Goal: Transaction & Acquisition: Purchase product/service

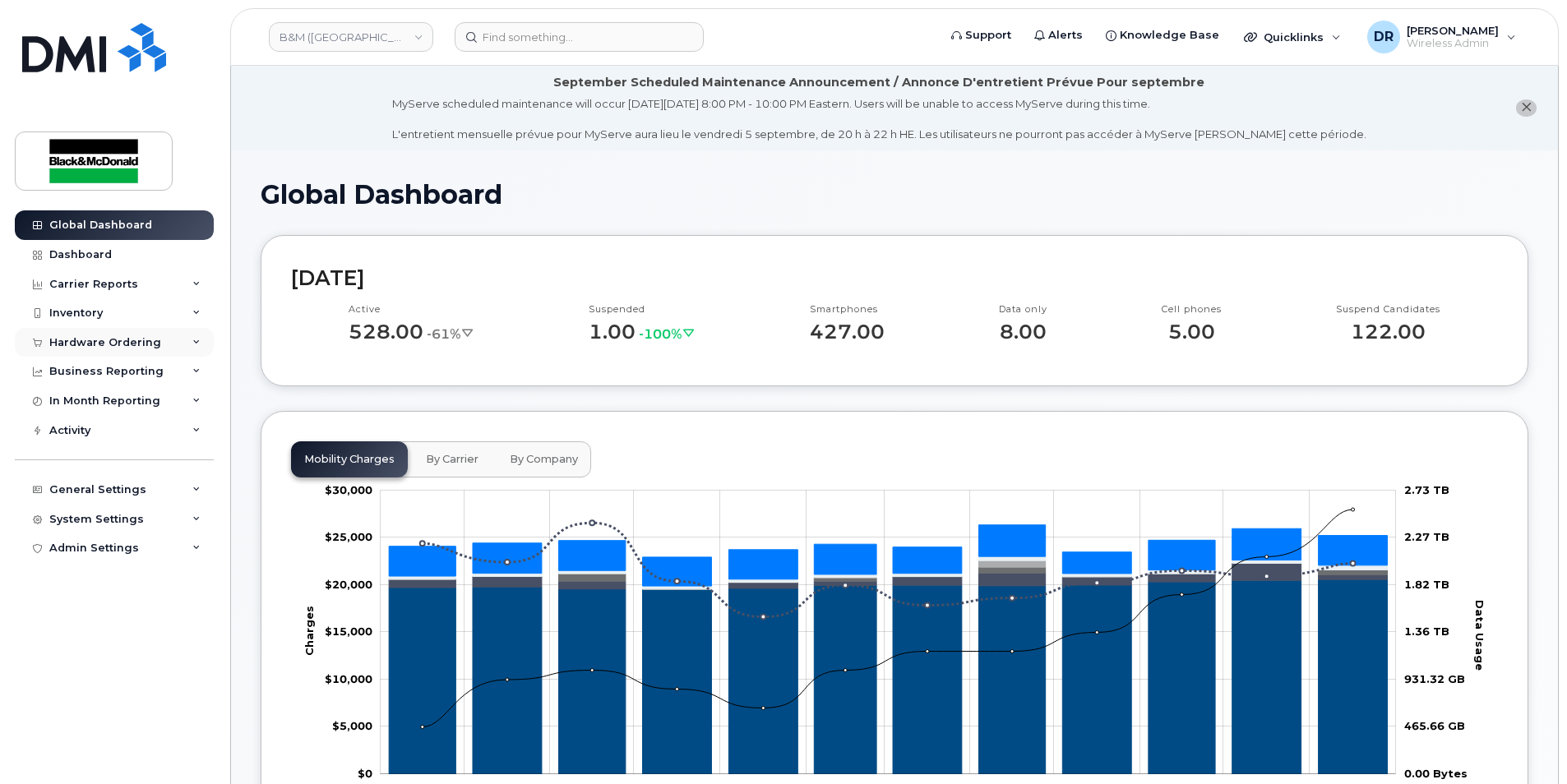
click at [103, 341] on div "Hardware Ordering" at bounding box center [105, 343] width 112 height 13
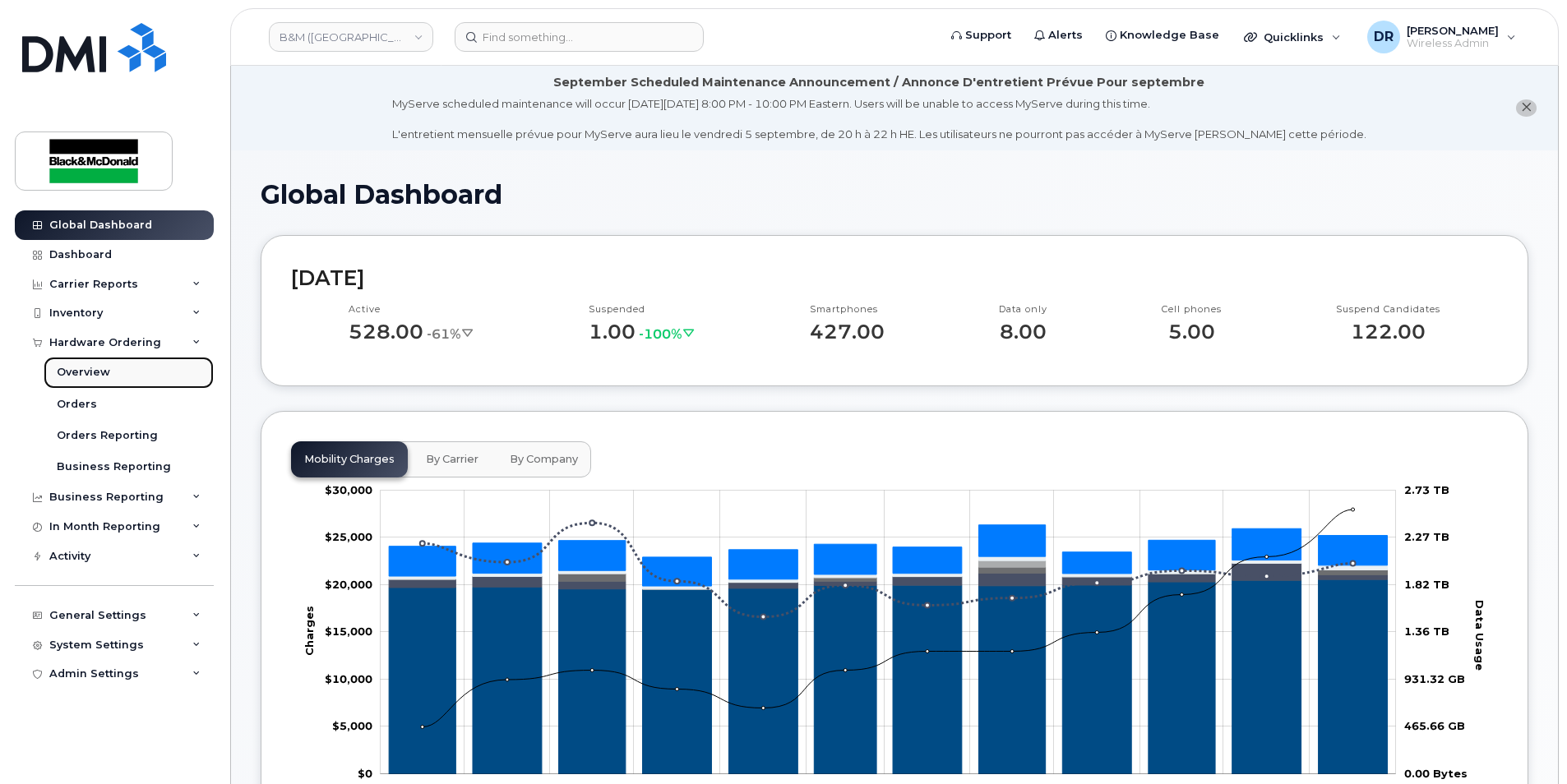
drag, startPoint x: 112, startPoint y: 369, endPoint x: 142, endPoint y: 361, distance: 31.0
click at [112, 369] on link "Overview" at bounding box center [129, 372] width 170 height 31
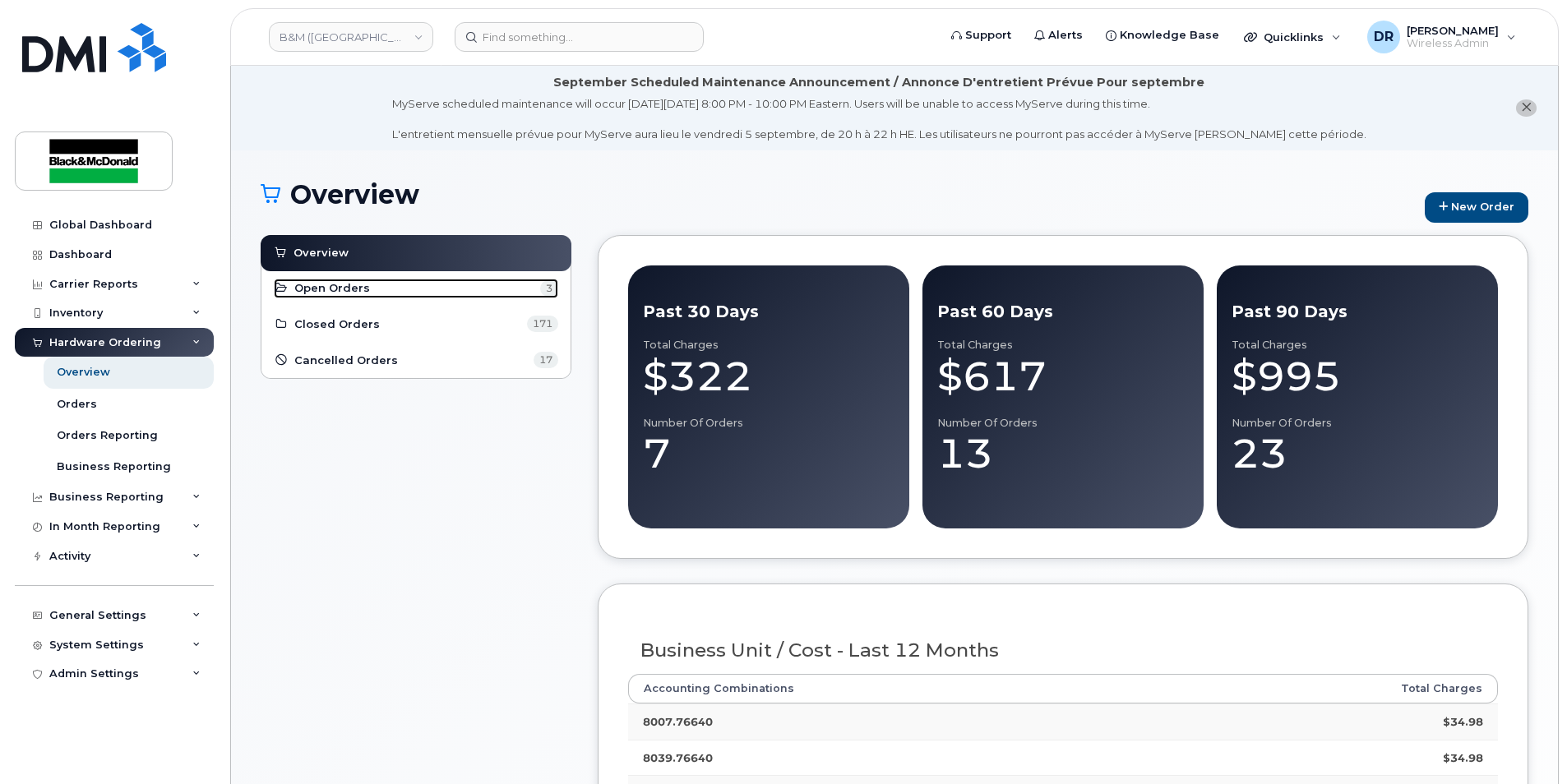
click at [357, 292] on span "Open Orders" at bounding box center [332, 288] width 76 height 15
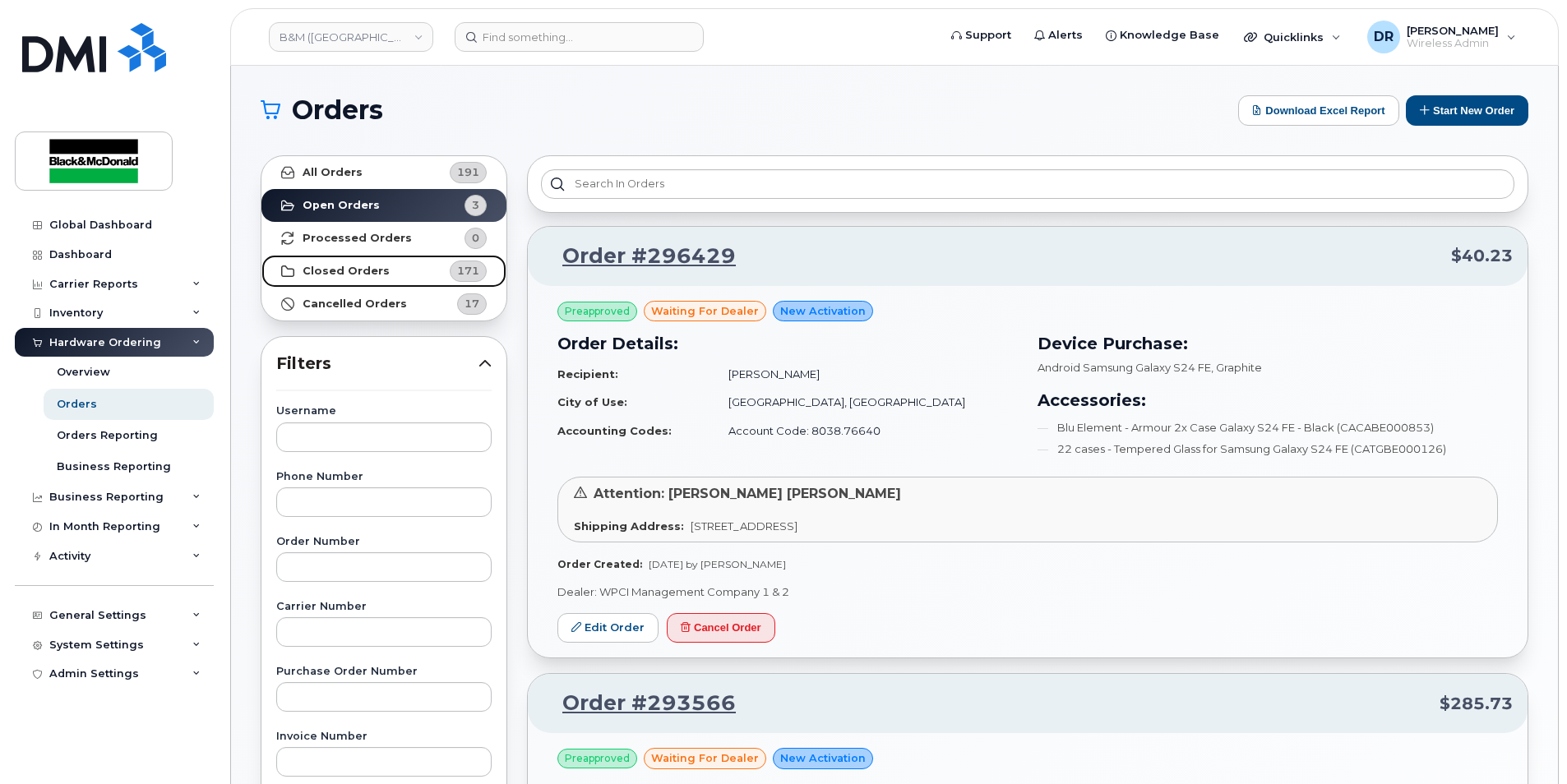
click at [362, 269] on strong "Closed Orders" at bounding box center [345, 270] width 87 height 13
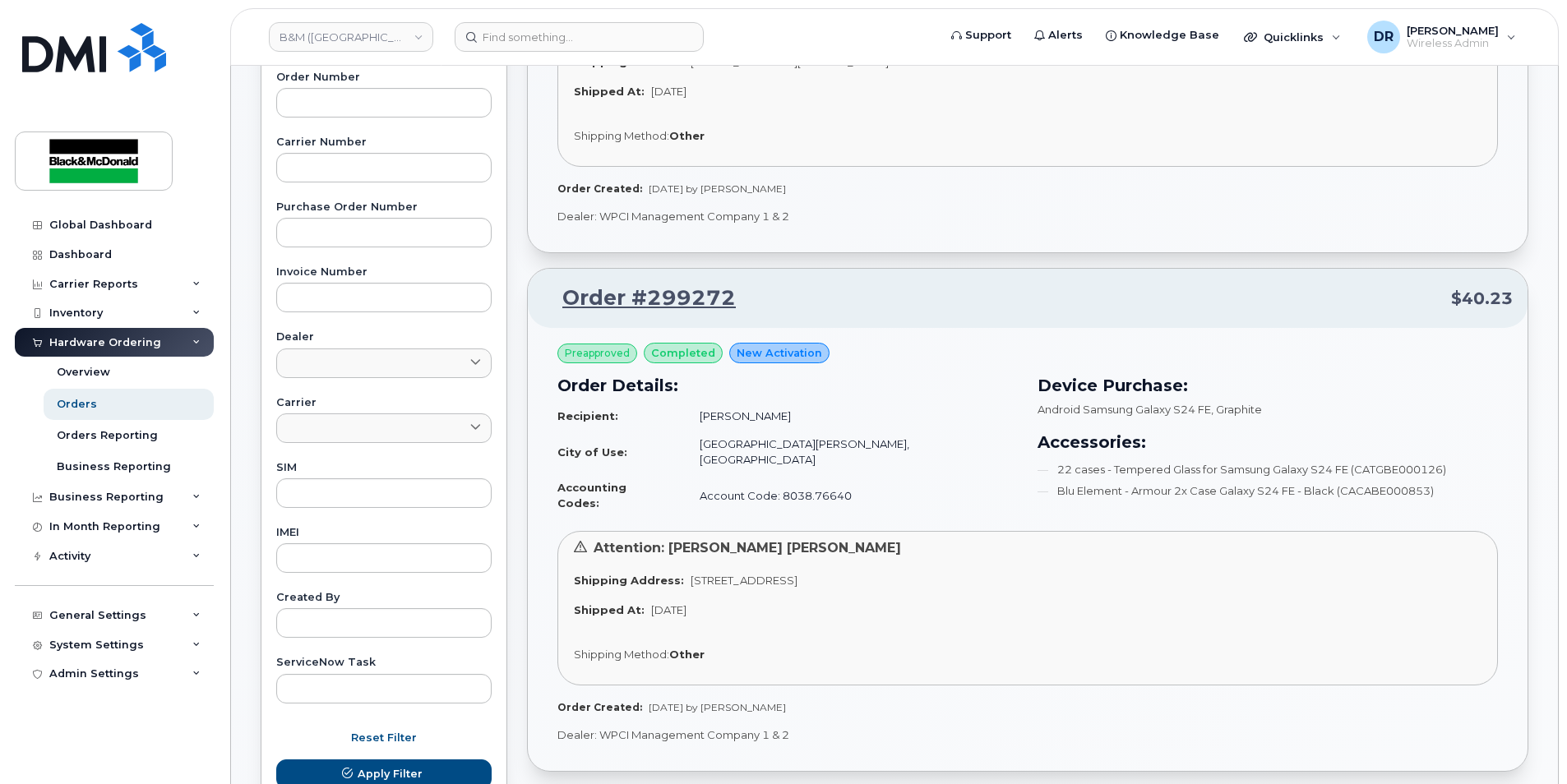
scroll to position [493, 0]
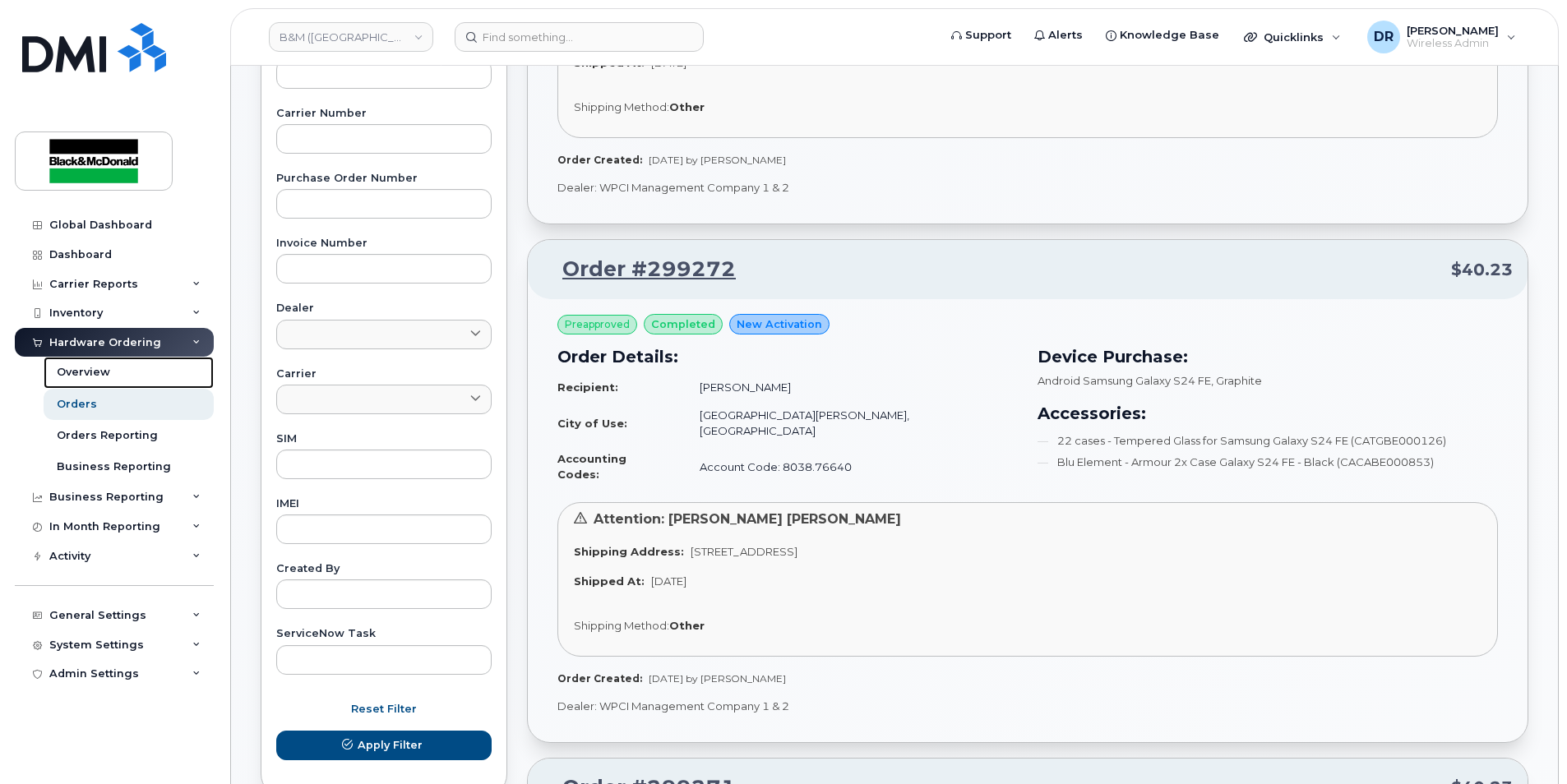
drag, startPoint x: 102, startPoint y: 373, endPoint x: 303, endPoint y: 381, distance: 201.2
click at [103, 373] on div "Overview" at bounding box center [84, 372] width 53 height 15
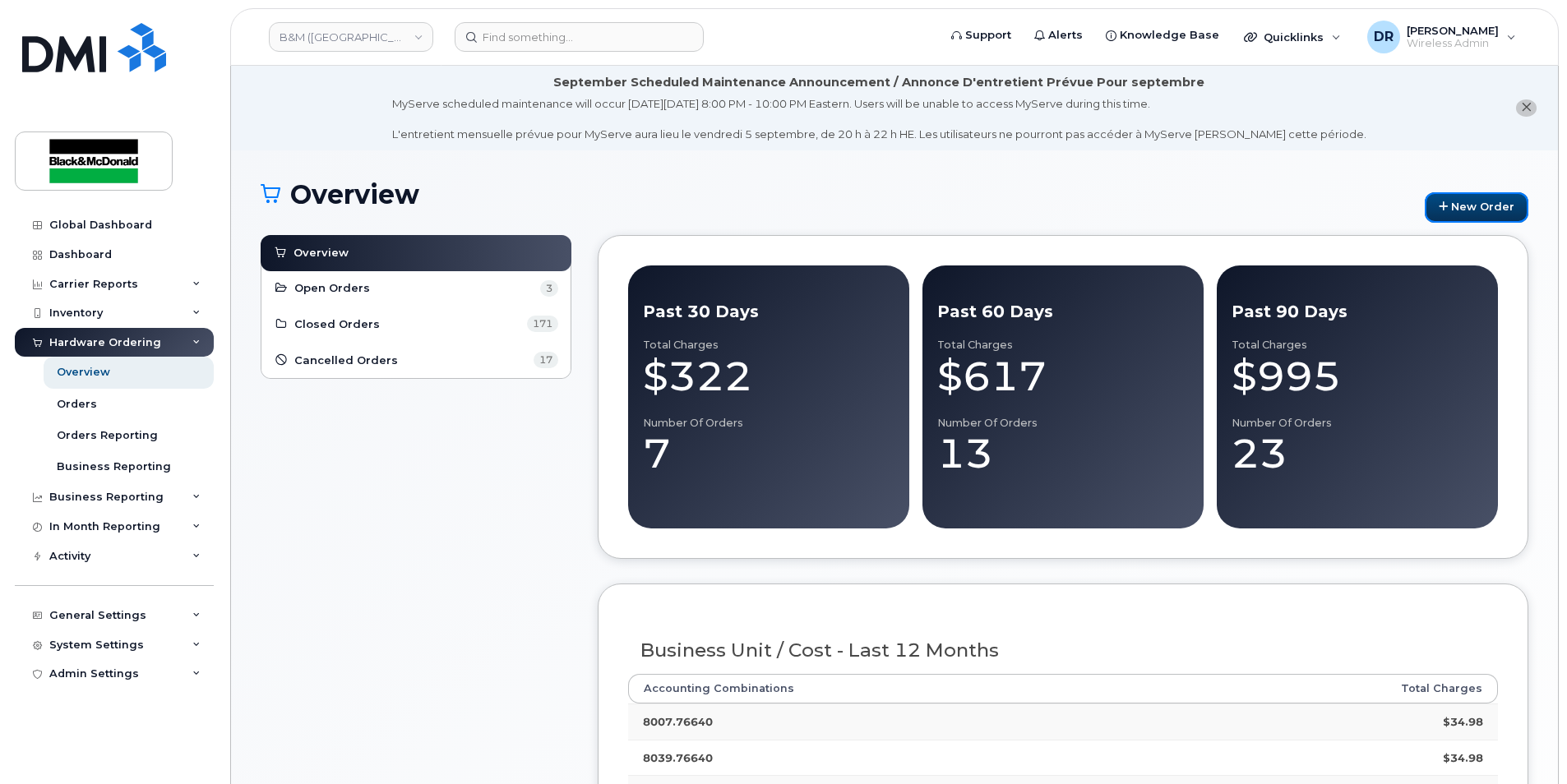
drag, startPoint x: 1471, startPoint y: 210, endPoint x: 1341, endPoint y: 249, distance: 135.7
click at [1471, 209] on link "New Order" at bounding box center [1477, 207] width 103 height 30
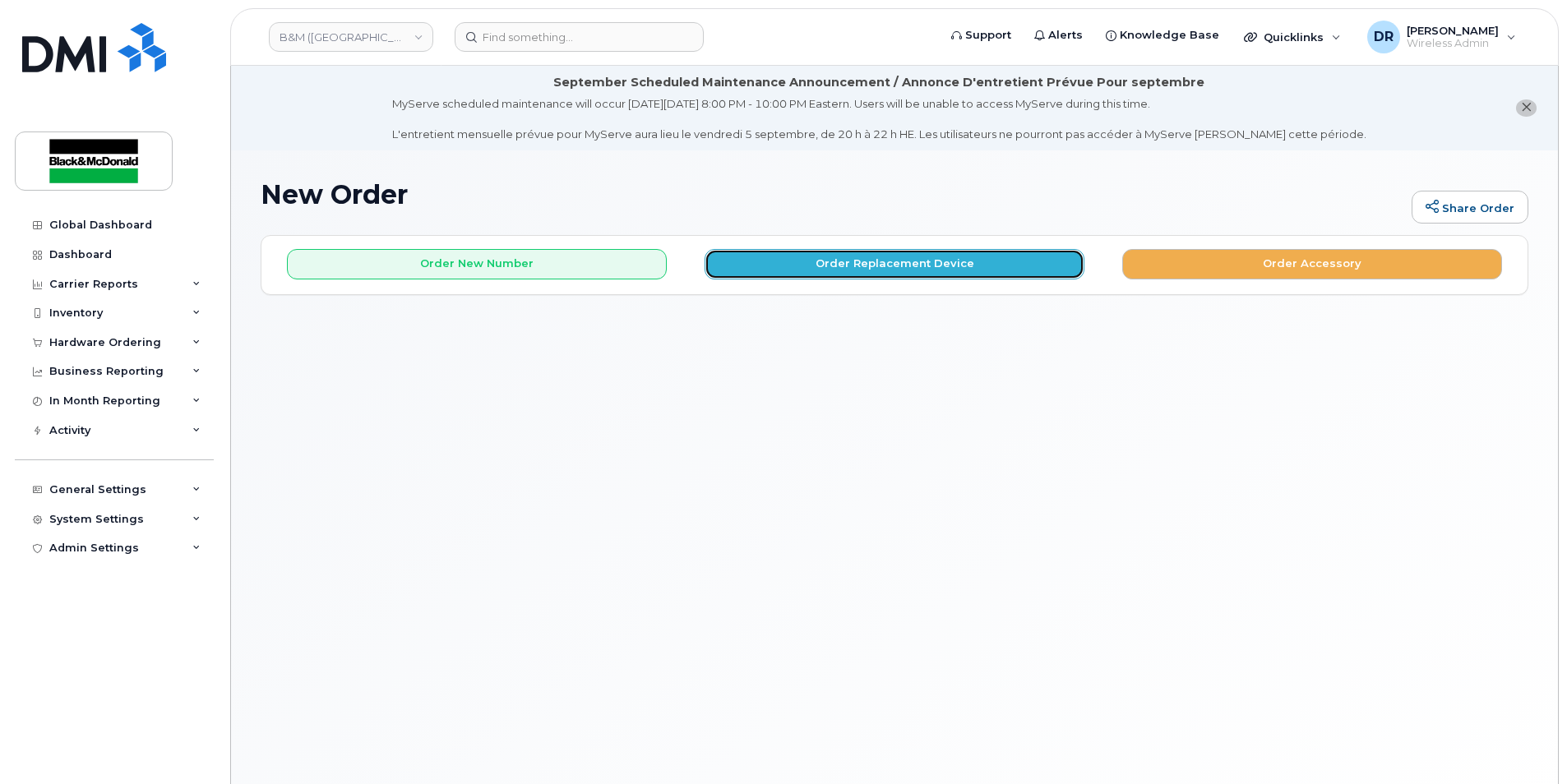
click at [901, 268] on button "Order Replacement Device" at bounding box center [894, 263] width 380 height 30
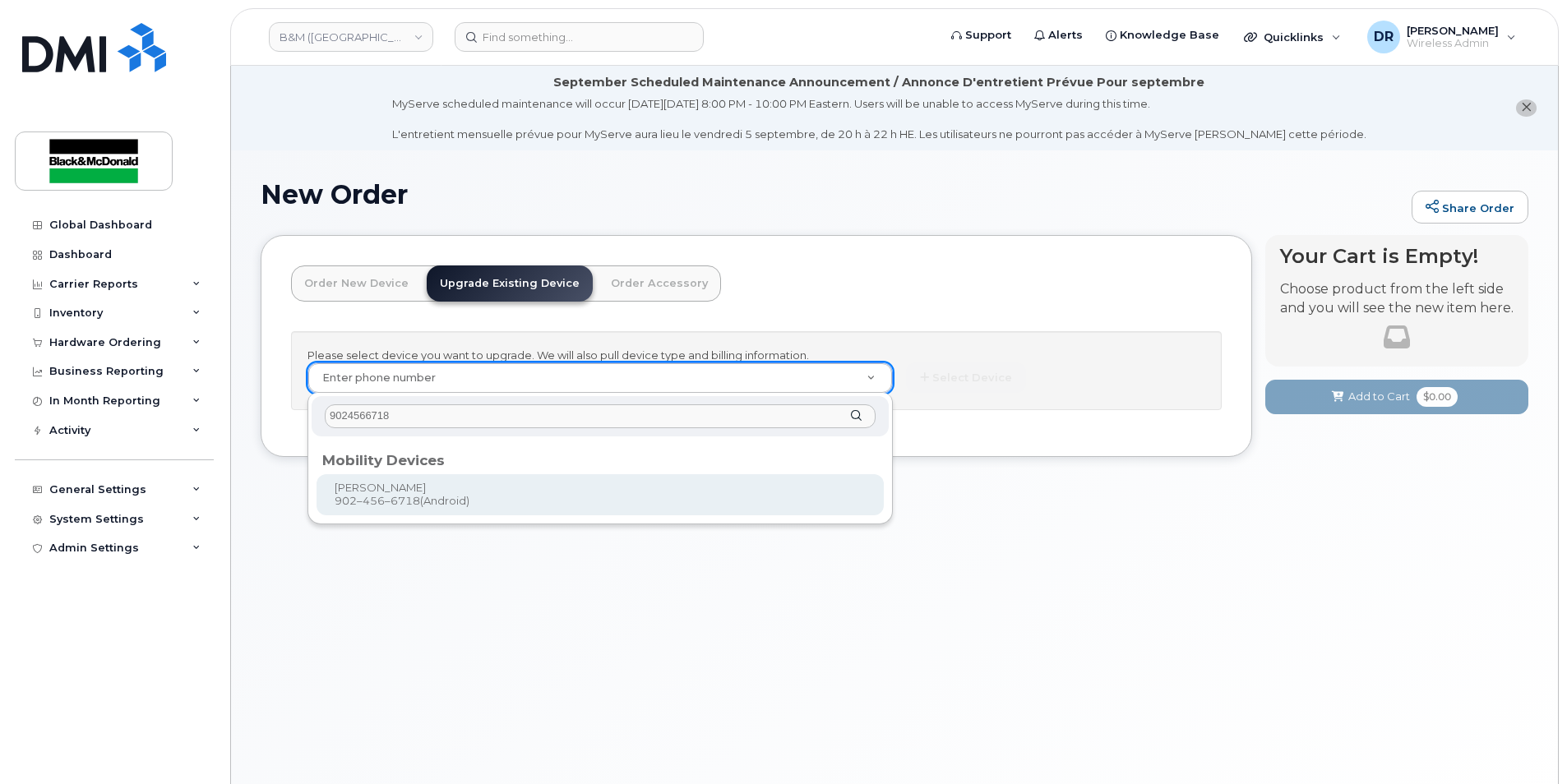
type input "9024566718"
type input "401998"
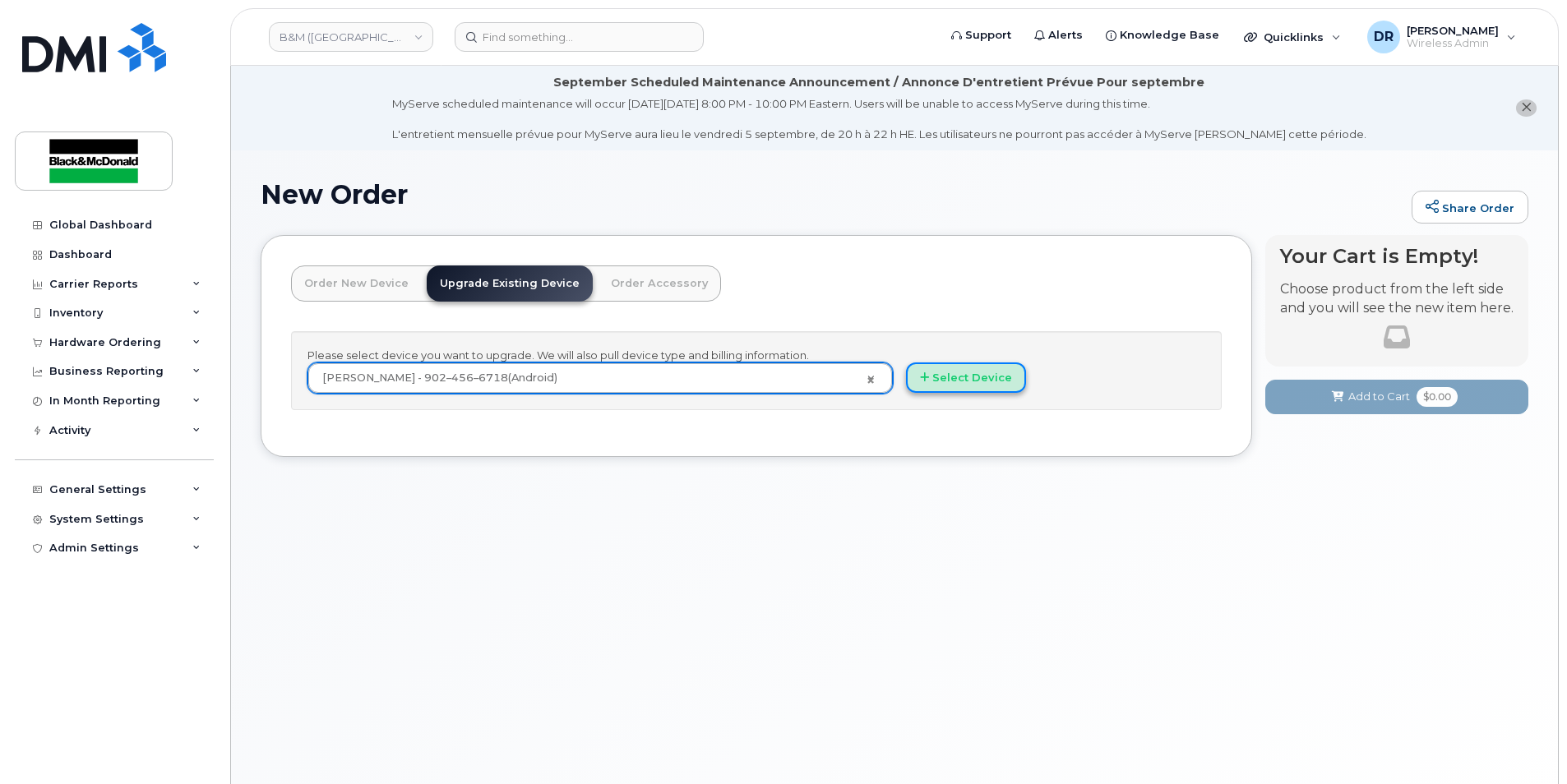
click at [967, 379] on button "Select Device" at bounding box center [965, 377] width 120 height 30
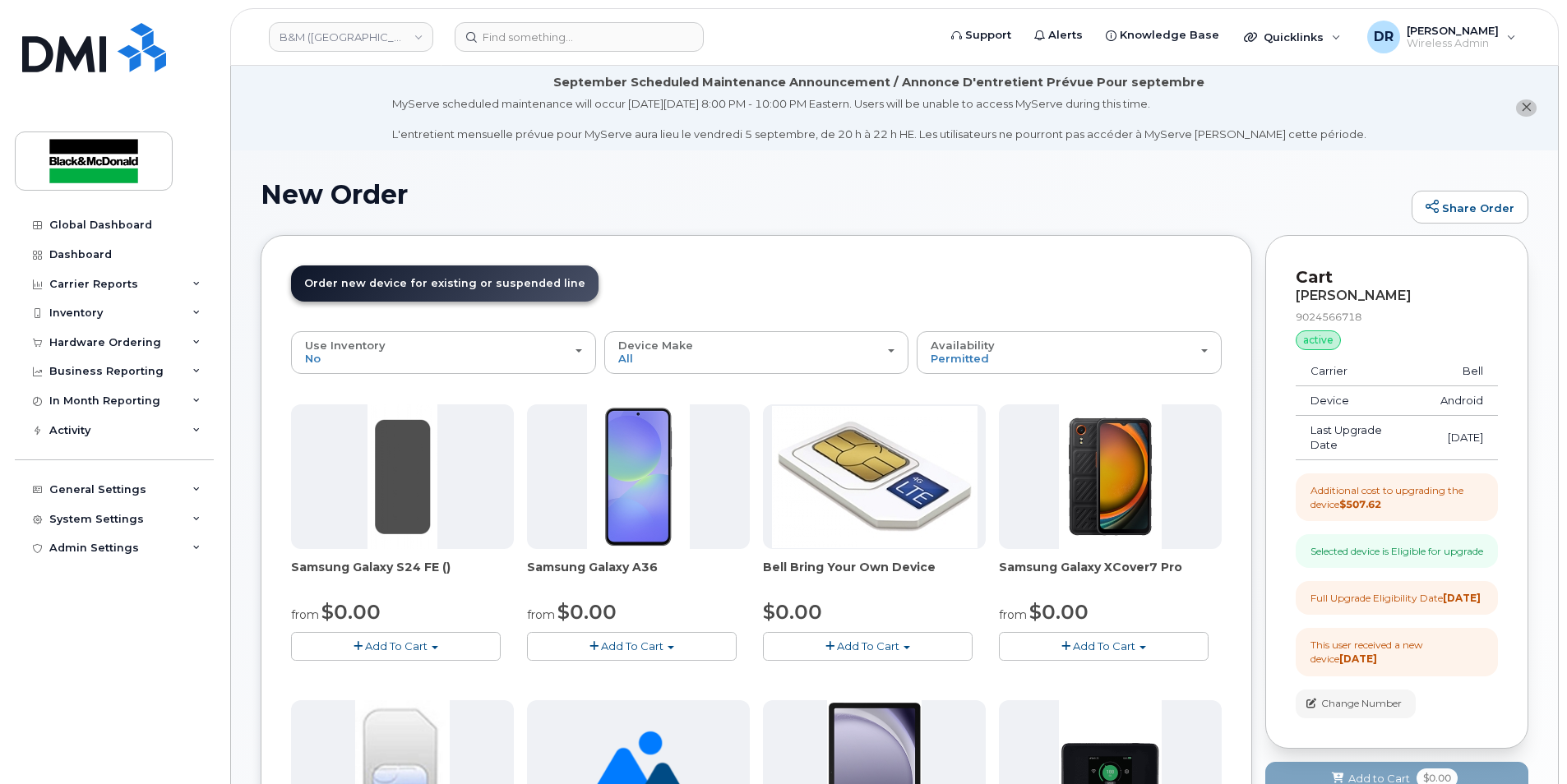
click at [1344, 558] on div "Selected device is Eligible for upgrade" at bounding box center [1397, 551] width 173 height 14
click at [641, 643] on span "Add To Cart" at bounding box center [632, 645] width 63 height 13
click at [692, 674] on link "$0.00 - 3 year term - voice & data plan" at bounding box center [650, 676] width 238 height 21
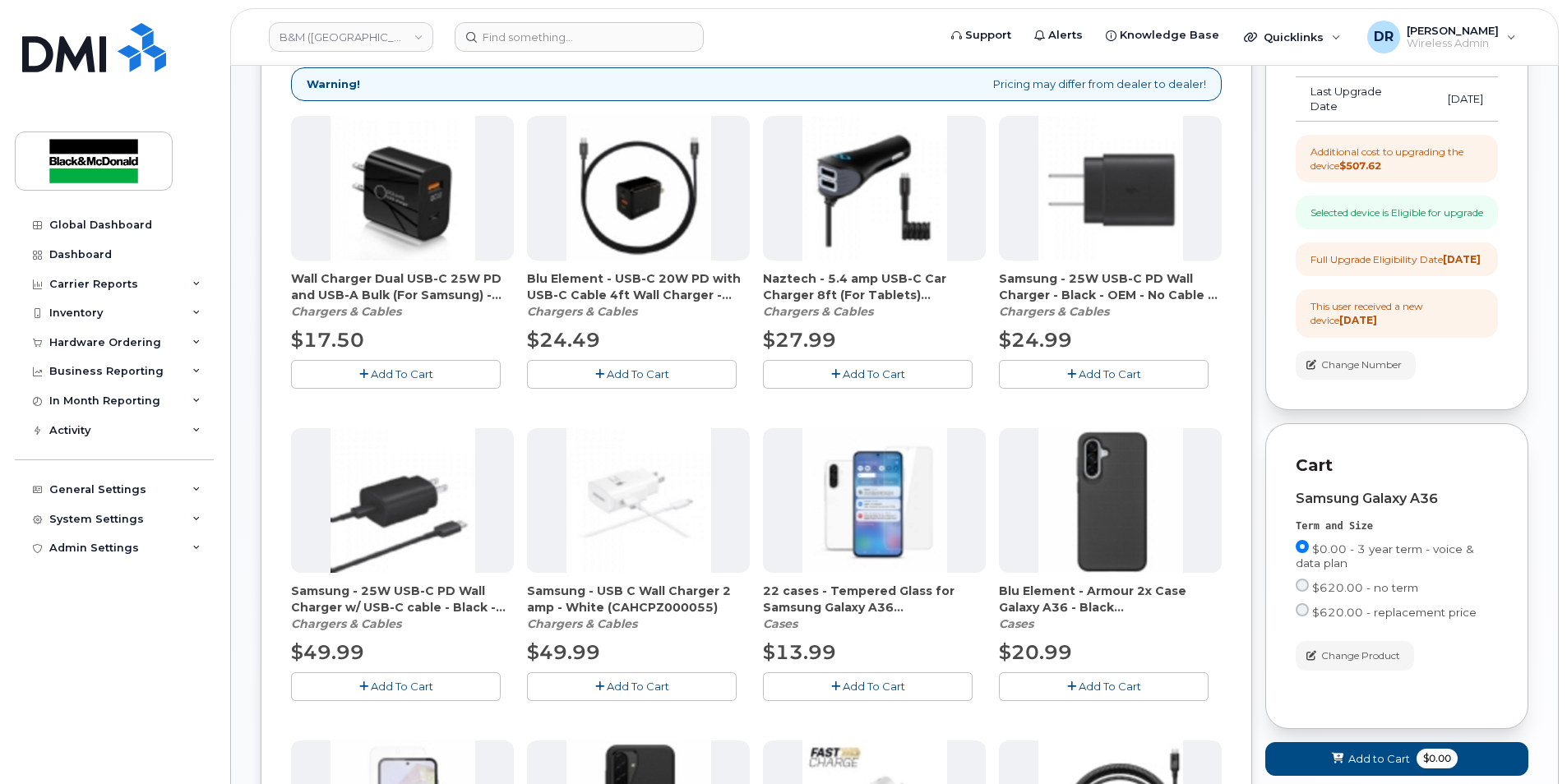
scroll to position [411, 0]
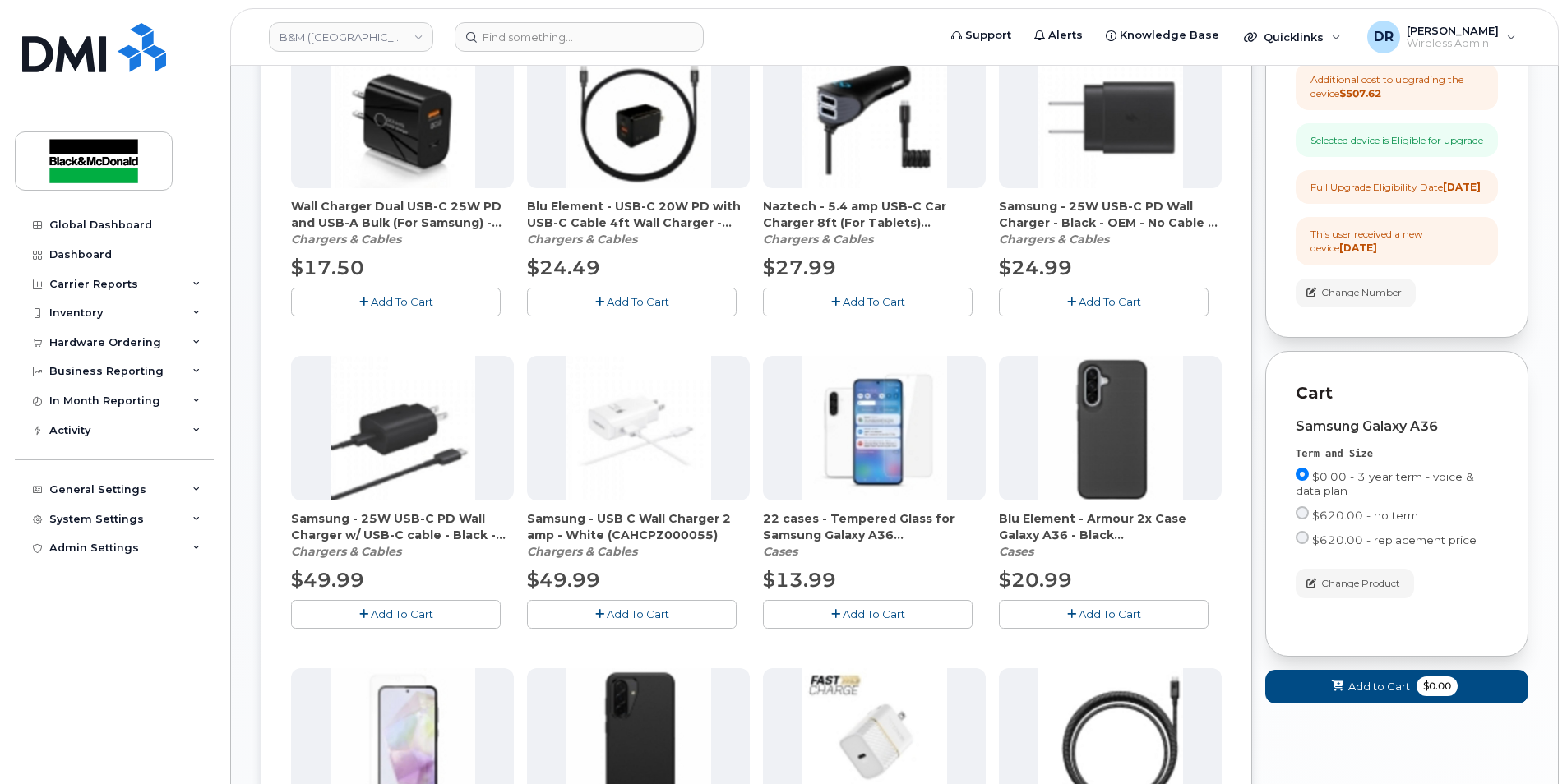
click at [877, 614] on span "Add To Cart" at bounding box center [874, 614] width 63 height 13
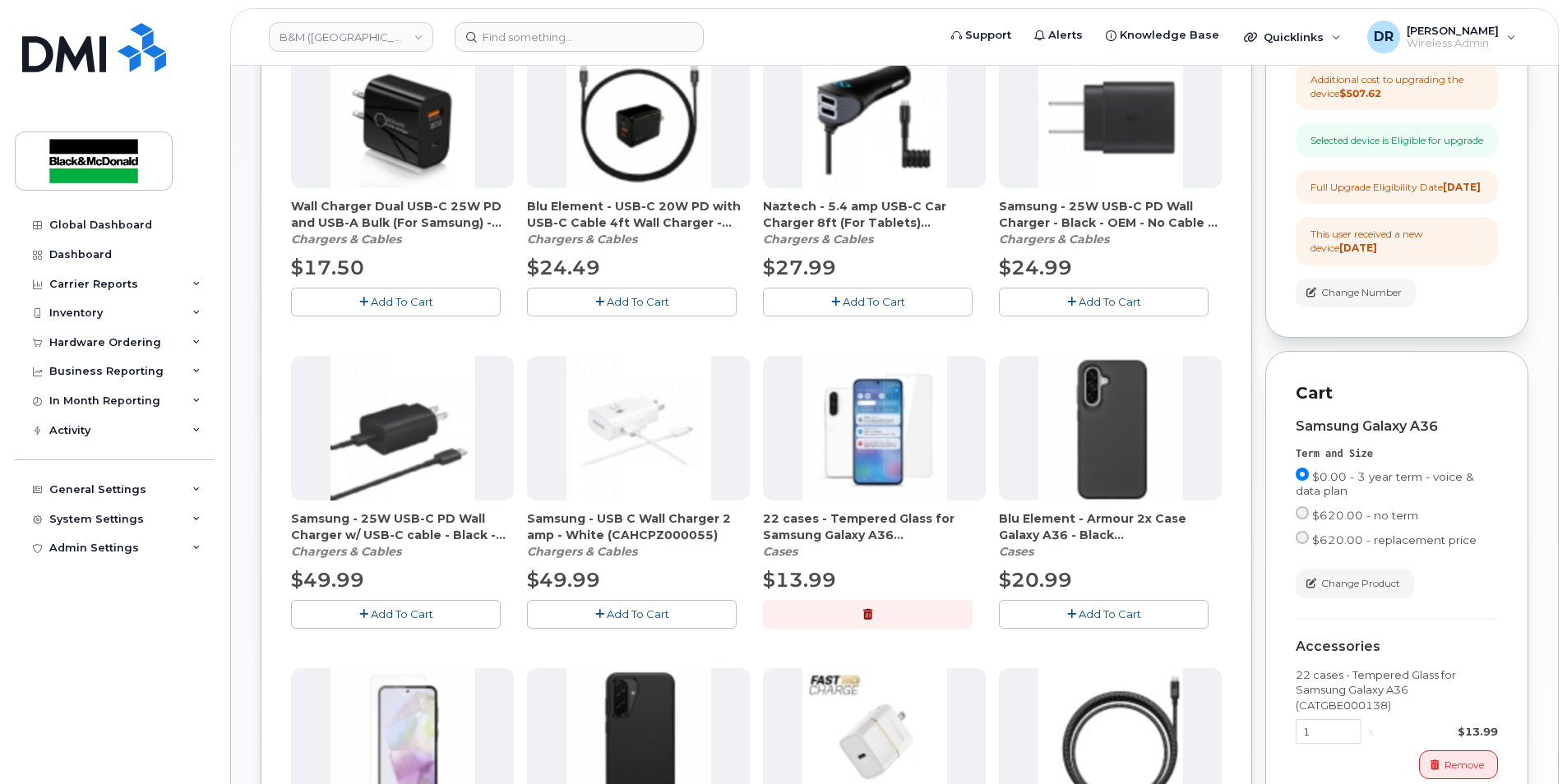
click at [1111, 611] on span "Add To Cart" at bounding box center [1110, 614] width 63 height 13
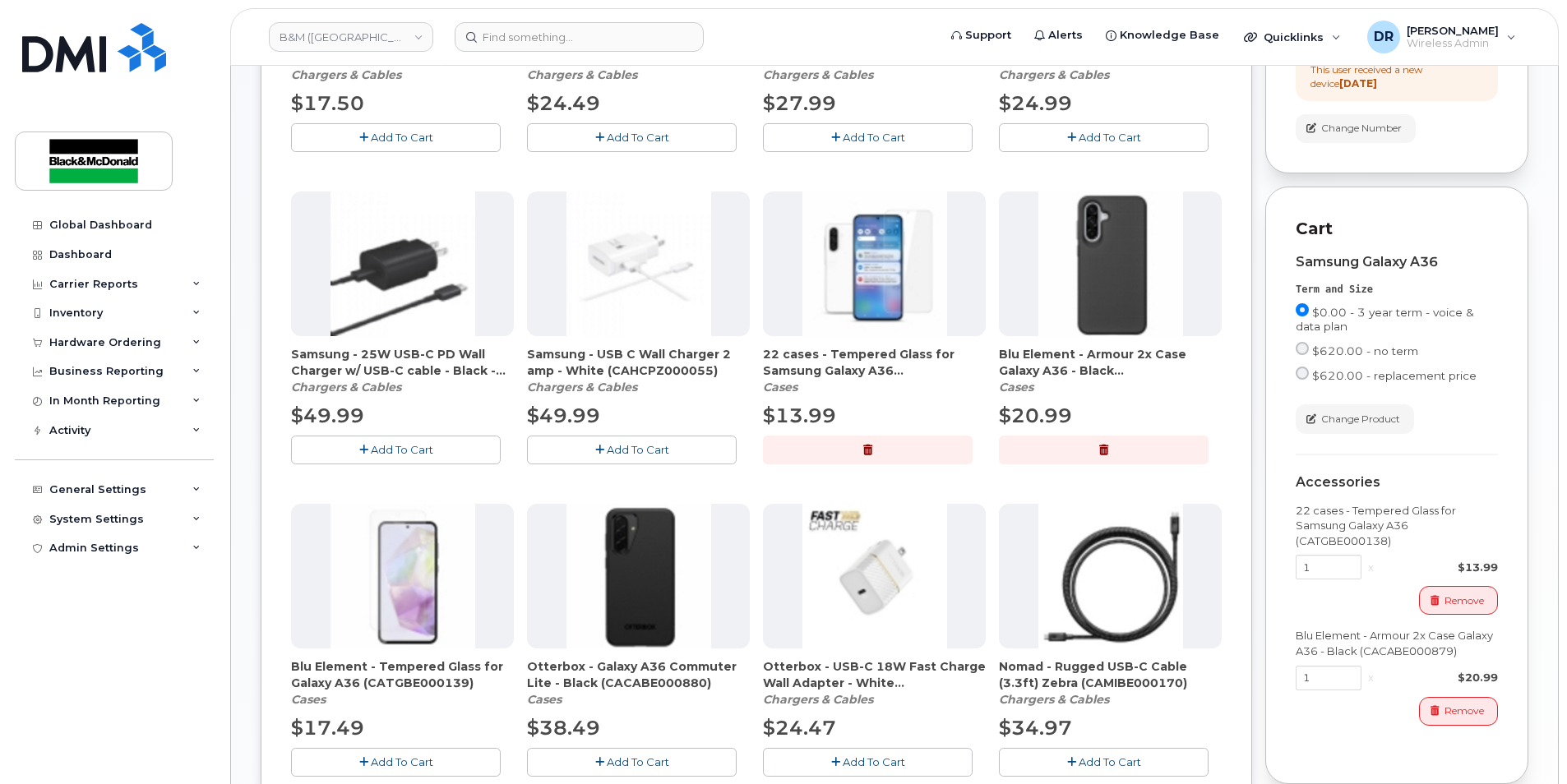
scroll to position [986, 0]
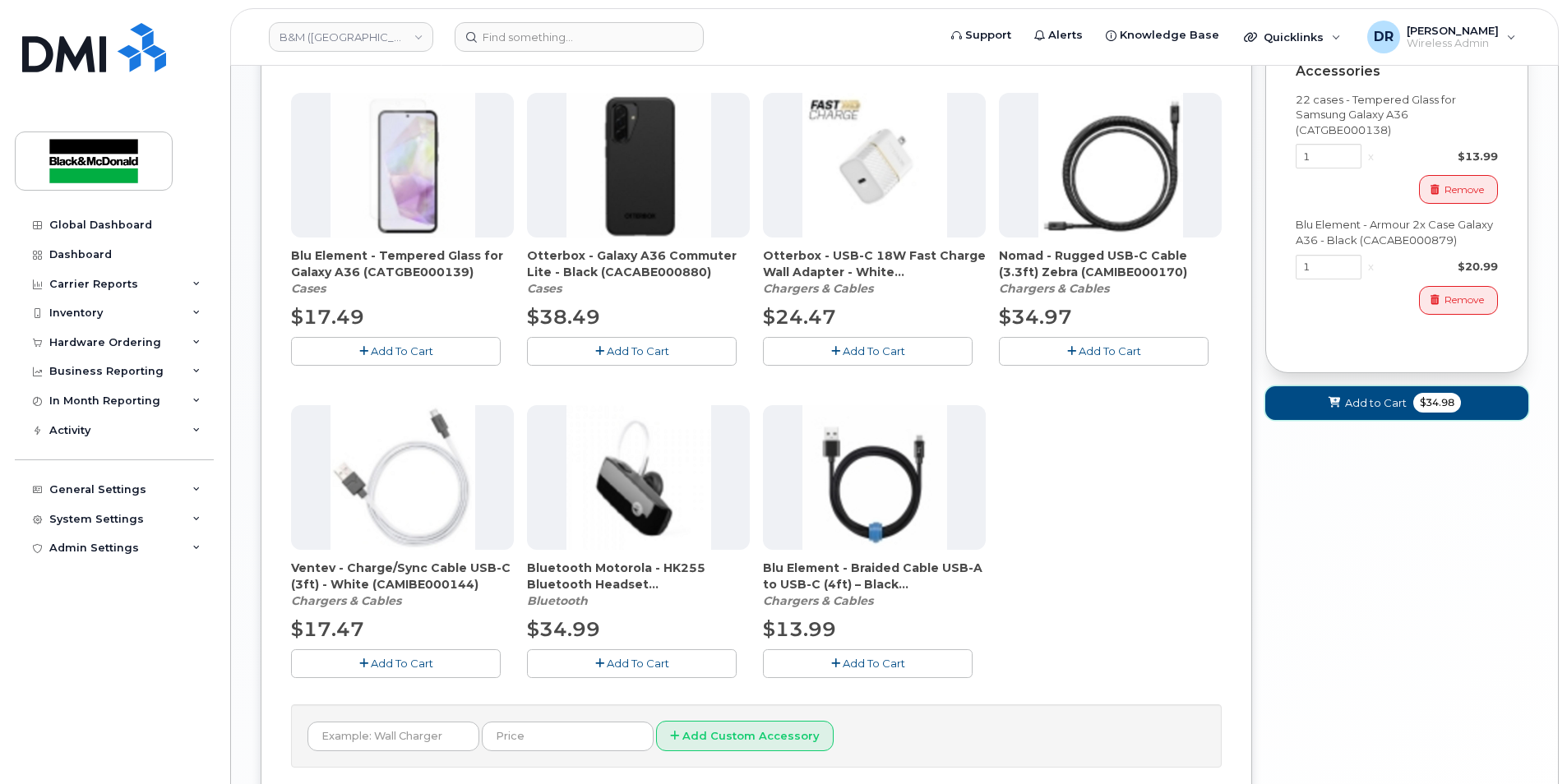
click at [1439, 412] on span "$34.98" at bounding box center [1437, 402] width 47 height 20
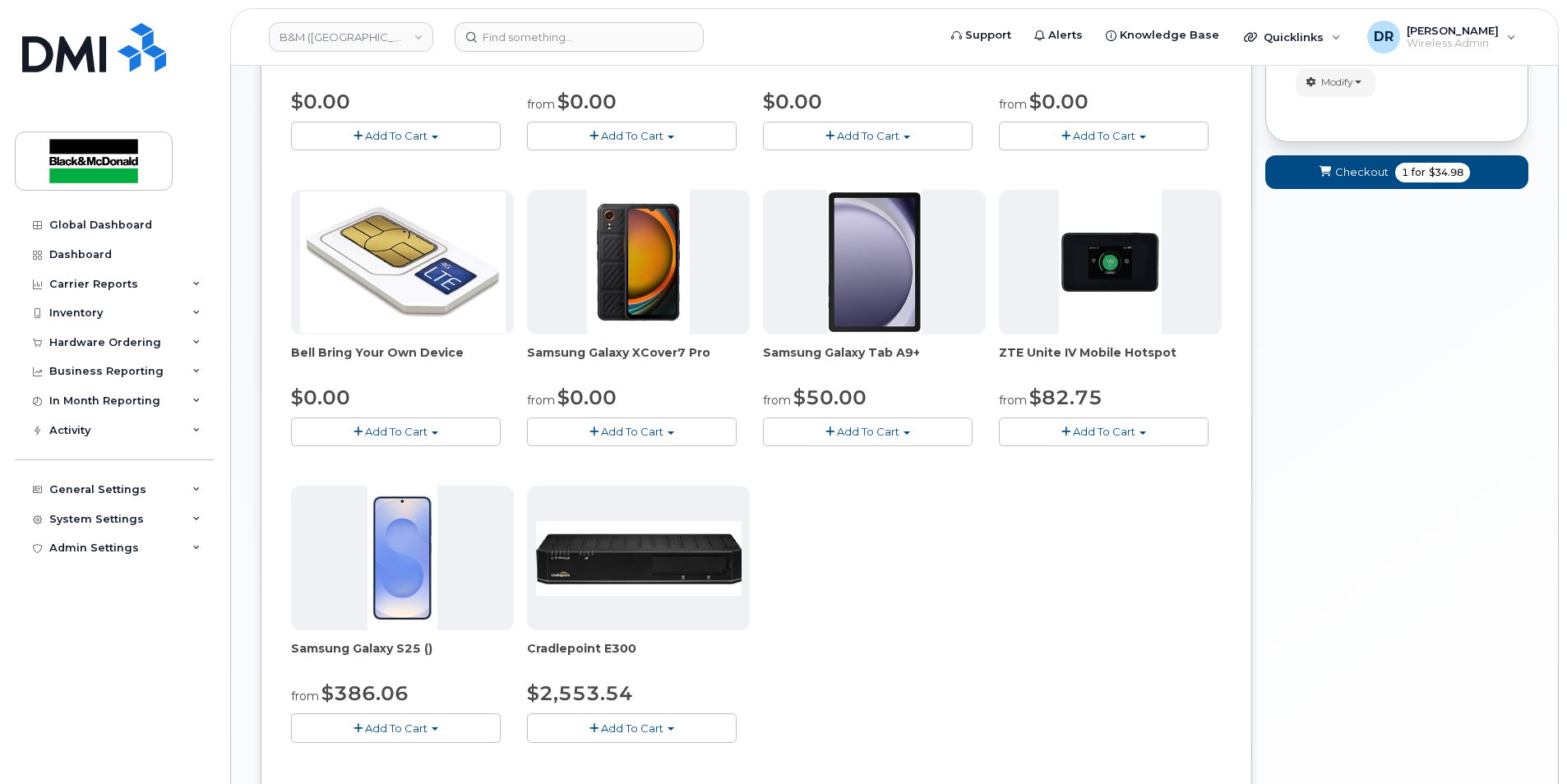
scroll to position [110, 0]
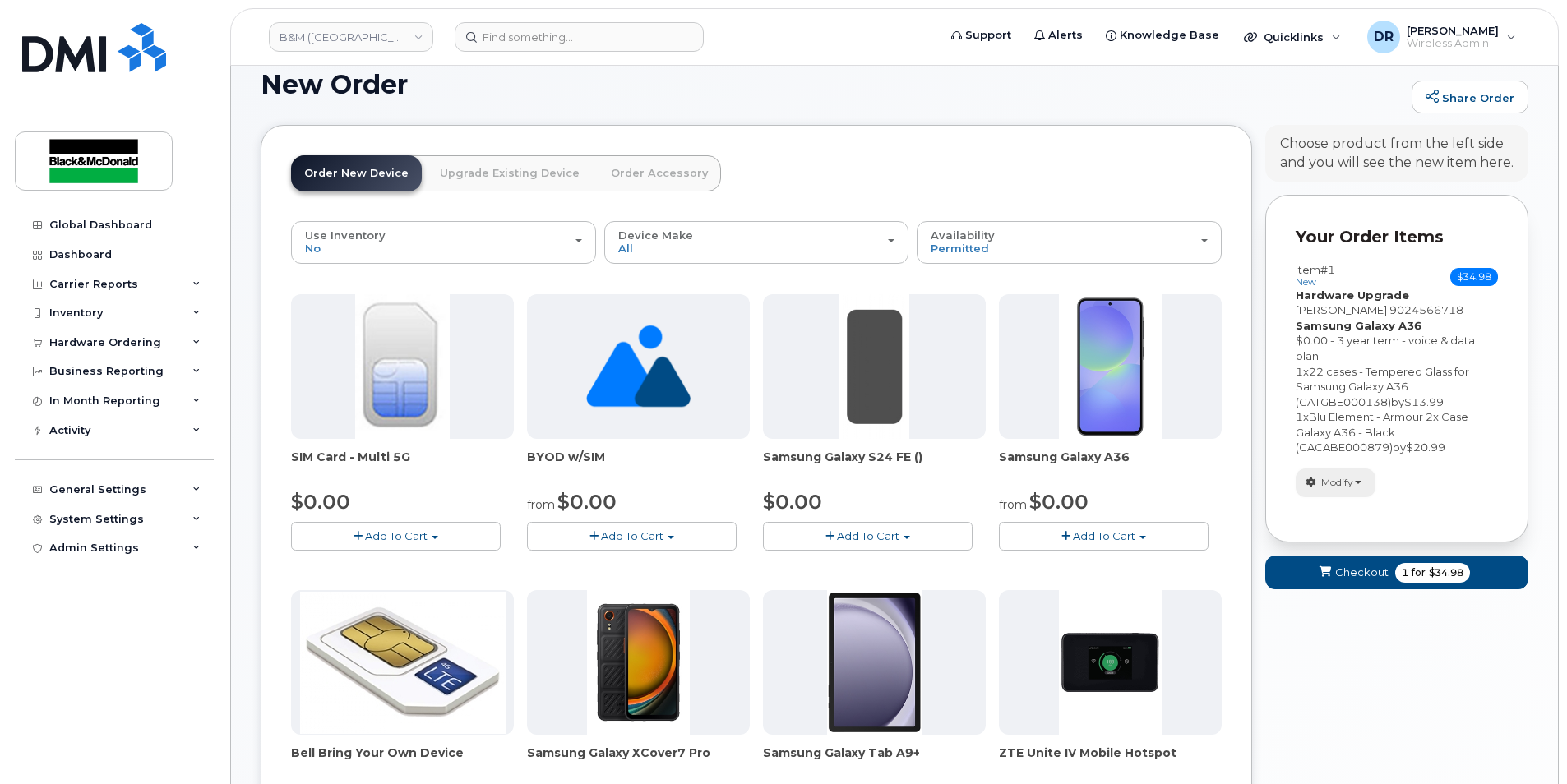
click at [1359, 480] on button "Modify" at bounding box center [1335, 482] width 80 height 28
click at [1366, 574] on span "Checkout" at bounding box center [1362, 572] width 53 height 15
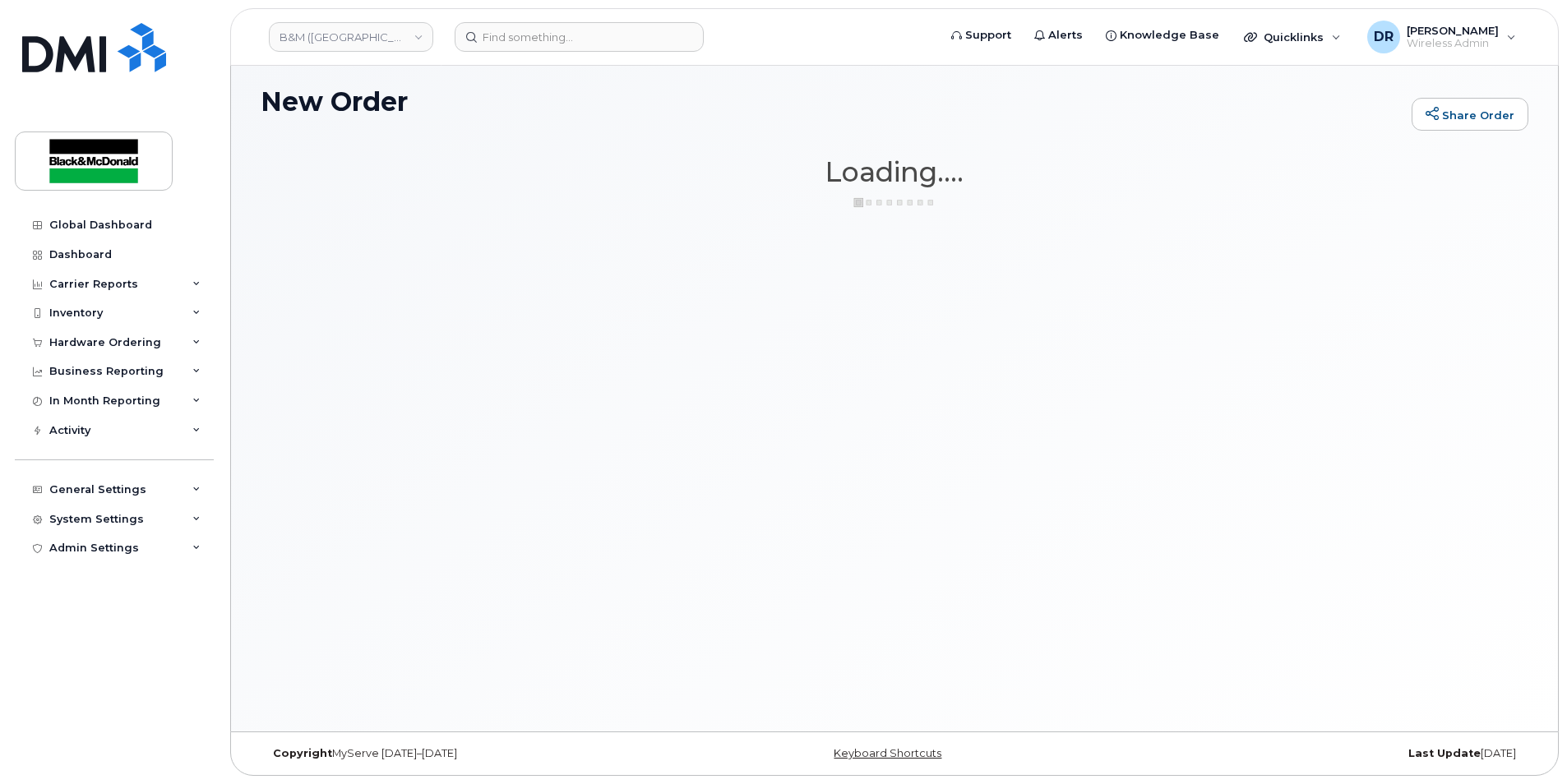
scroll to position [93, 0]
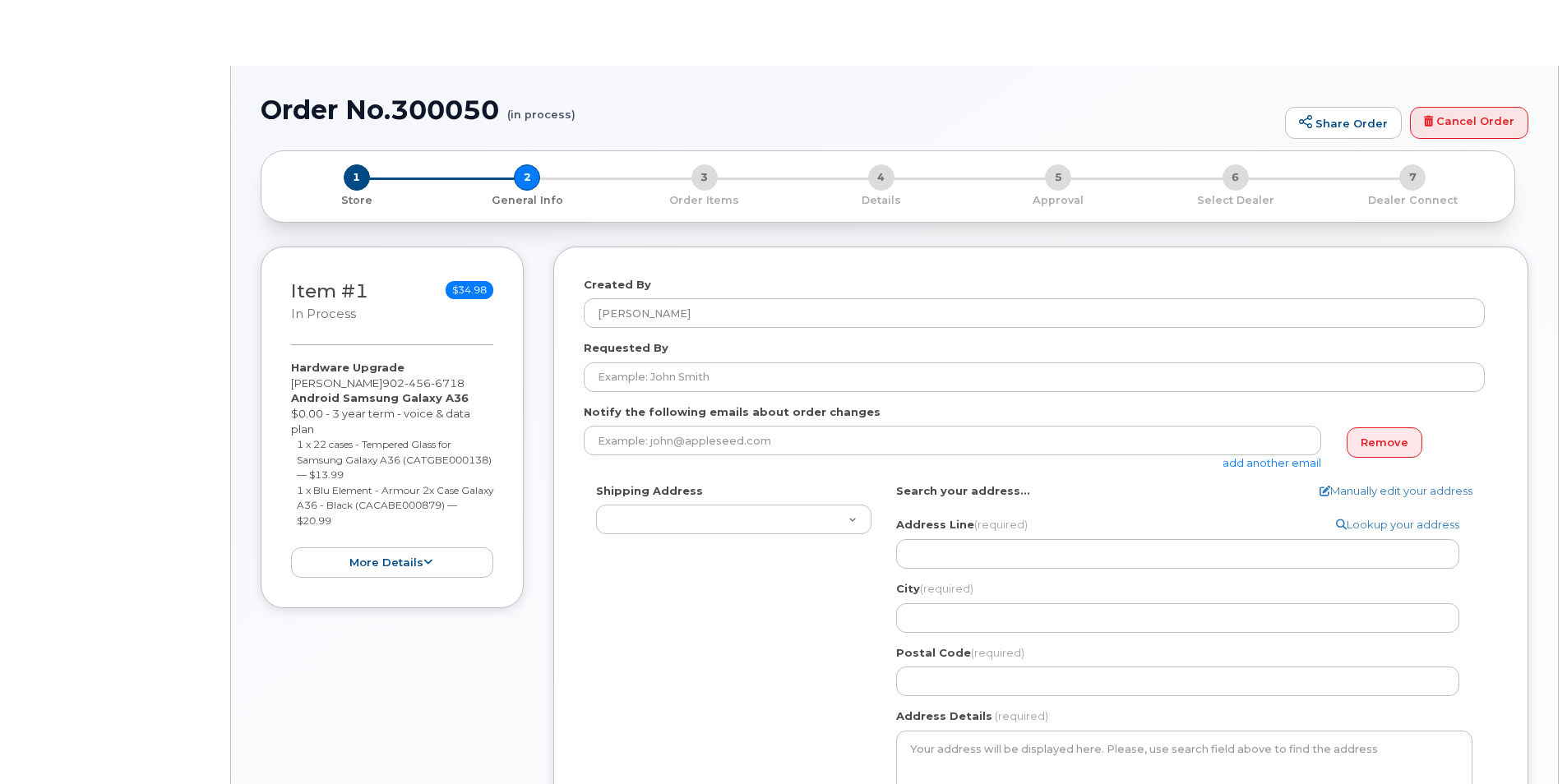
select select
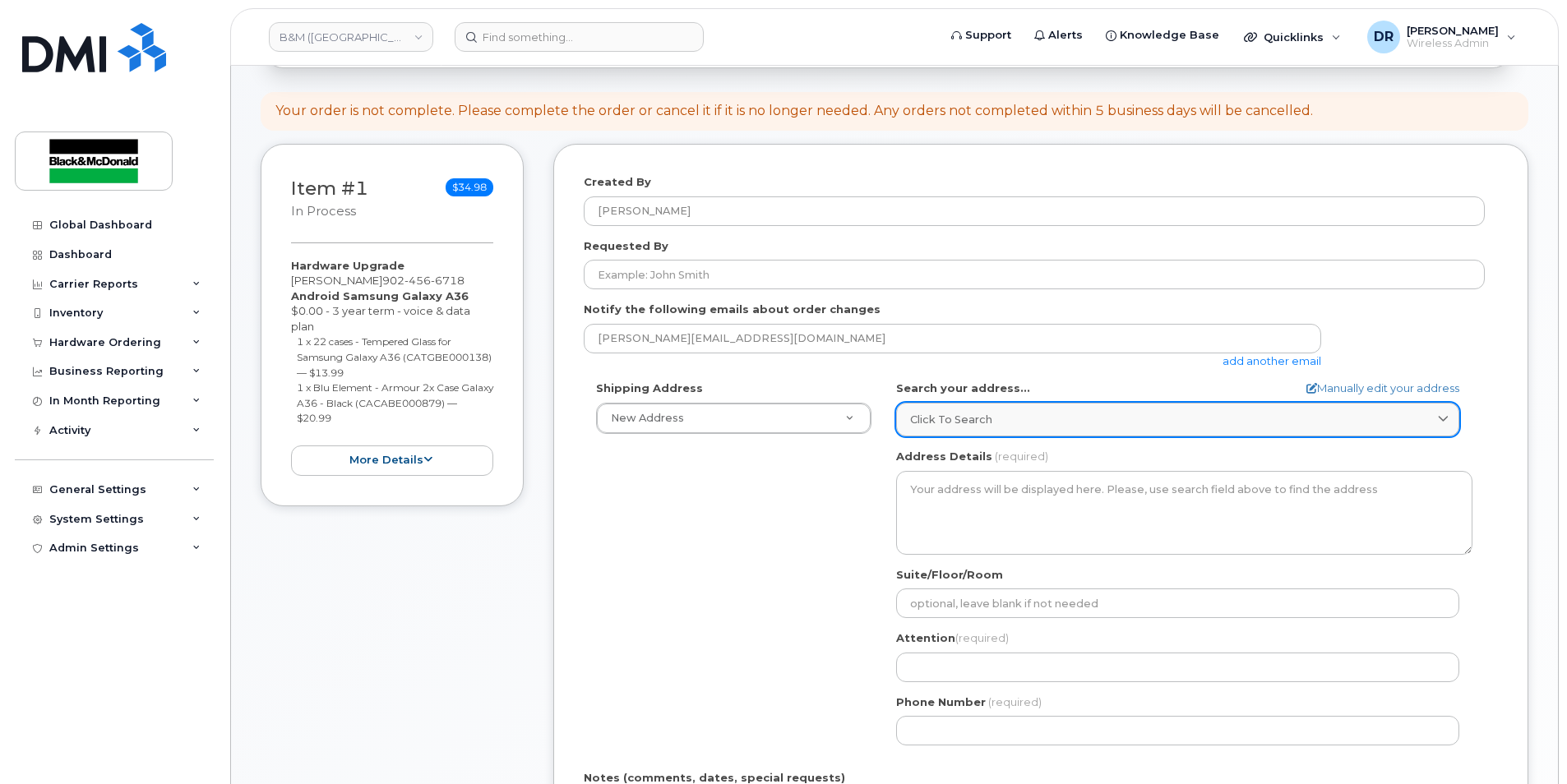
scroll to position [246, 0]
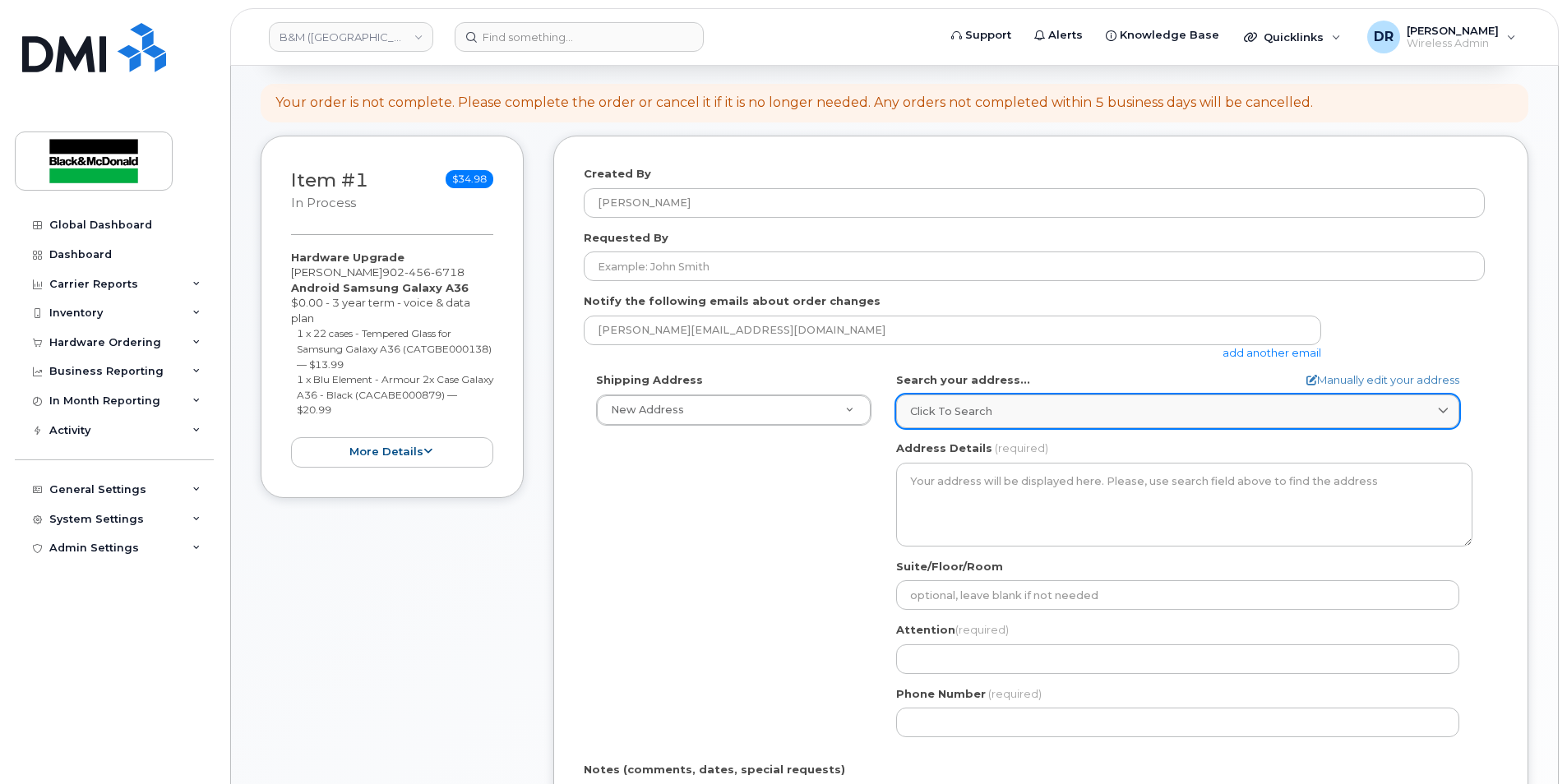
click at [1004, 411] on div "Click to search" at bounding box center [1178, 411] width 536 height 15
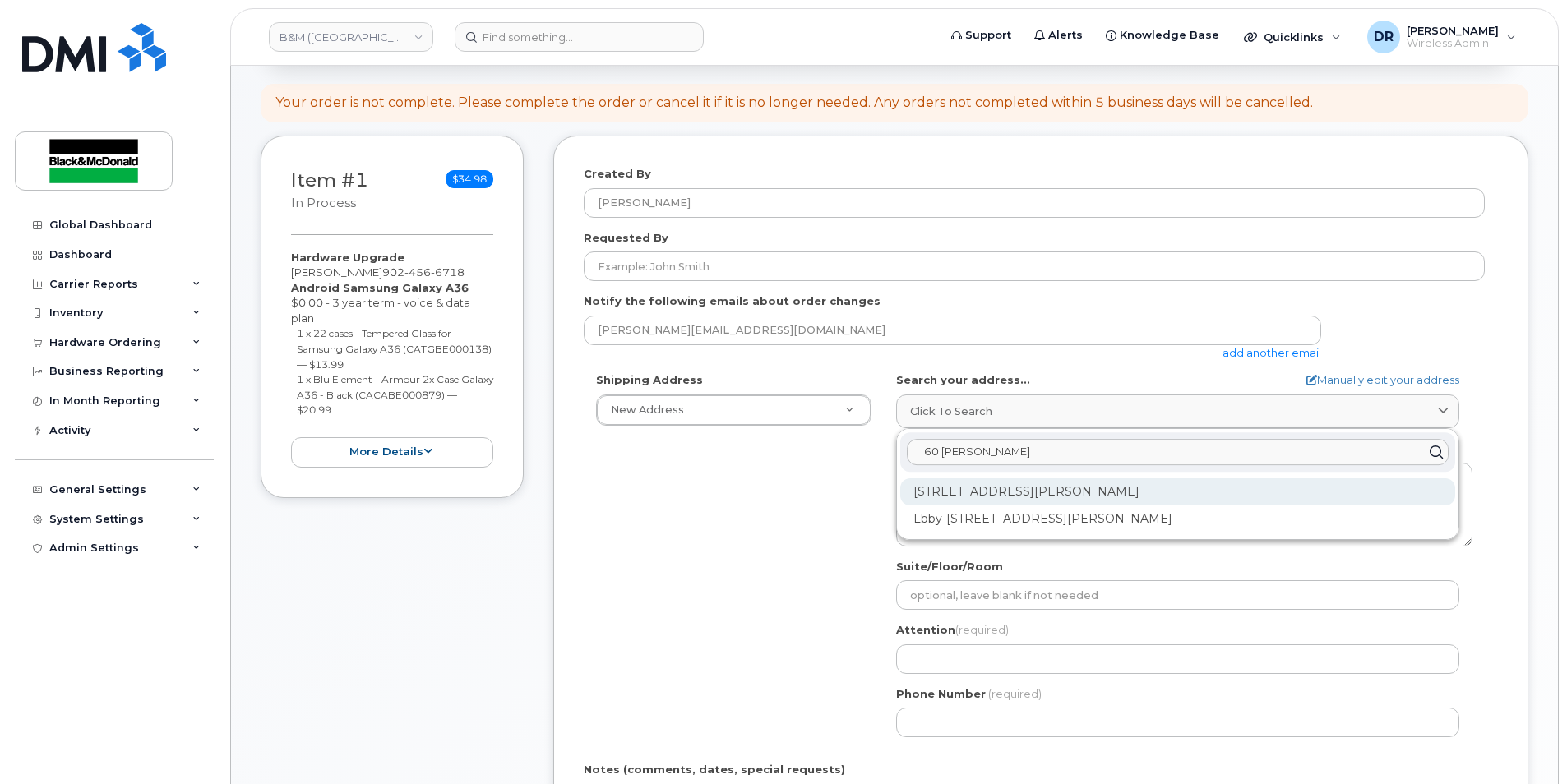
type input "60 Cutler"
click at [1020, 494] on div "60 Cutler Ave Dartmouth NS B3B 0J6" at bounding box center [1178, 492] width 555 height 28
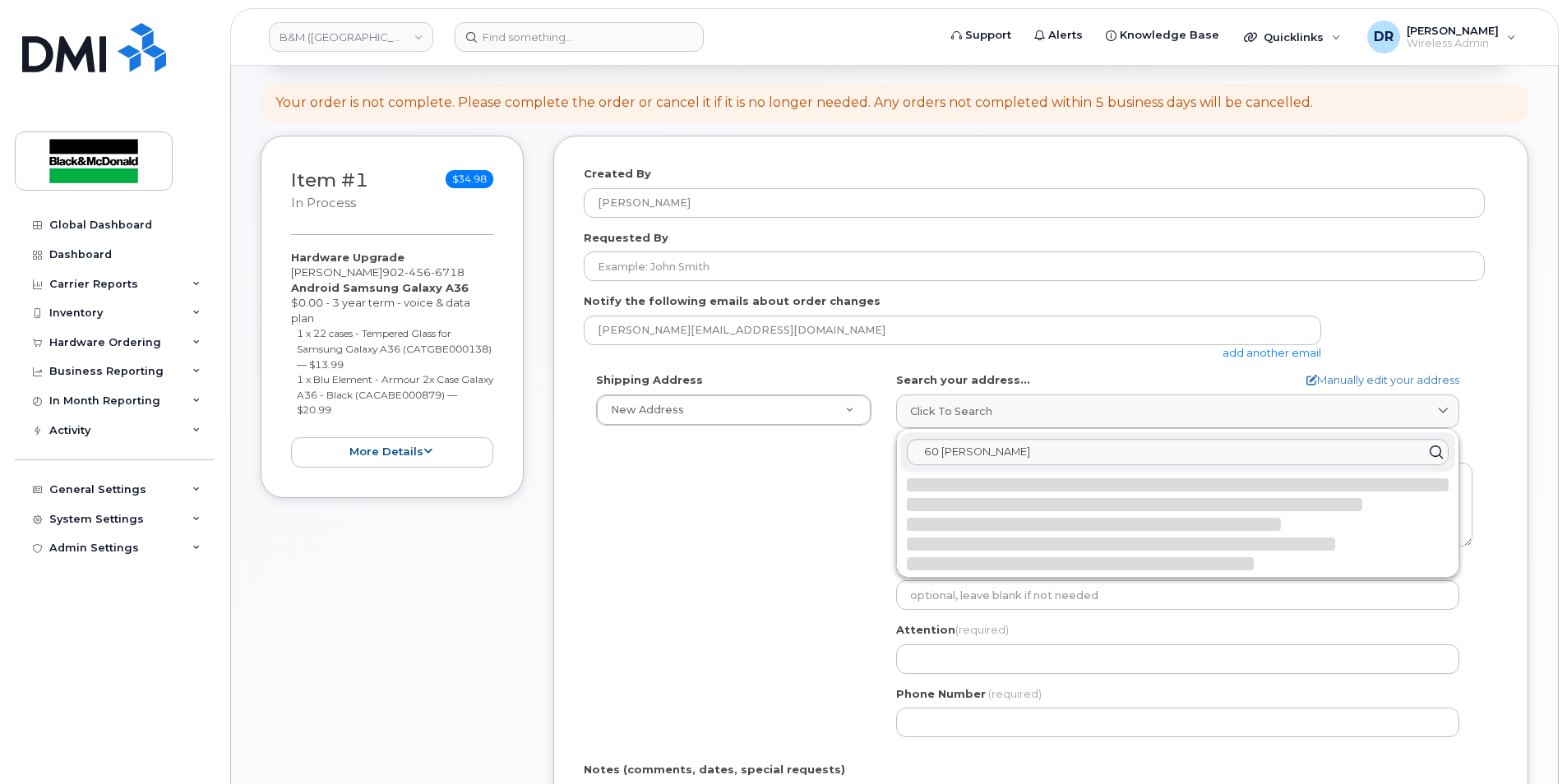
select select
type textarea "60 Cutler Ave DARTMOUTH NS B3B 0J6 CANADA"
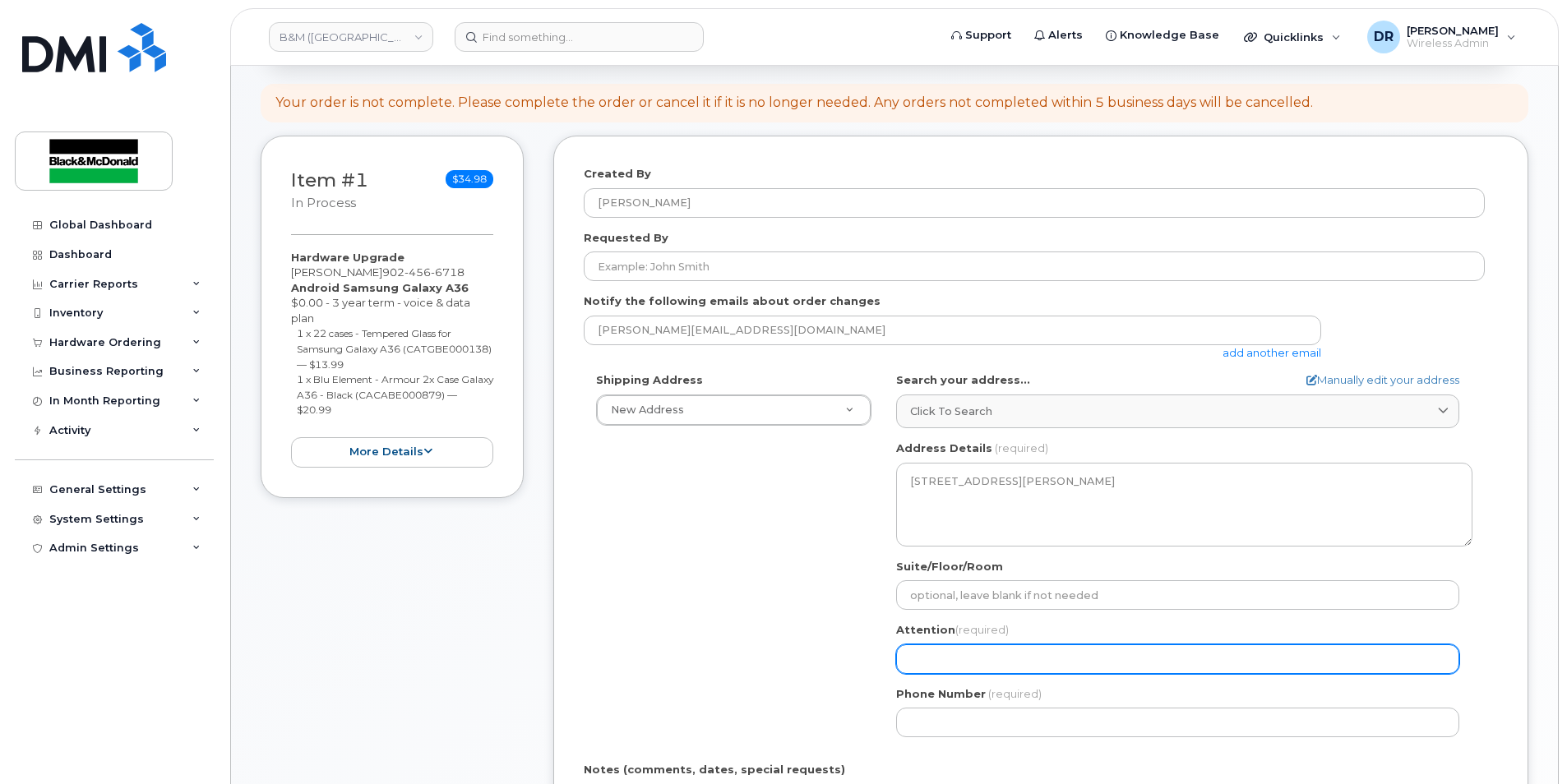
click at [970, 651] on input "Attention (required)" at bounding box center [1178, 659] width 563 height 29
select select
type input "D"
select select
type input "De"
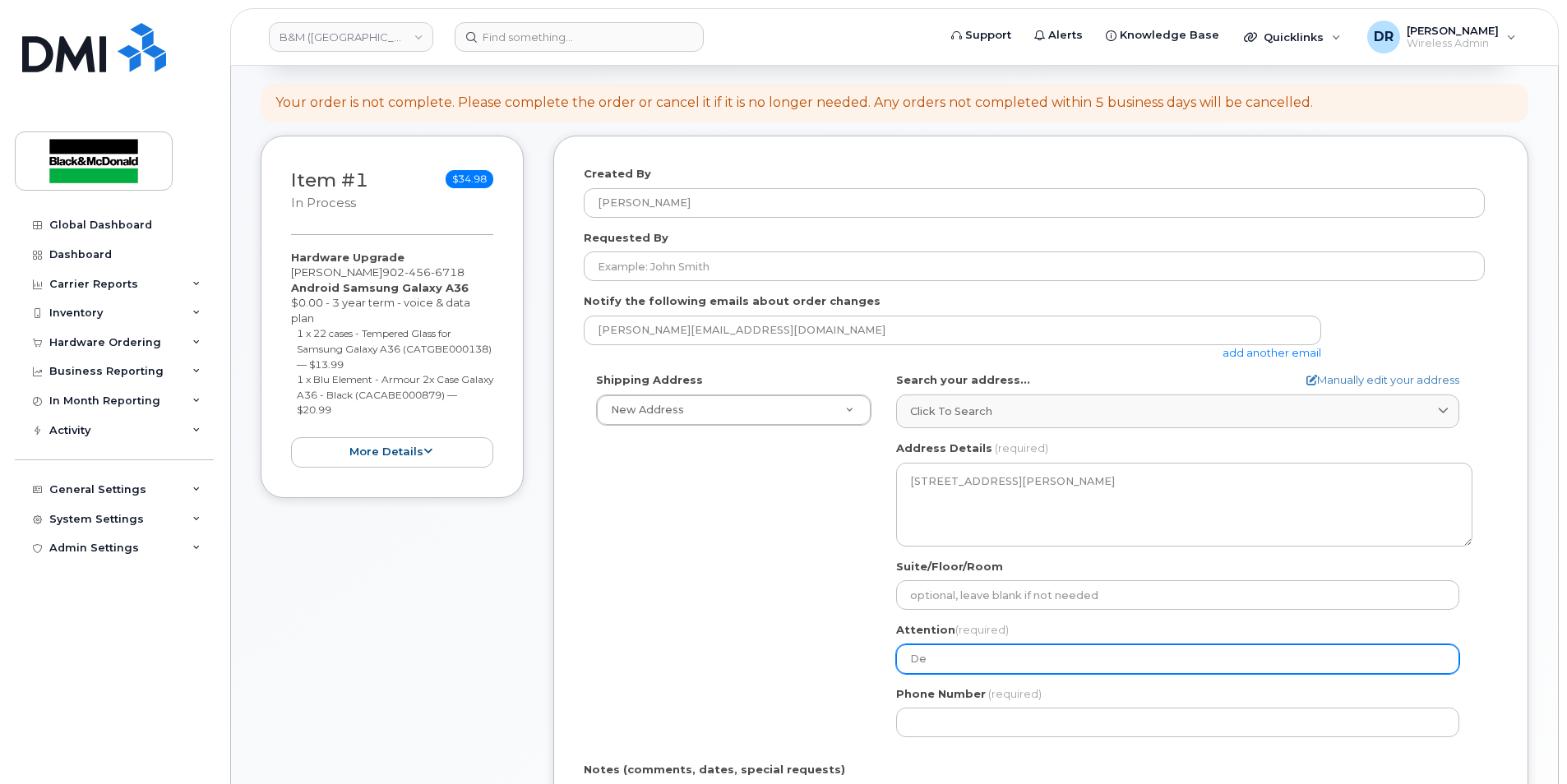
select select
type input "Dea"
select select
type input "Deab"
select select
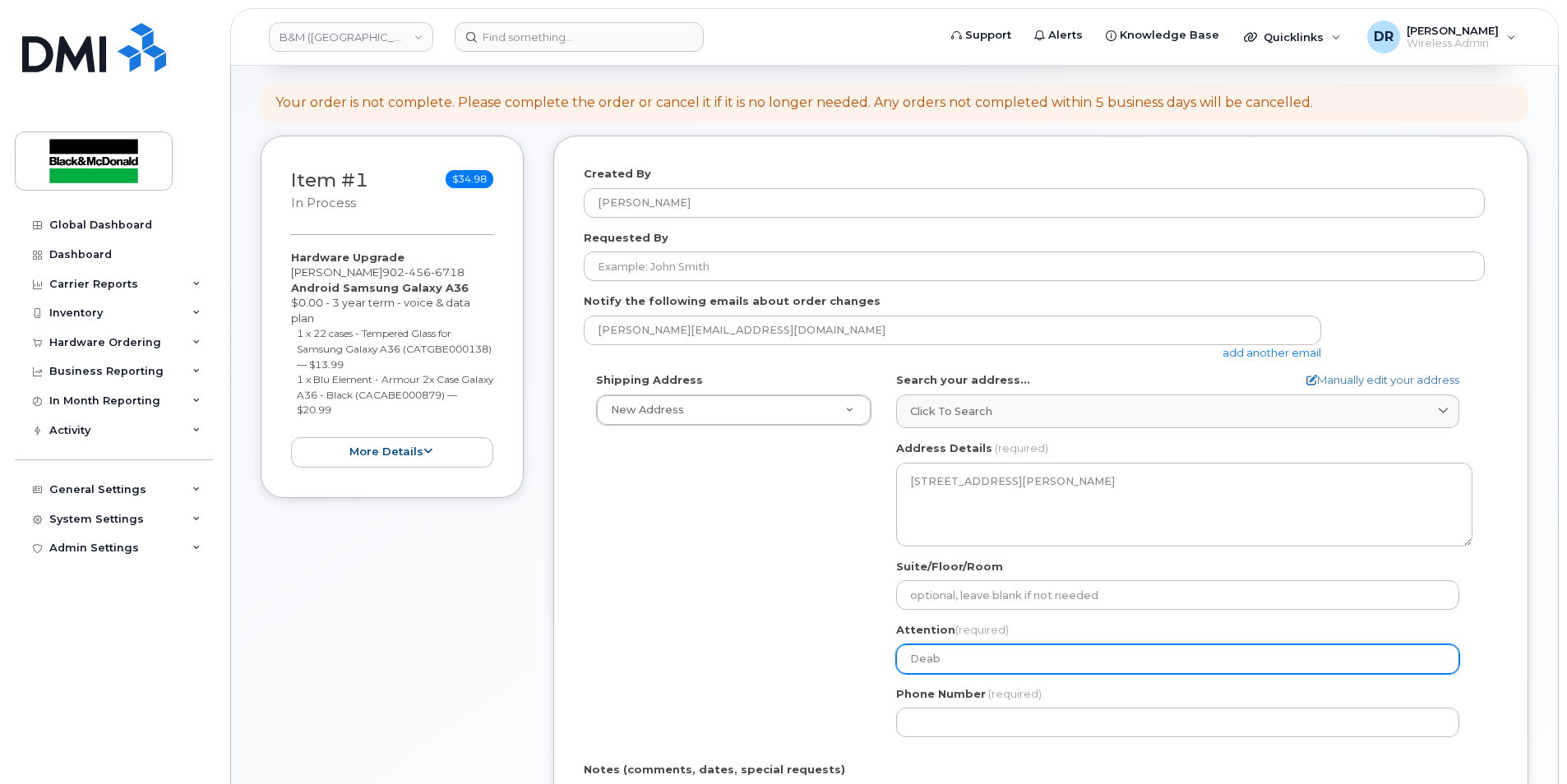
type input "Deabb"
select select
type input "Deab"
select select
type input "Dea"
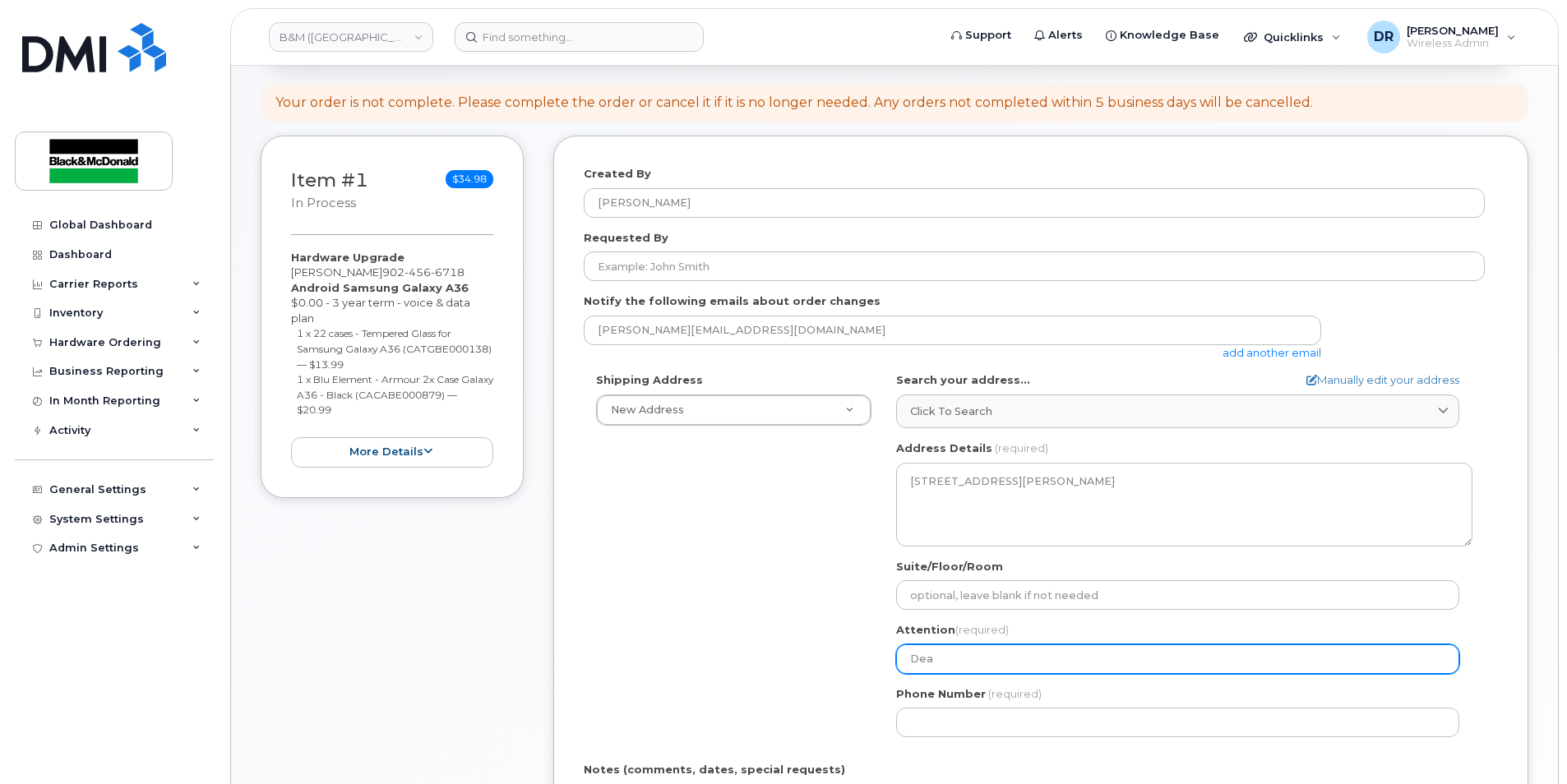
select select
type input "Dean"
select select
type input "Deann"
select select
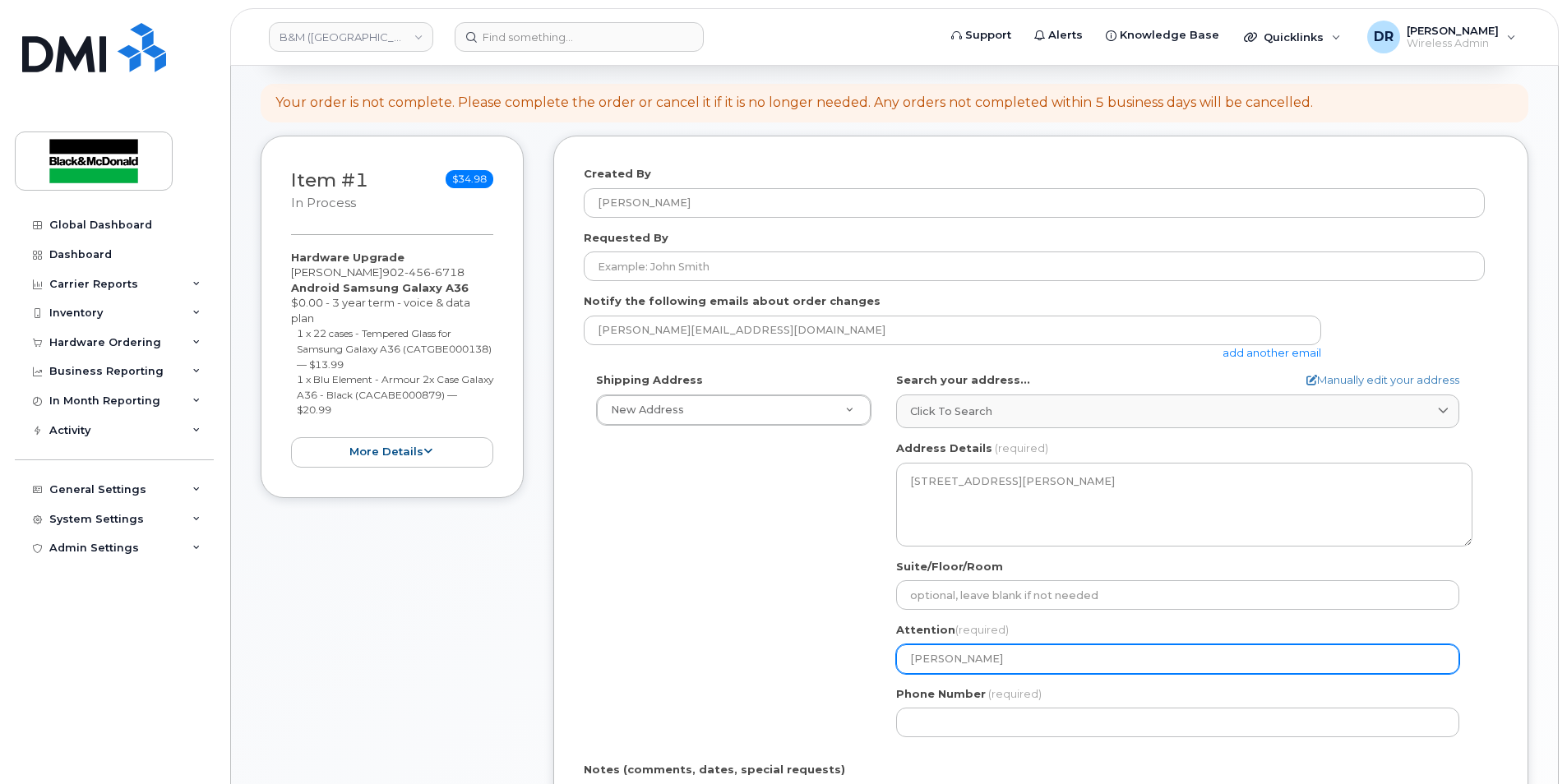
type input "Deanna"
select select
type input "Deanna R"
select select
type input "Deanna Ry"
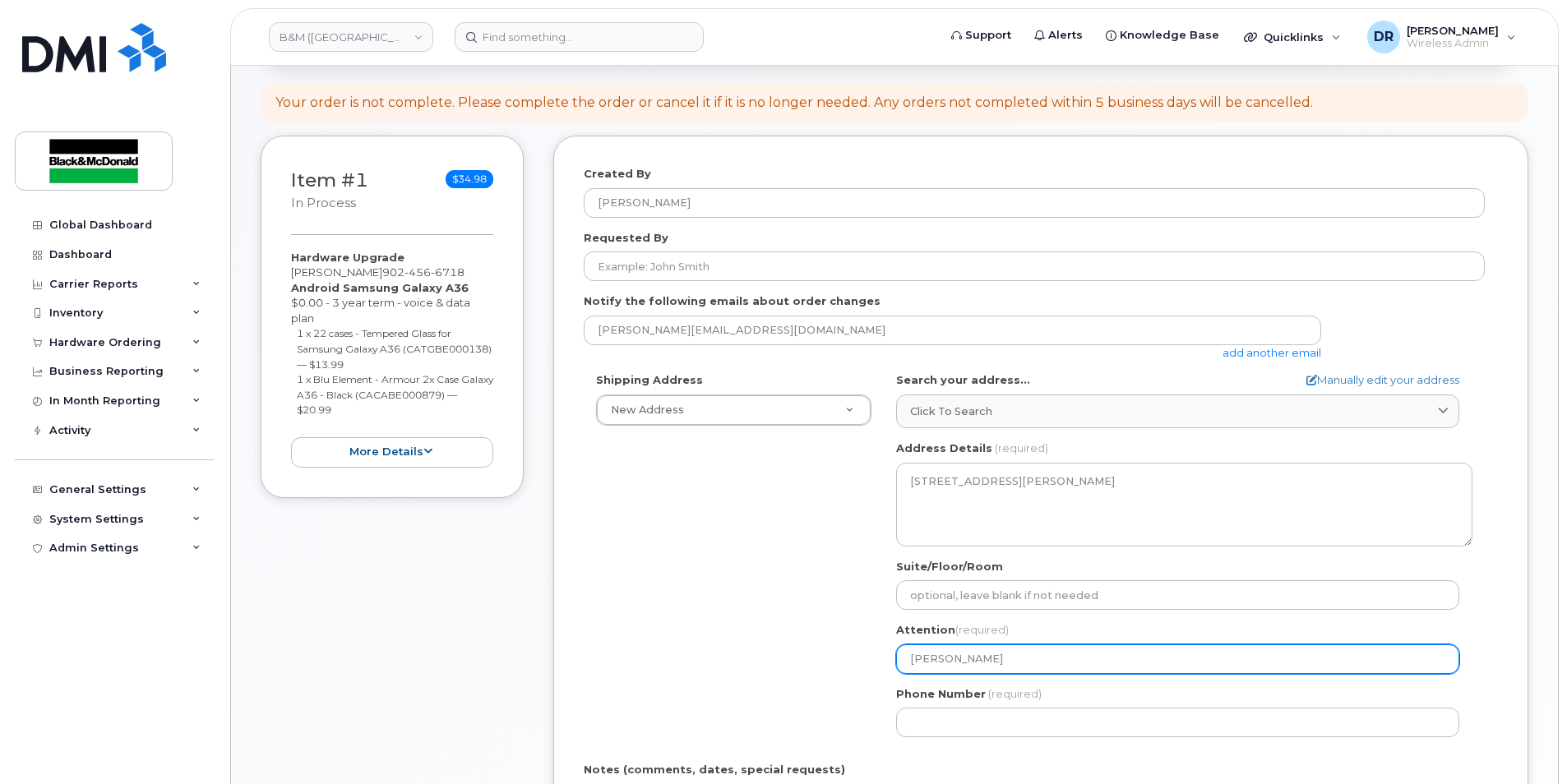
select select
type input "Deanna Rys"
select select
type input "Deanna Ry"
select select
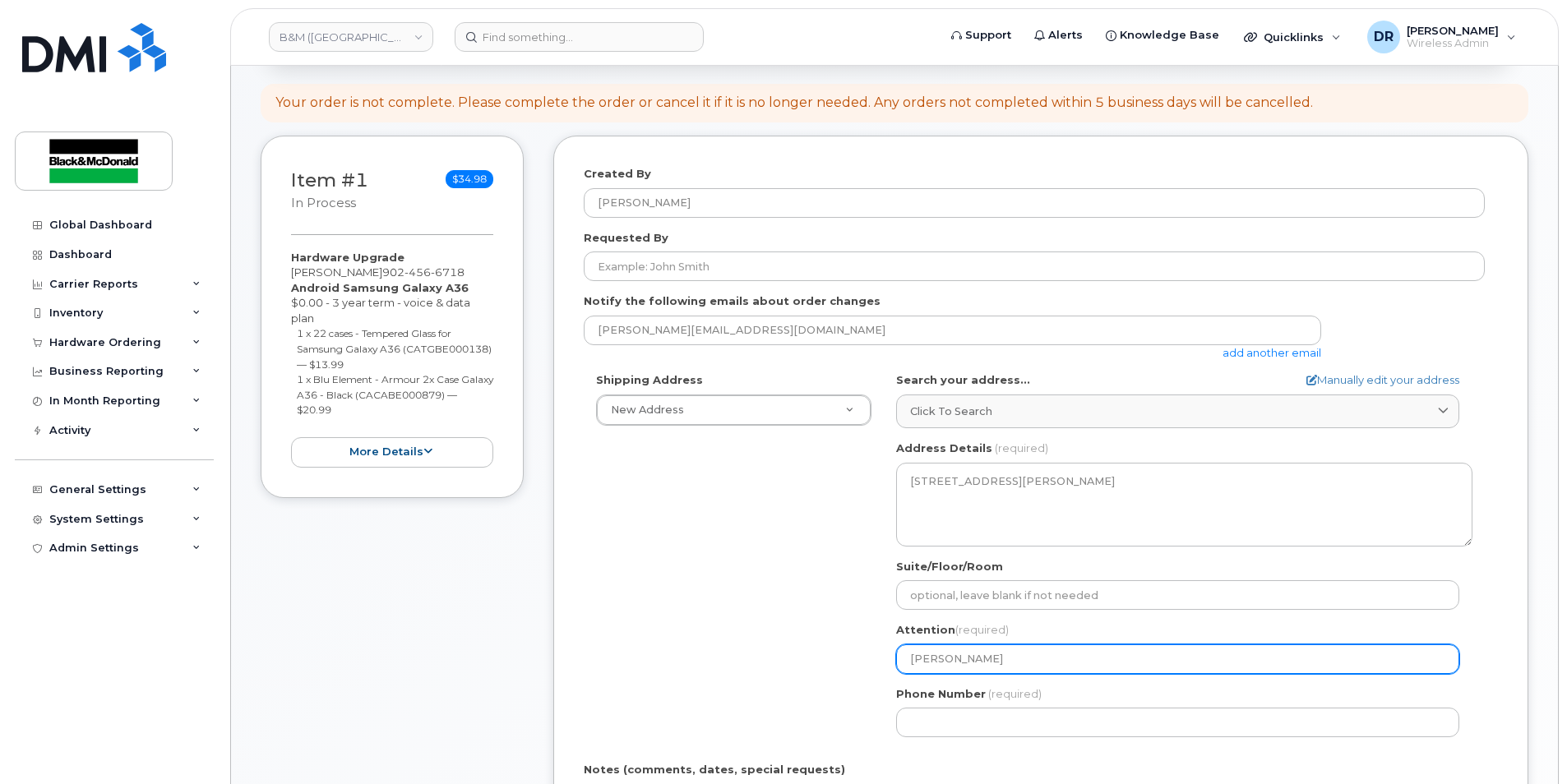
type input "Deanna R"
select select
type input "Deanna Ru"
select select
type input "Deanna Rus"
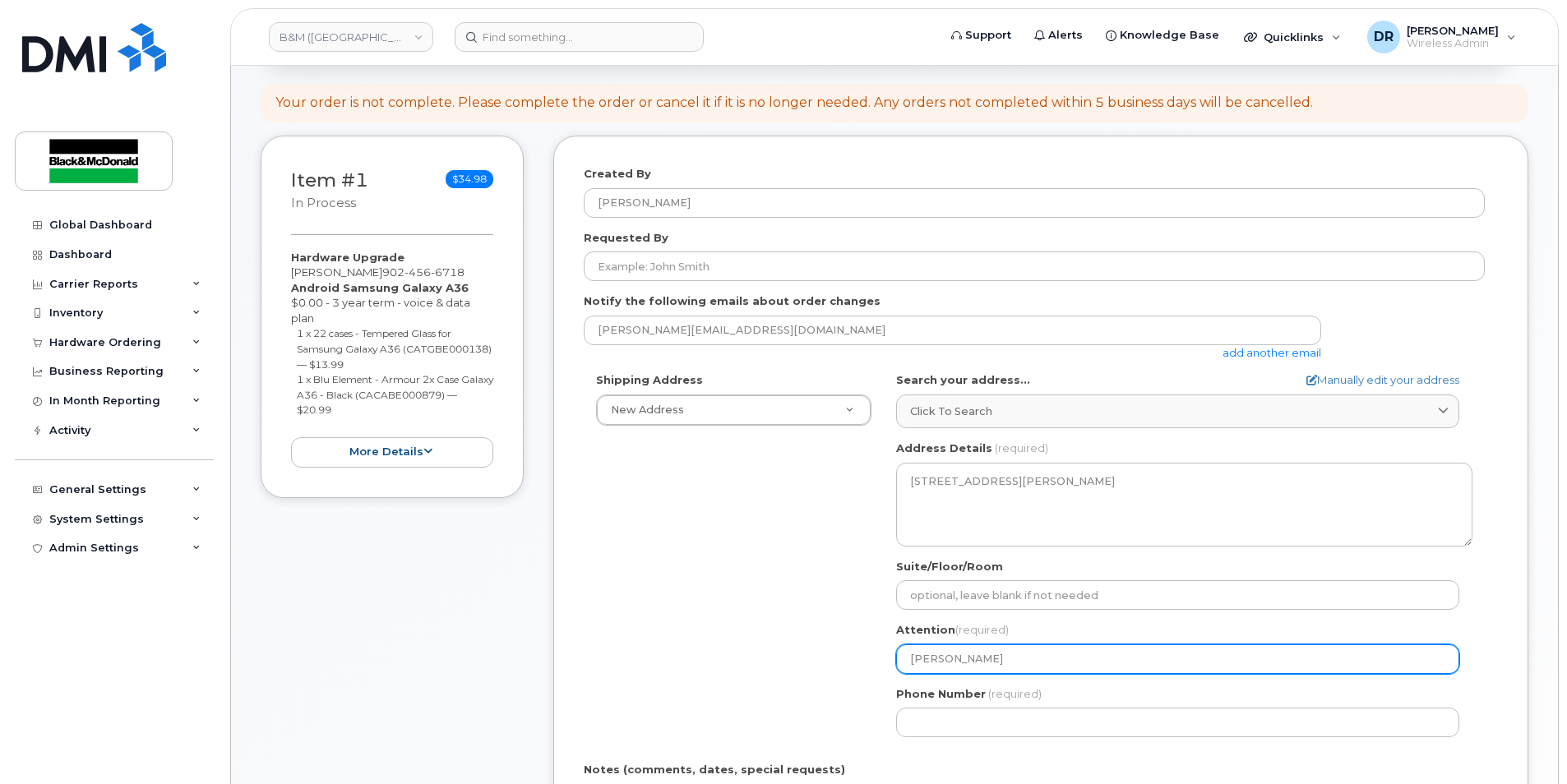
select select
type input "Deanna Russ"
select select
type input "Deanna Russe"
select select
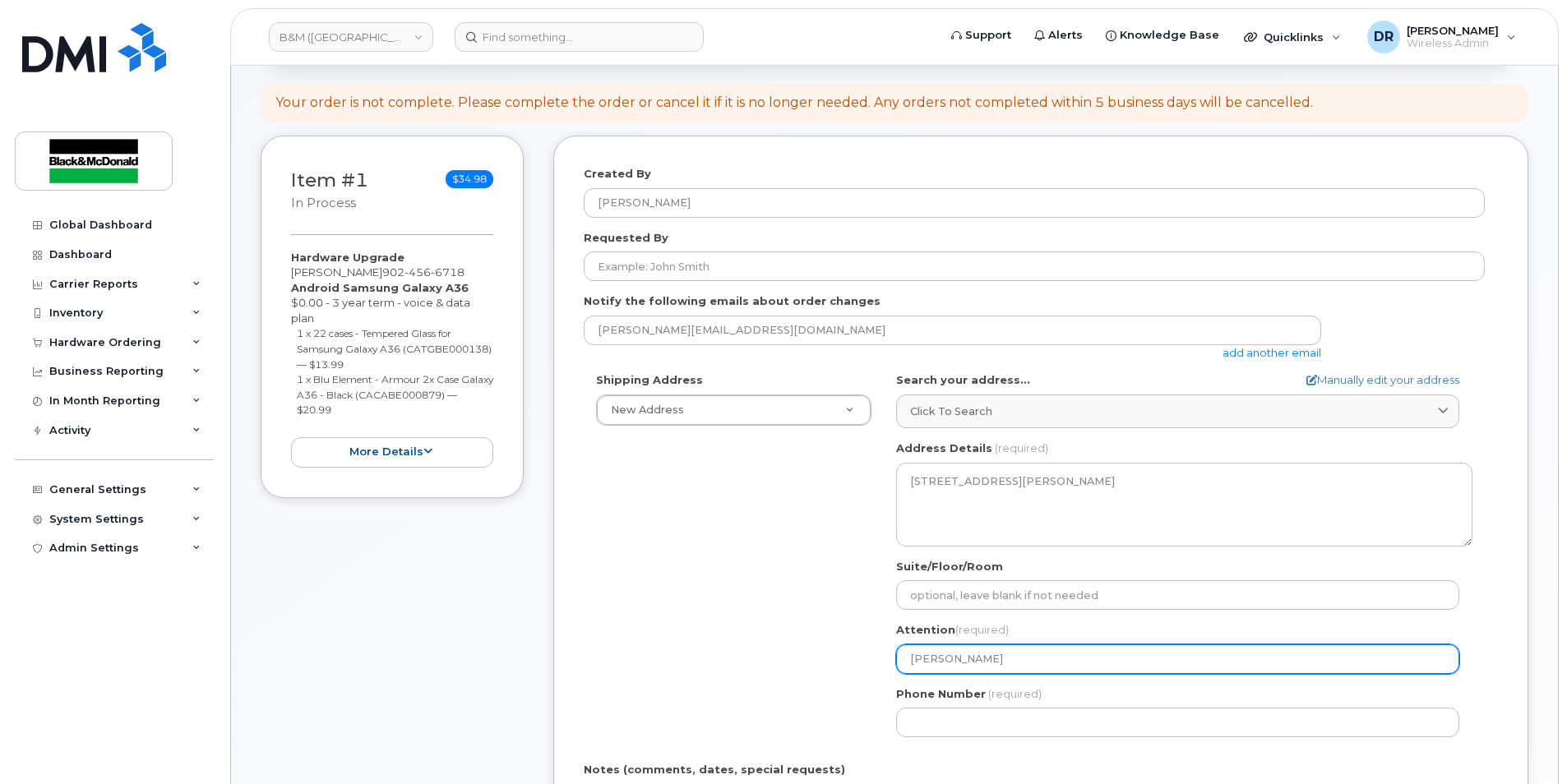
type input "Deanna Russel"
select select
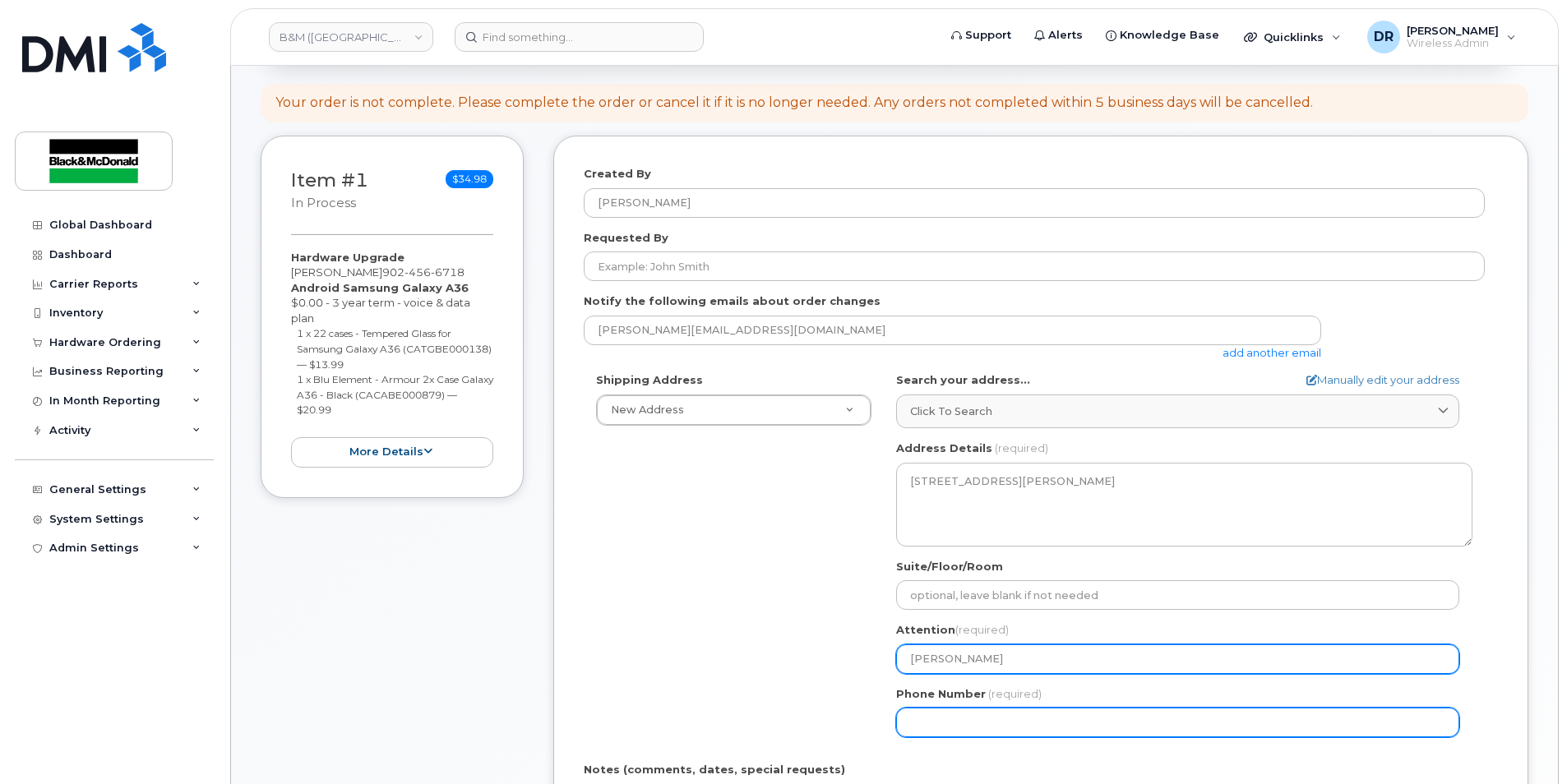
type input "[PERSON_NAME]"
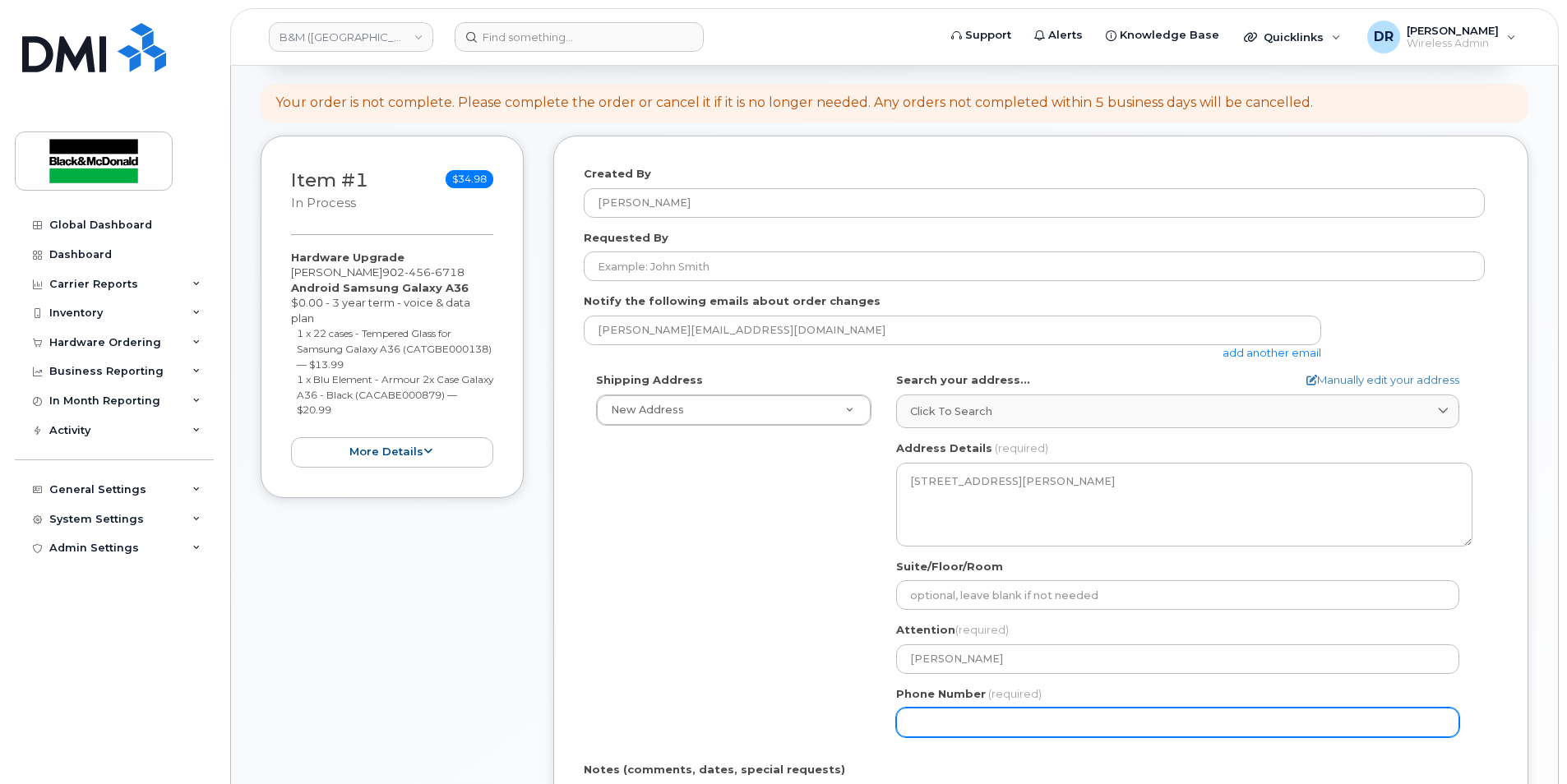
click at [976, 729] on input "Phone Number" at bounding box center [1178, 722] width 563 height 29
type input "902481560"
select select
type input "9024815606"
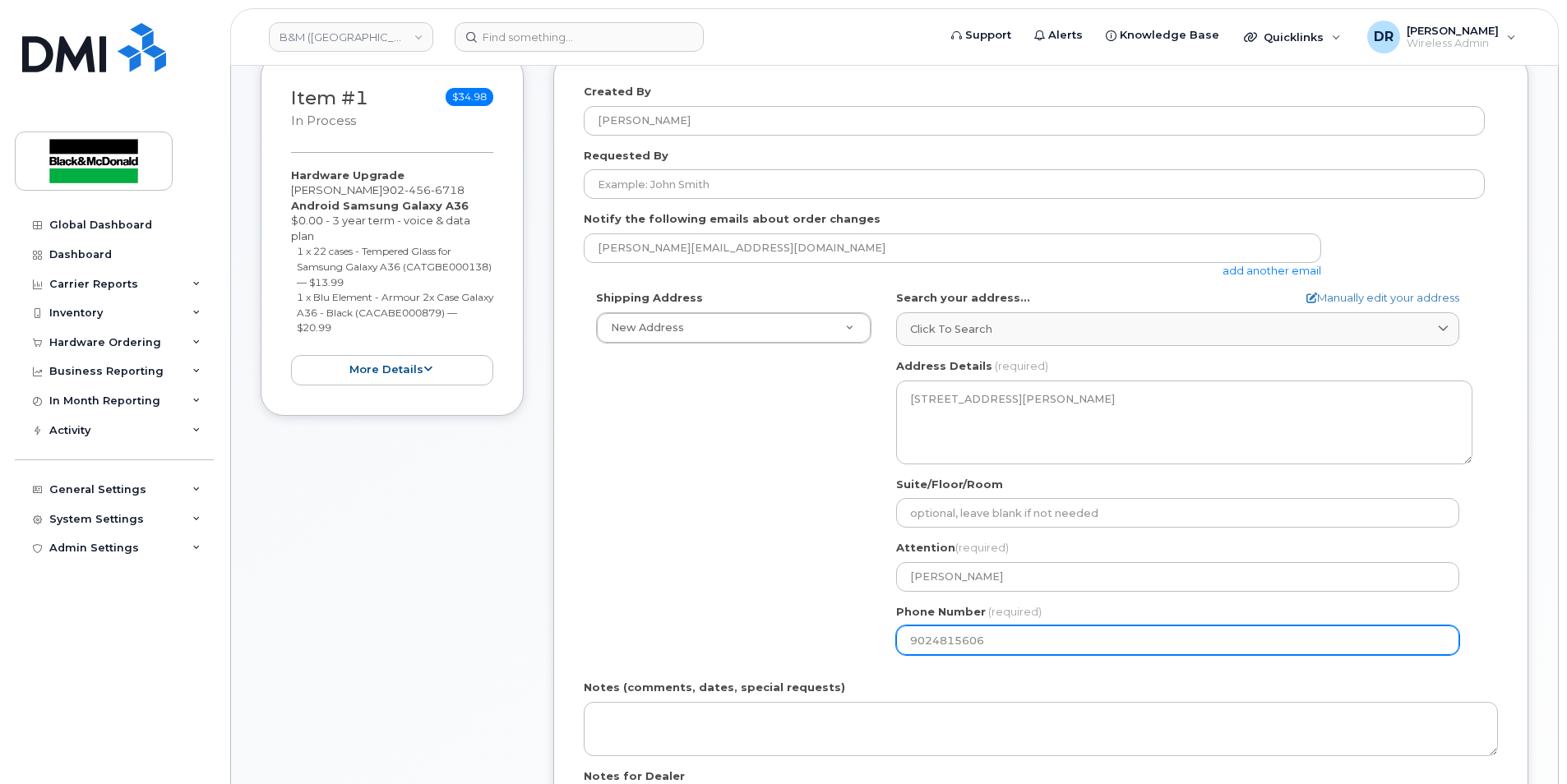
select select
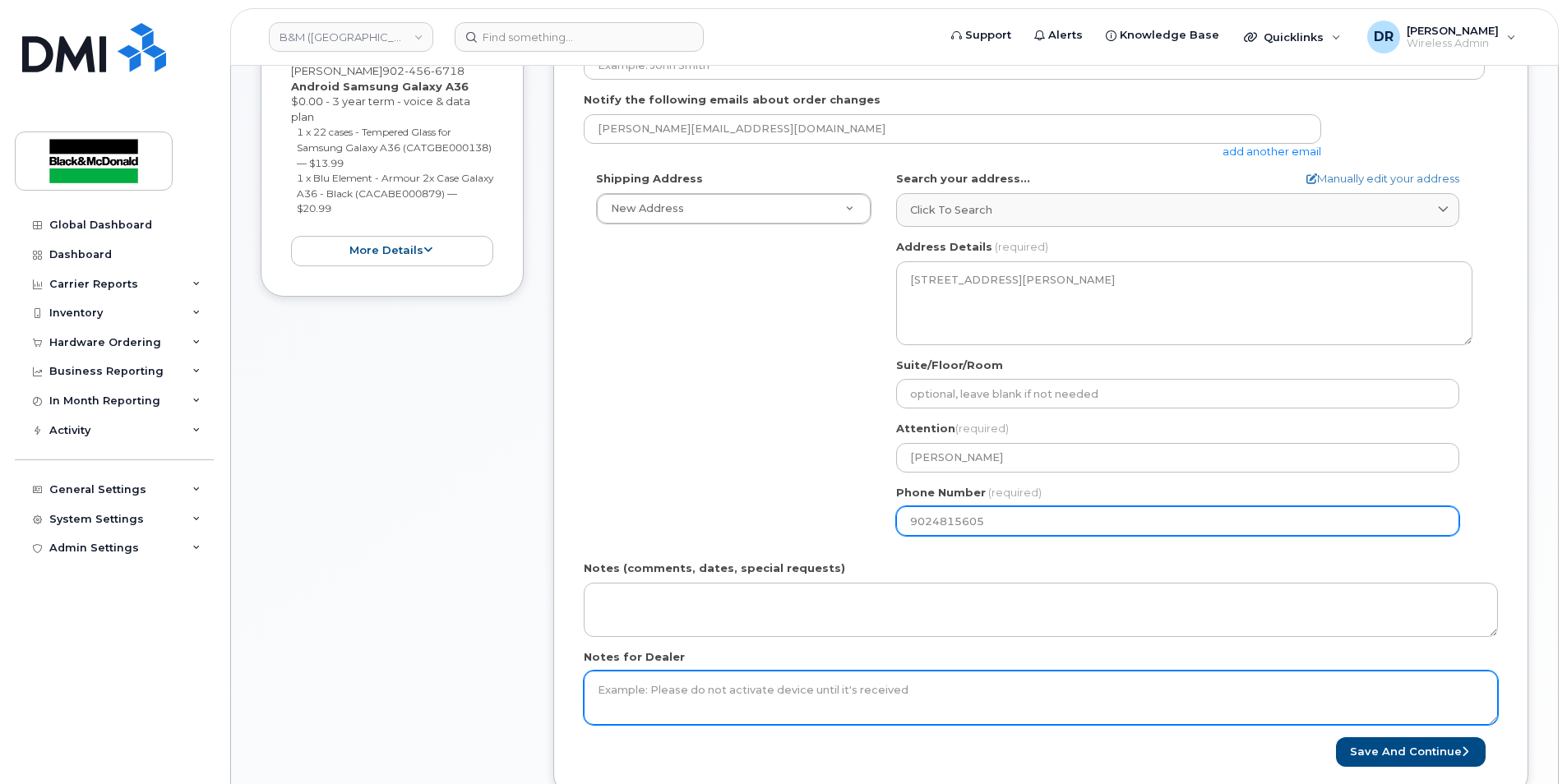
scroll to position [493, 0]
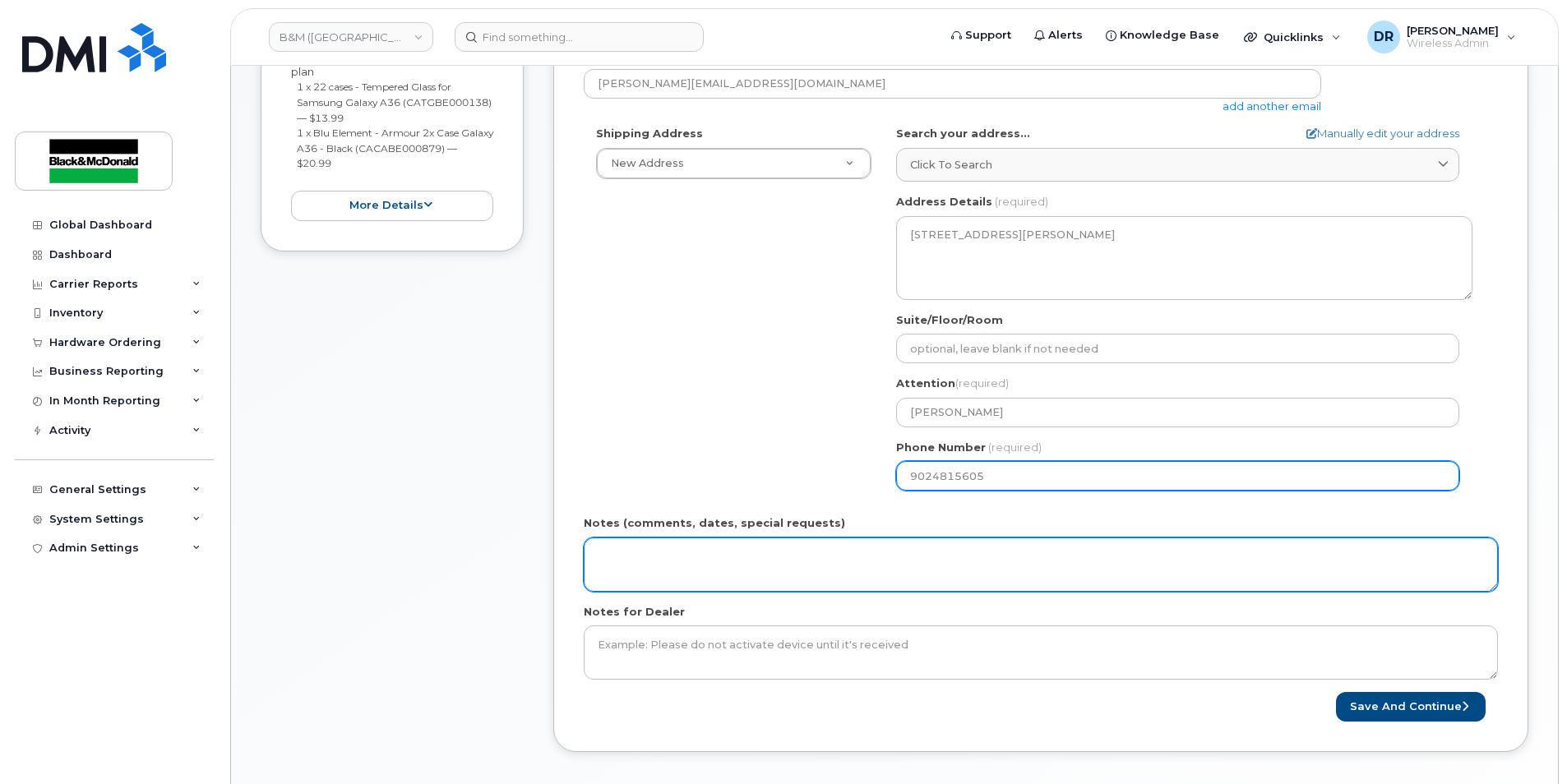
type input "9024815605"
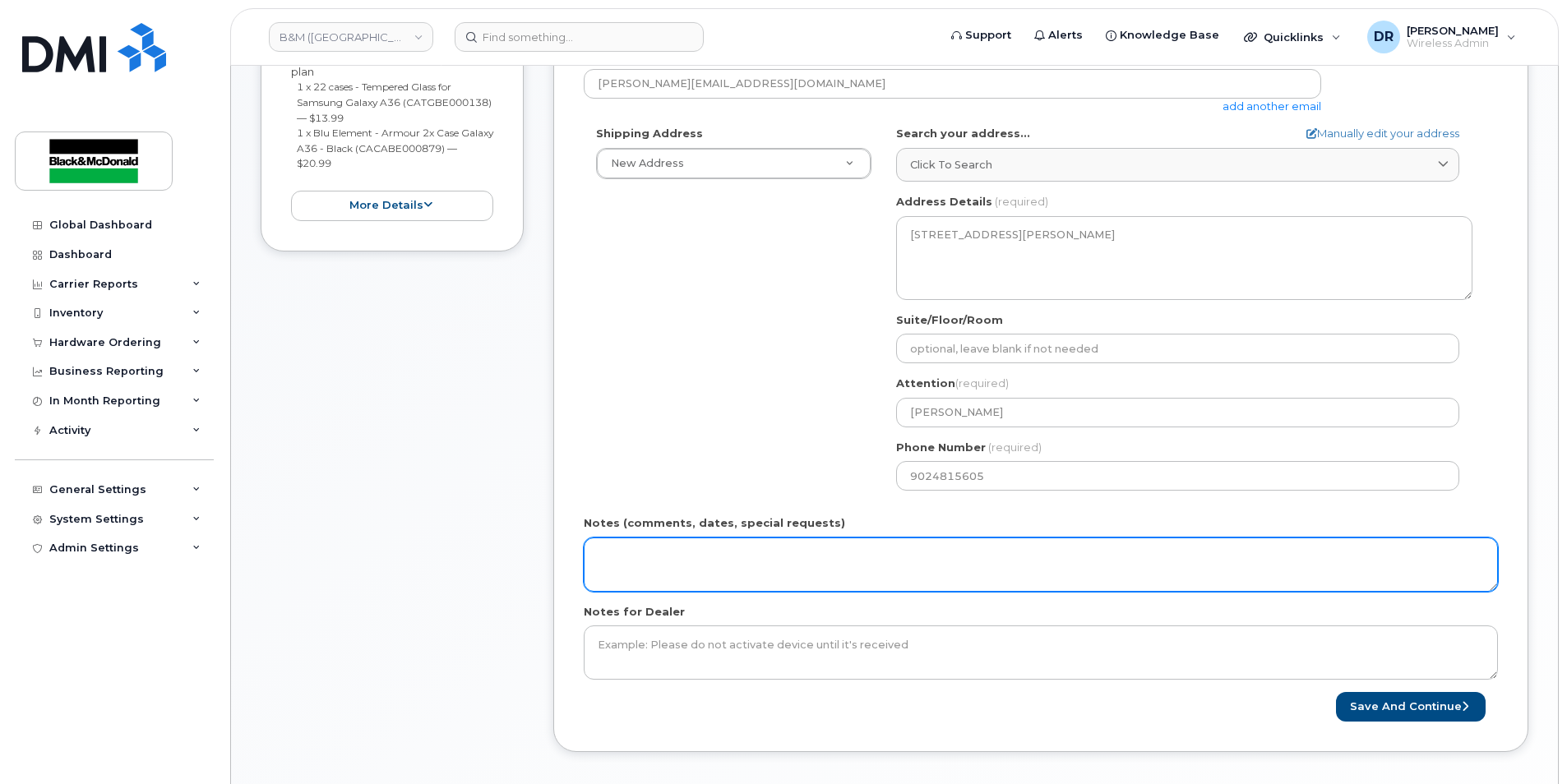
click at [598, 553] on textarea "Notes (comments, dates, special requests)" at bounding box center [1041, 565] width 914 height 54
type textarea "PO 80538176"
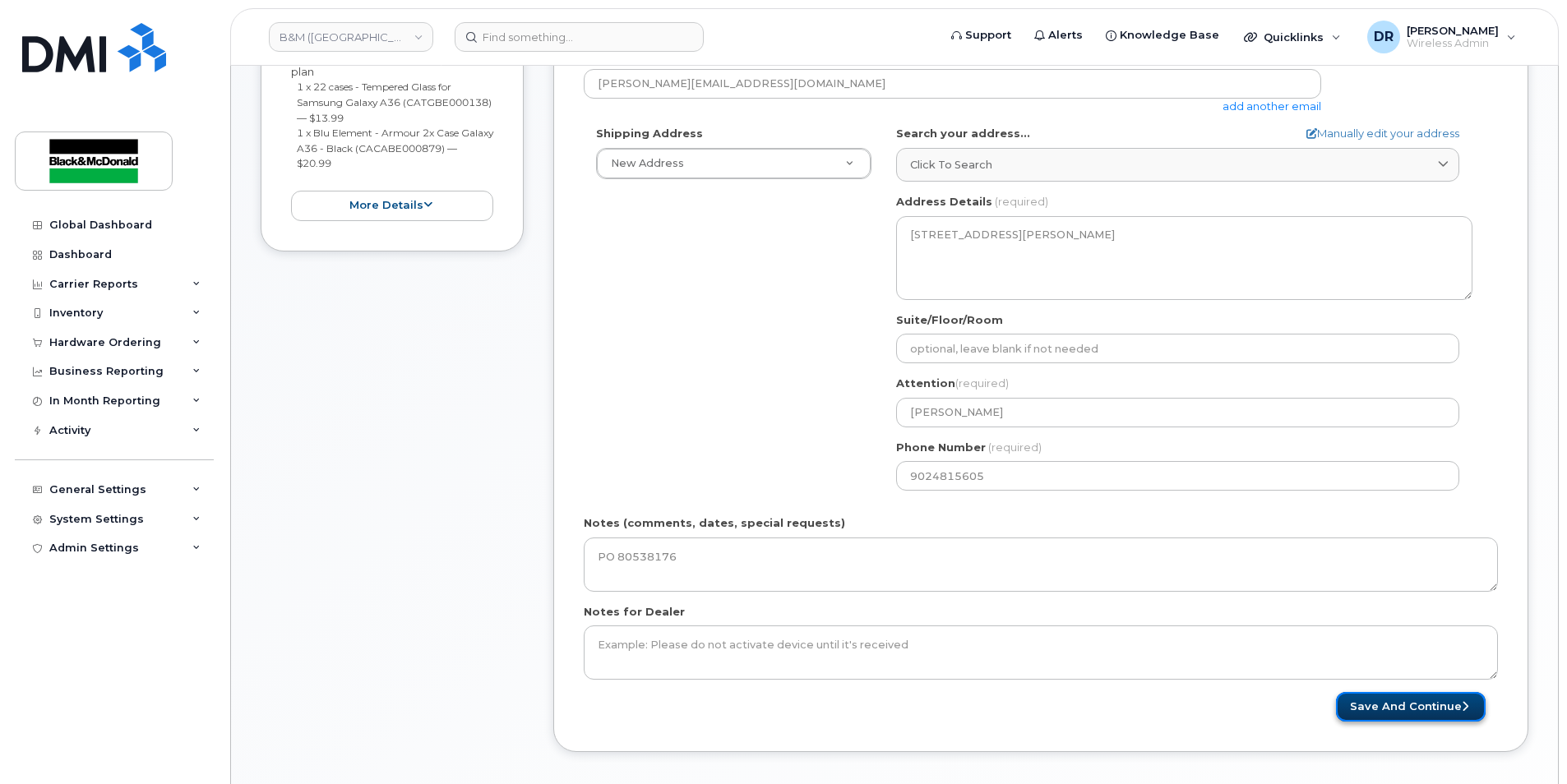
click at [1414, 707] on button "Save and Continue" at bounding box center [1411, 707] width 150 height 30
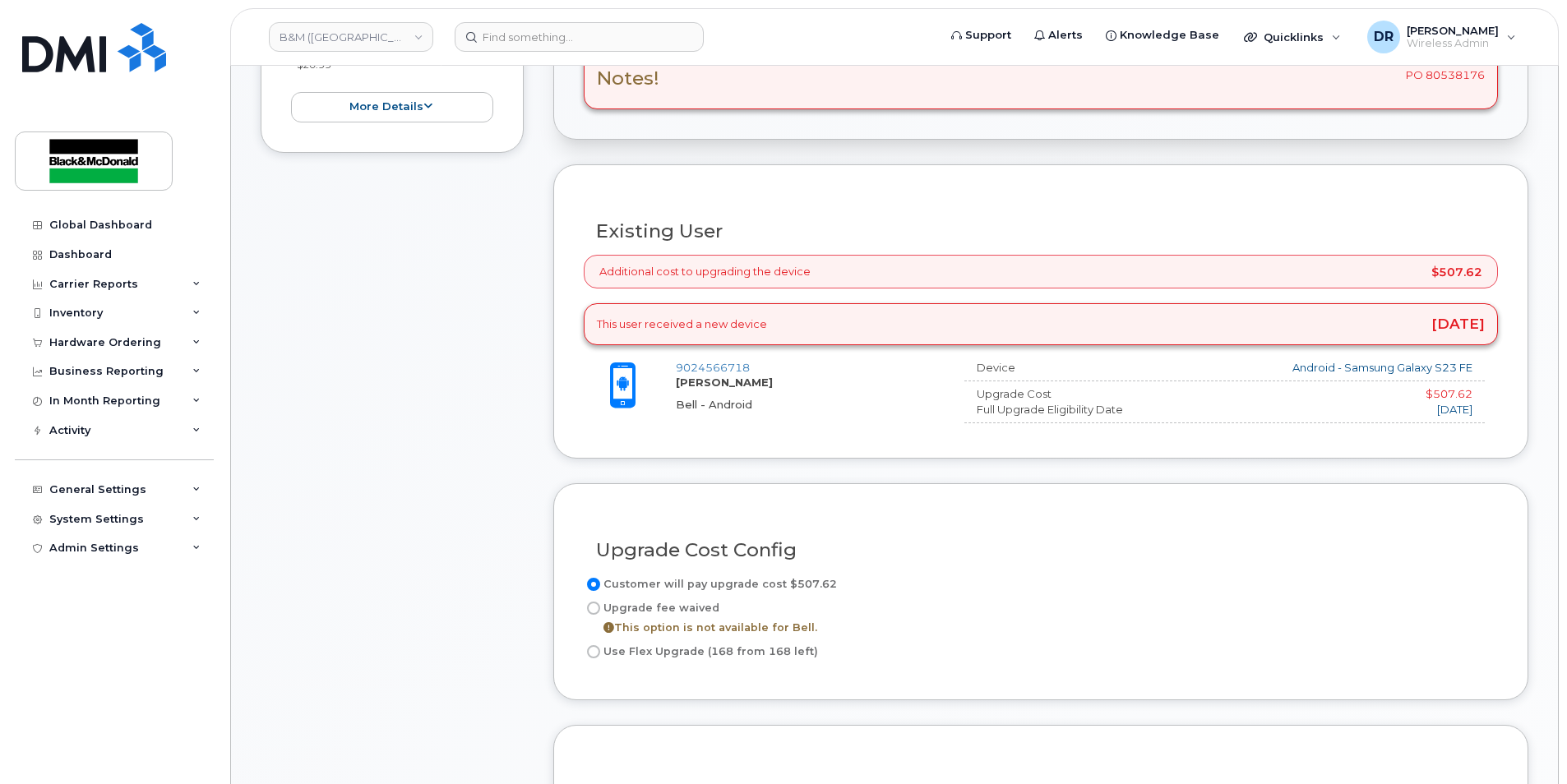
scroll to position [657, 0]
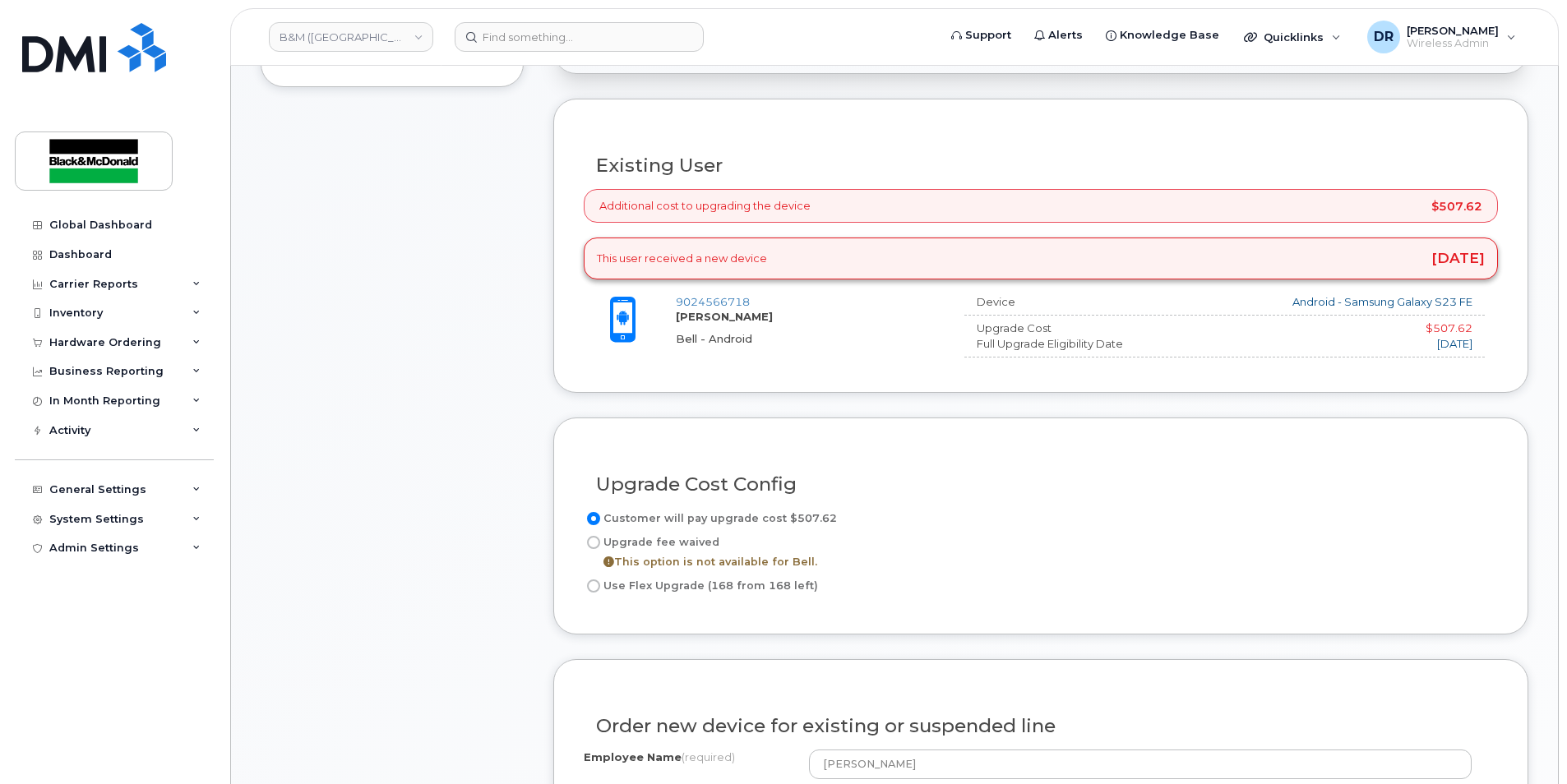
click at [592, 583] on input "Use Flex Upgrade (168 from 168 left)" at bounding box center [593, 585] width 13 height 13
radio input "true"
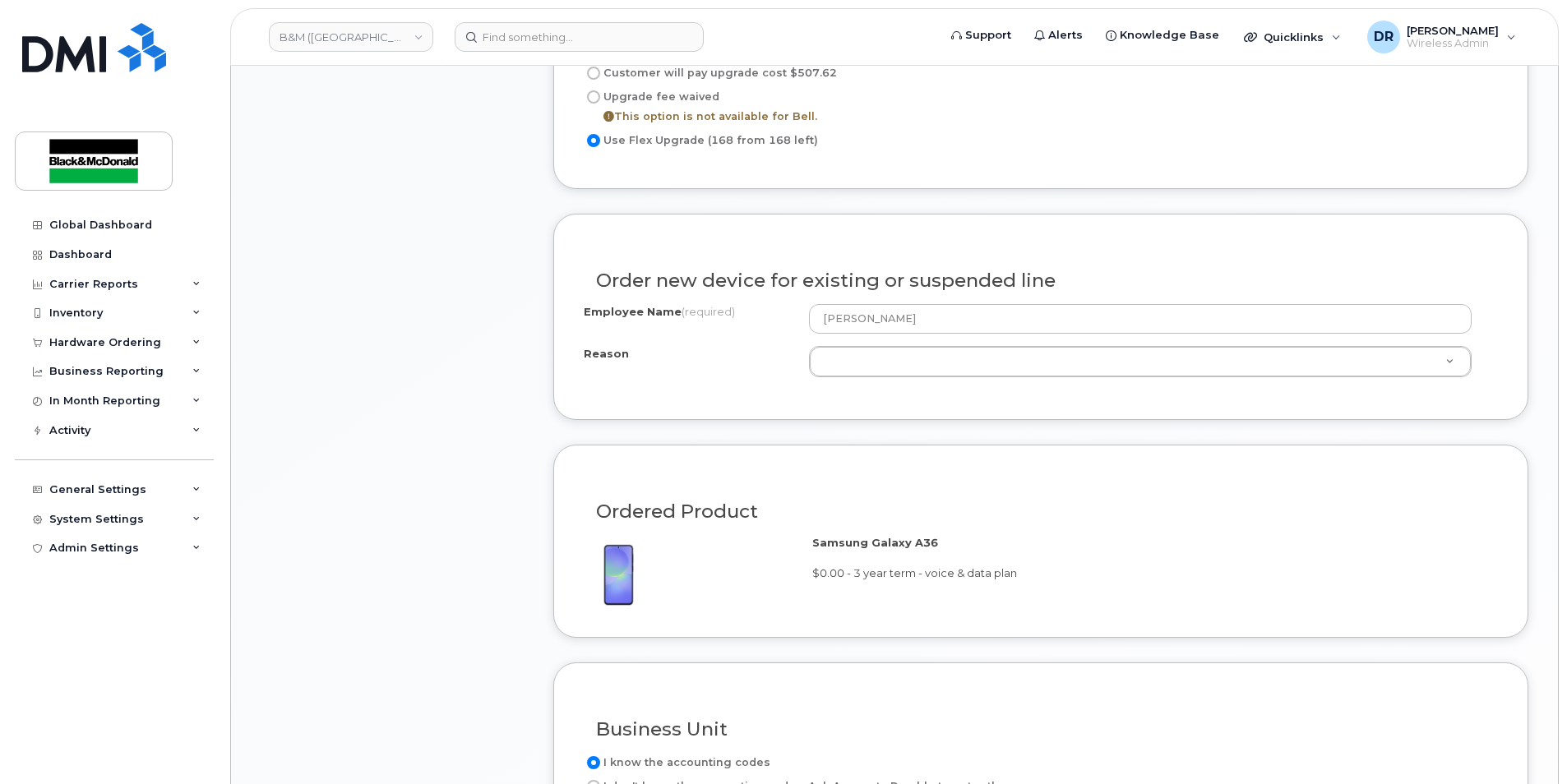
scroll to position [1315, 0]
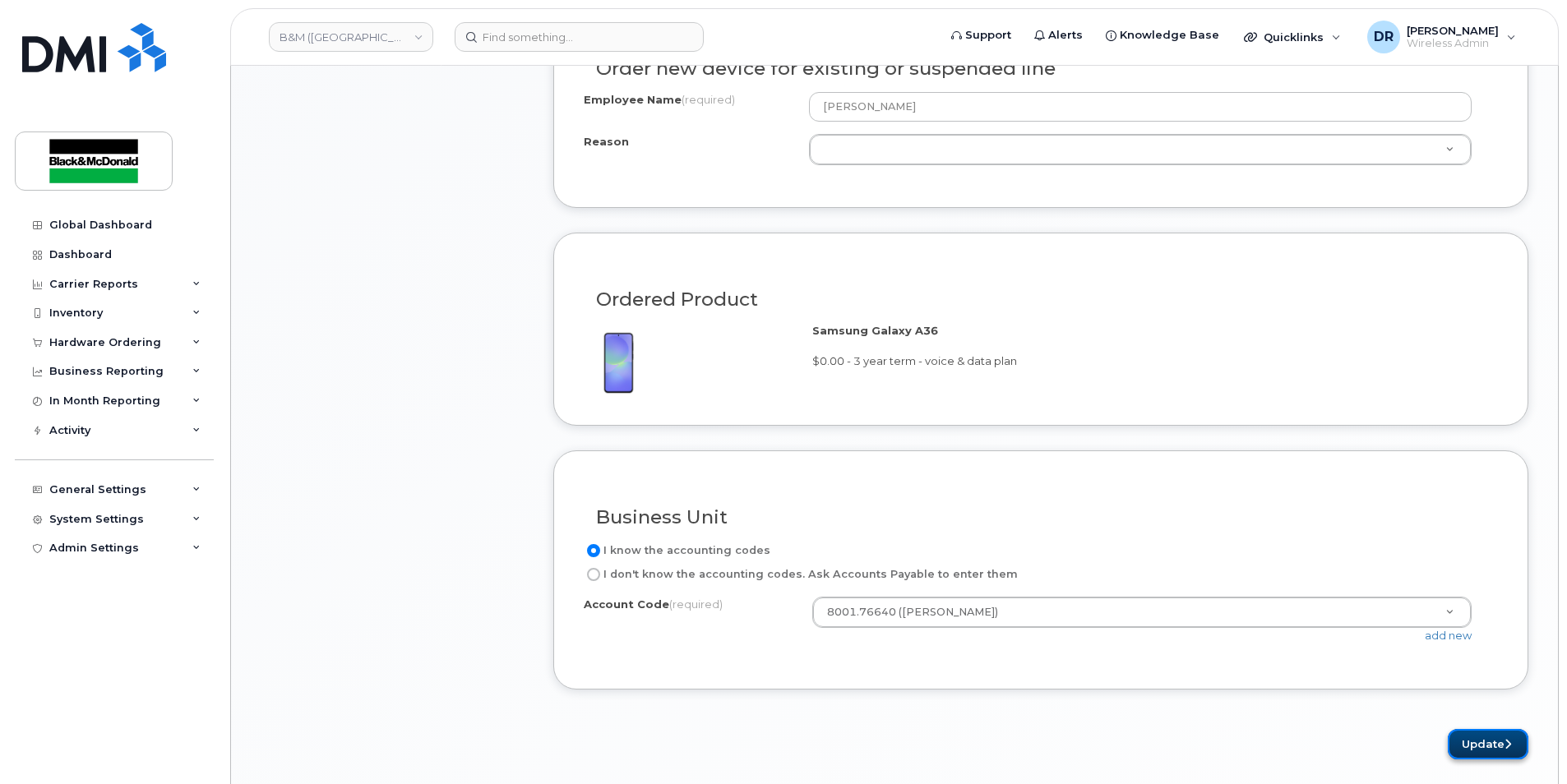
click at [1488, 744] on button "Update" at bounding box center [1489, 744] width 81 height 30
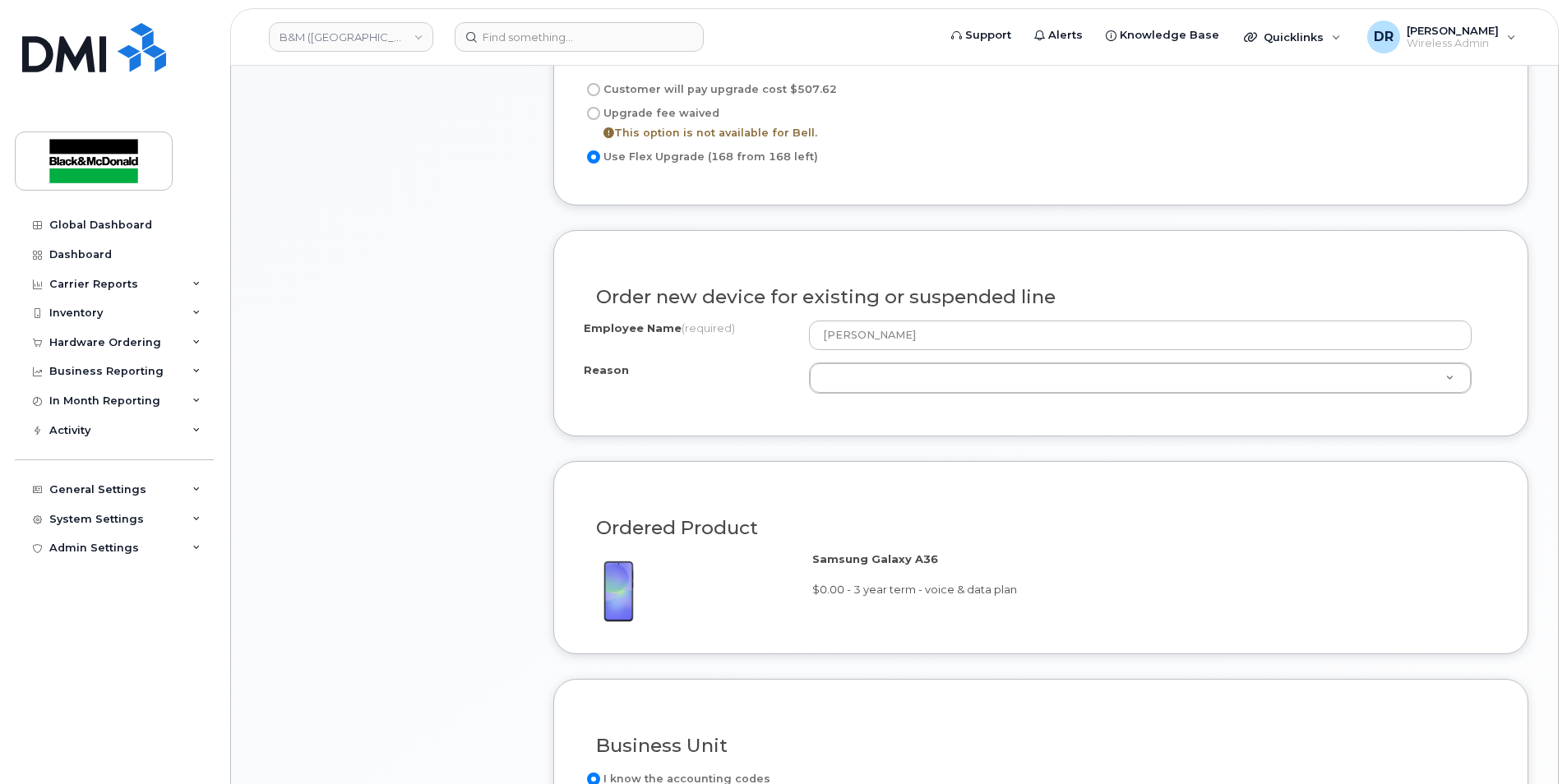
scroll to position [1068, 0]
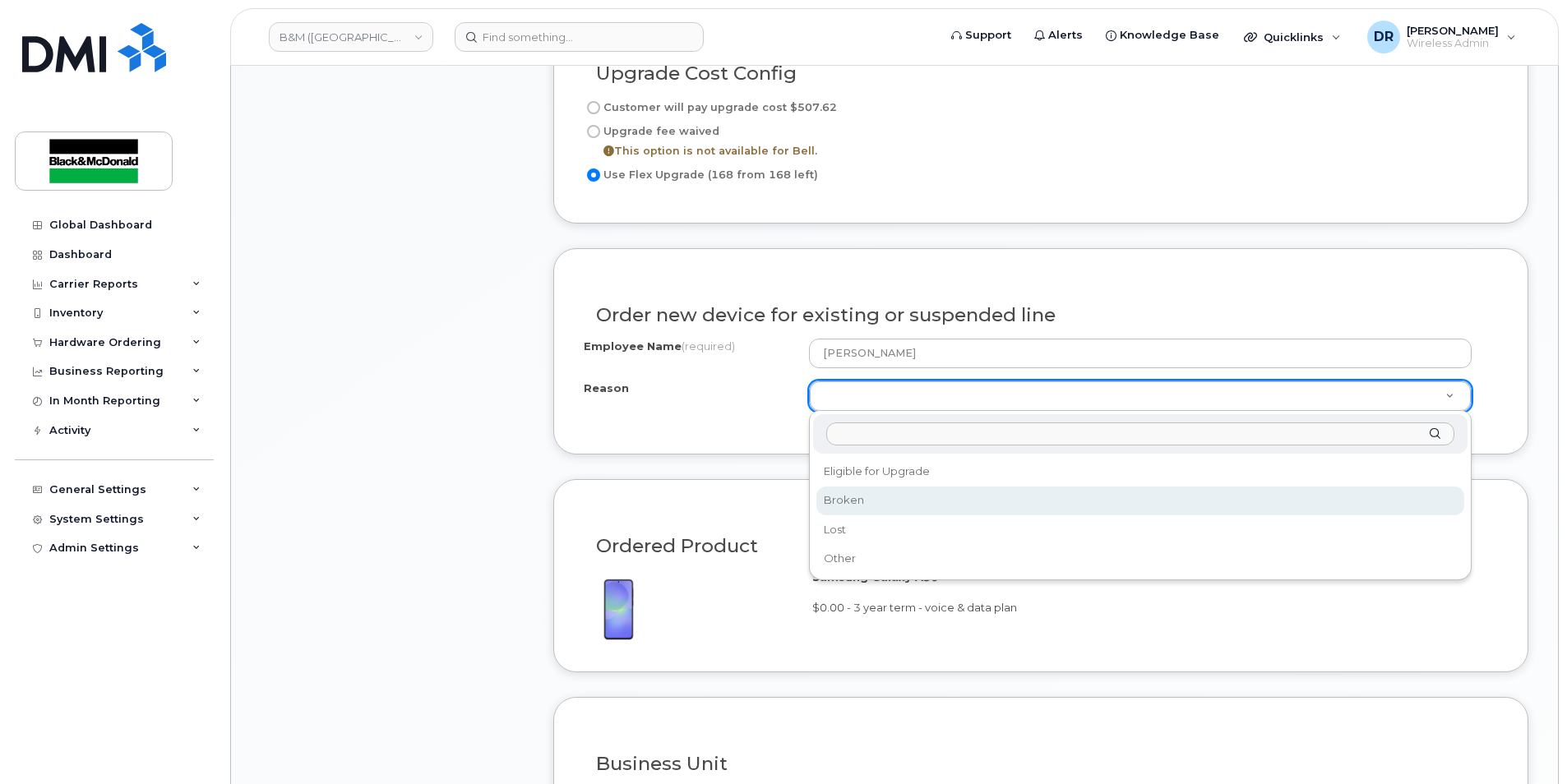
select select "broken"
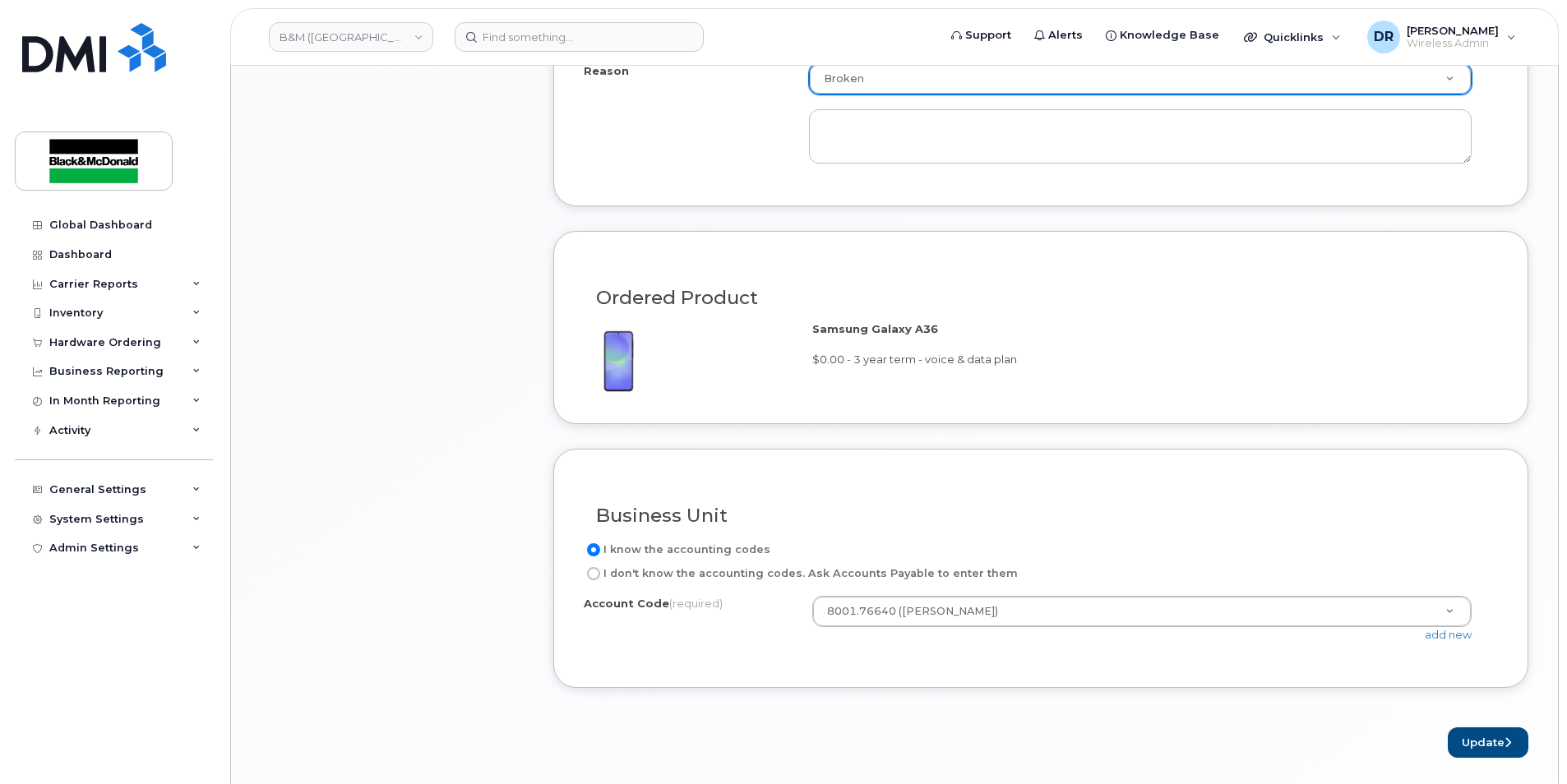
scroll to position [1479, 0]
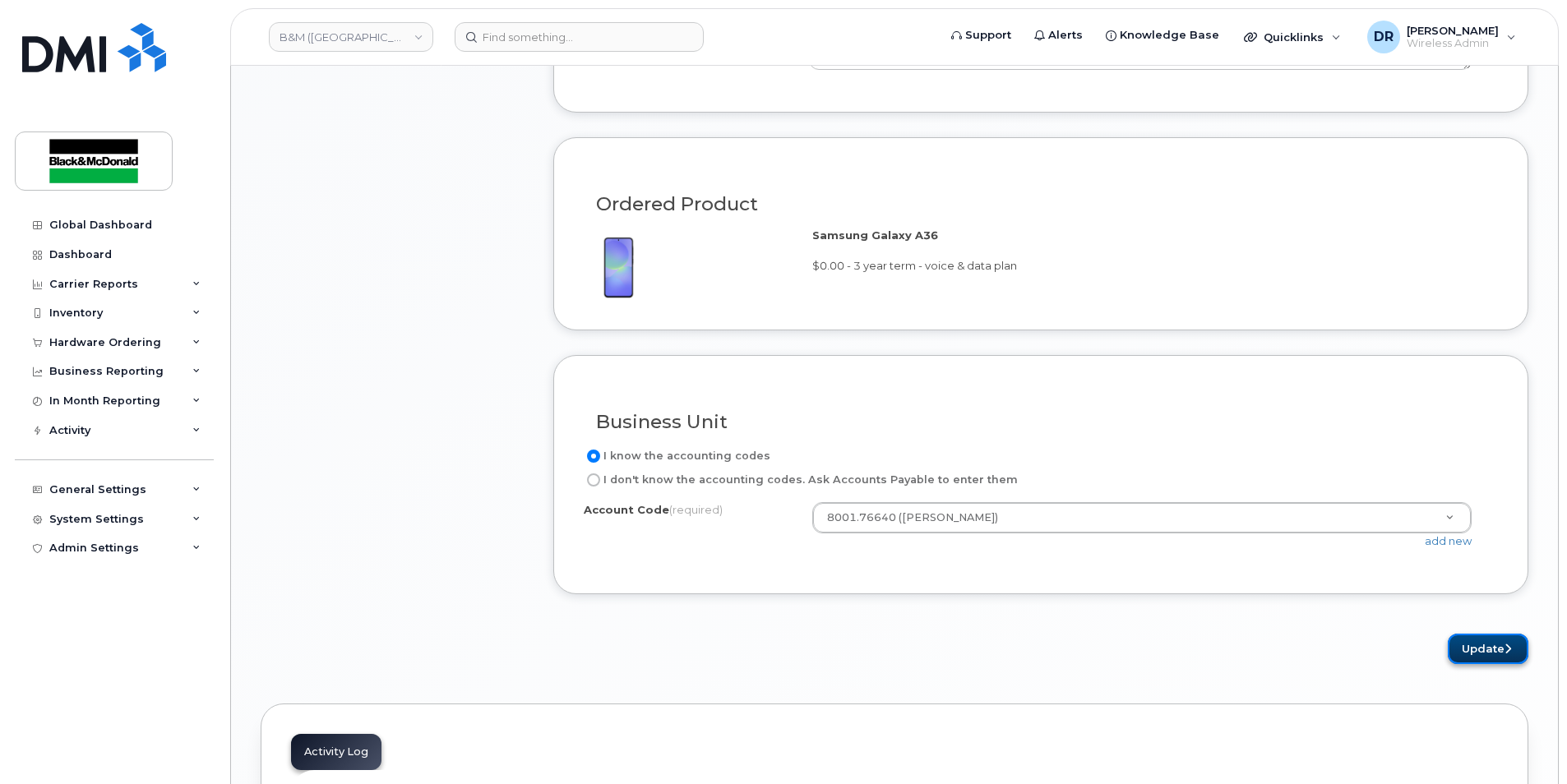
click at [1478, 652] on button "Update" at bounding box center [1489, 648] width 81 height 30
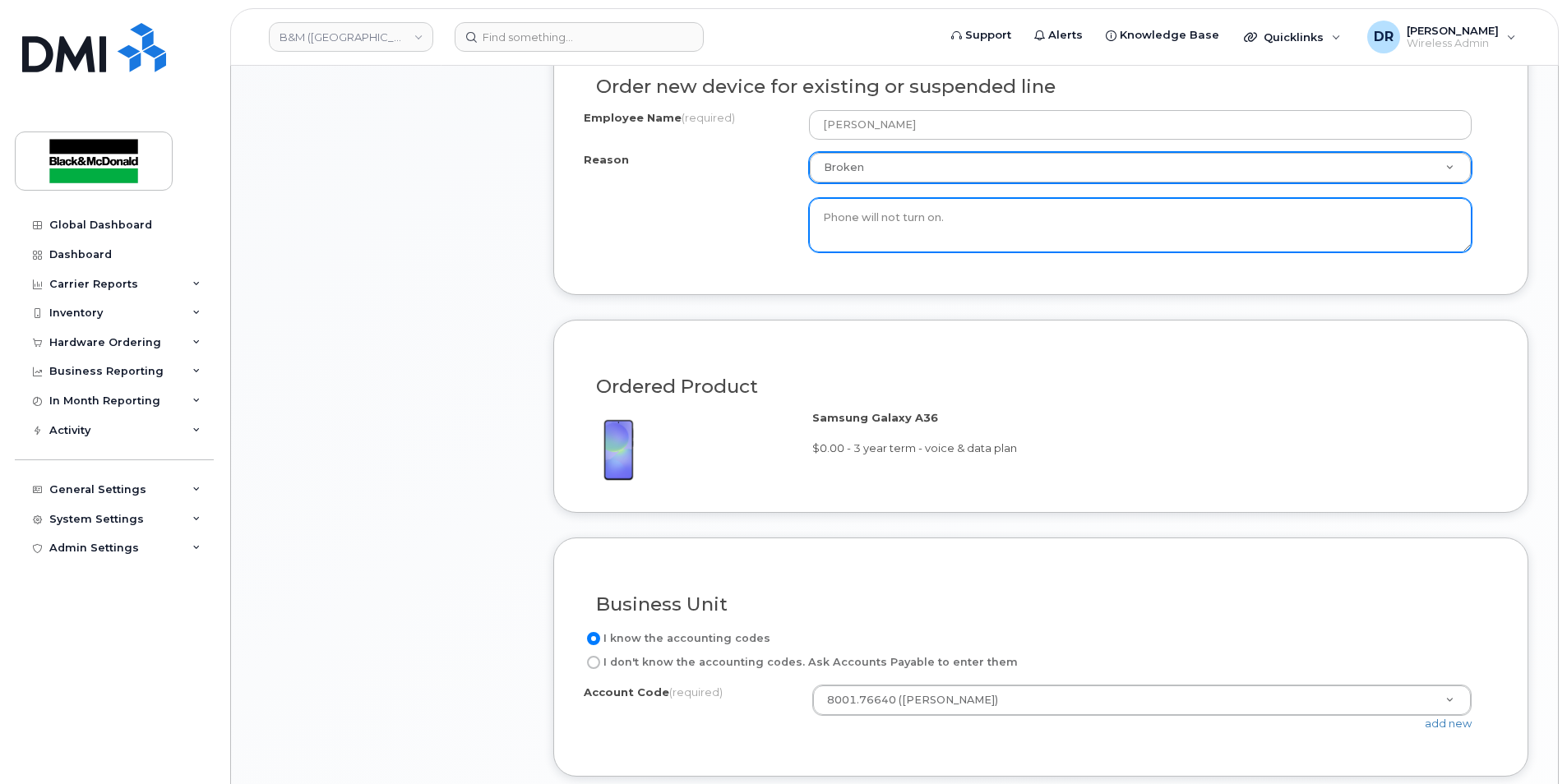
scroll to position [1808, 0]
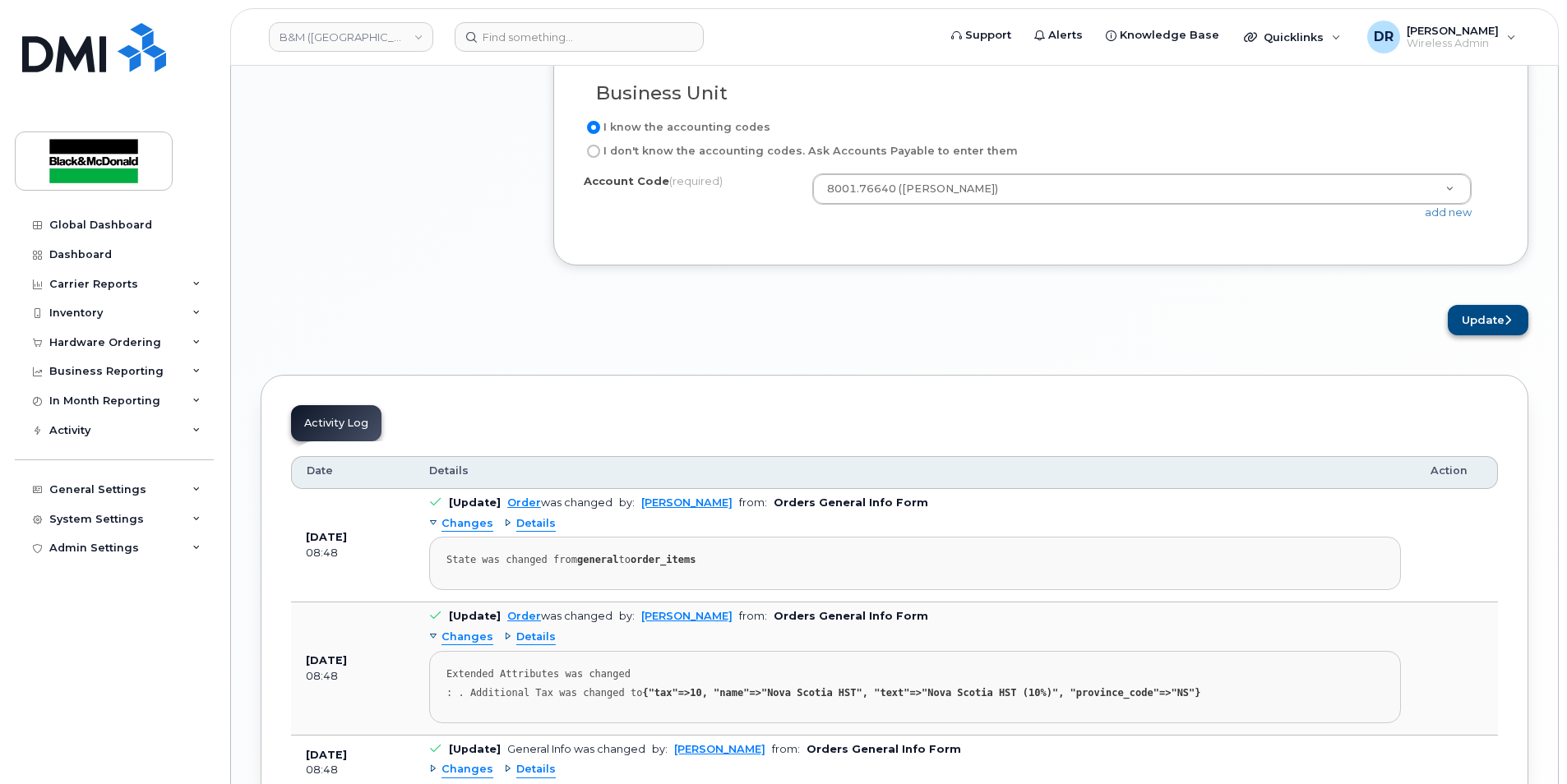
type textarea "Phone will not turn on."
click at [1483, 318] on button "Update" at bounding box center [1489, 319] width 81 height 30
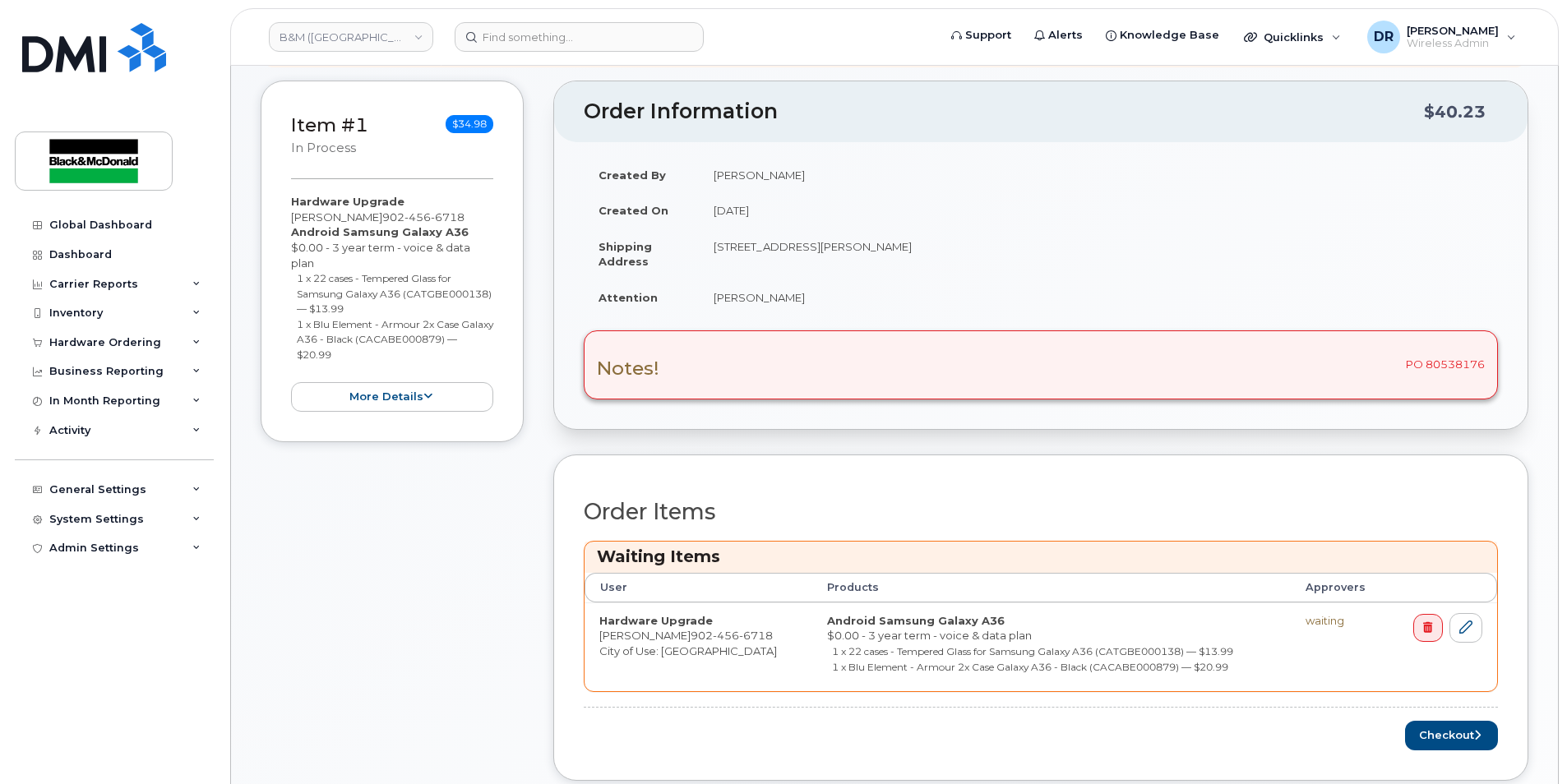
scroll to position [411, 0]
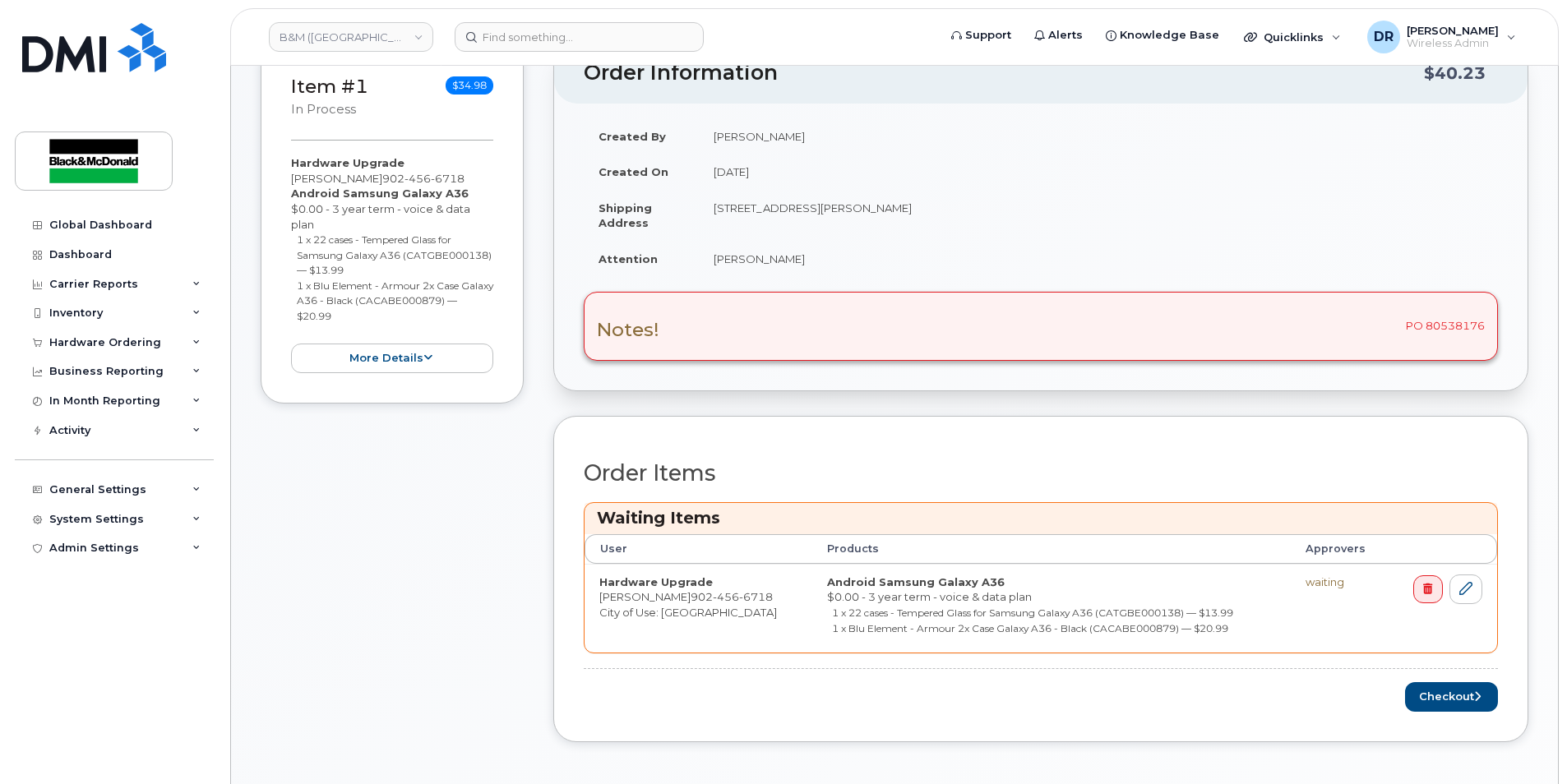
click at [731, 345] on div "Notes! PO 80538176" at bounding box center [1041, 326] width 914 height 69
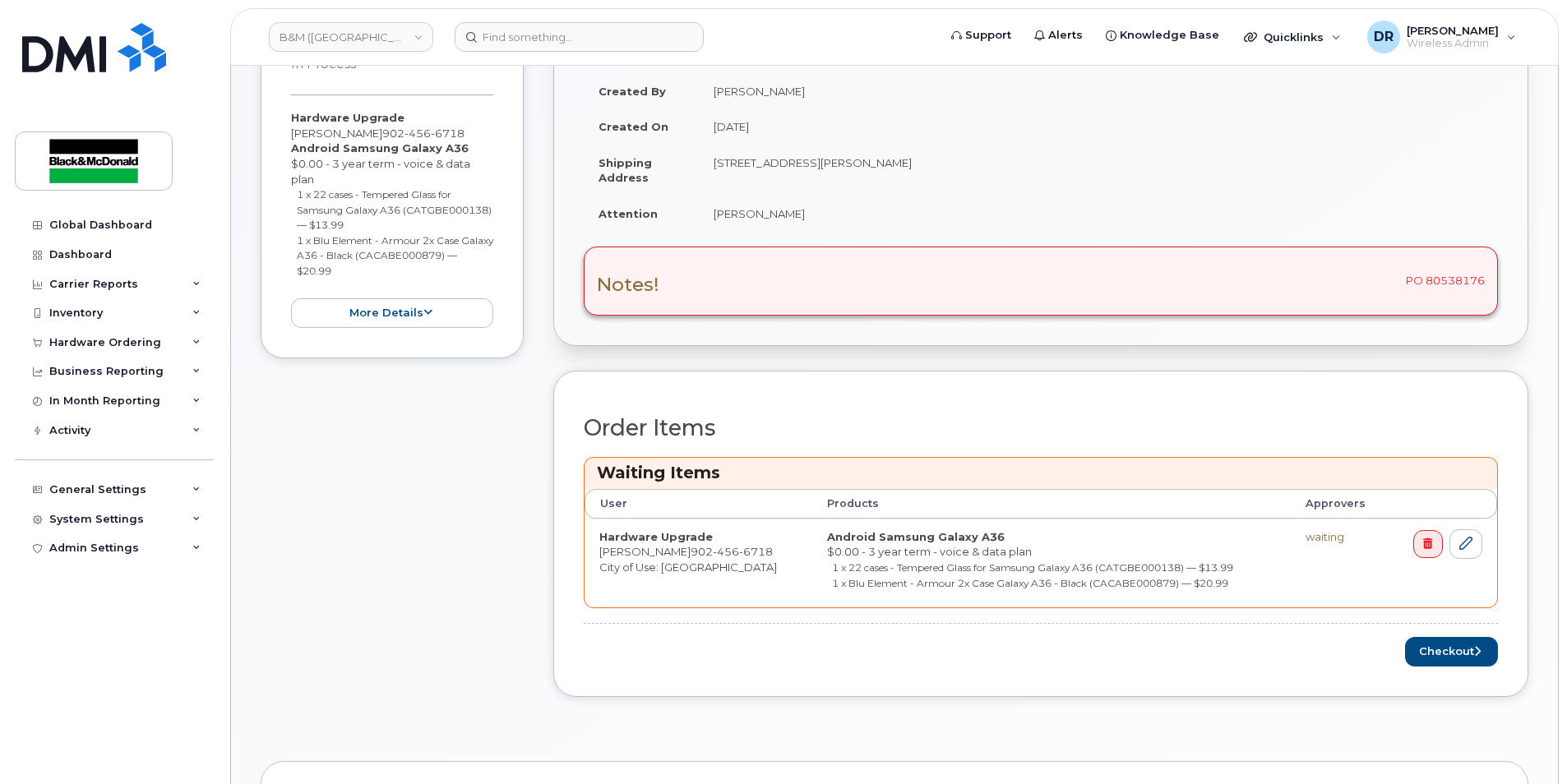
scroll to position [493, 0]
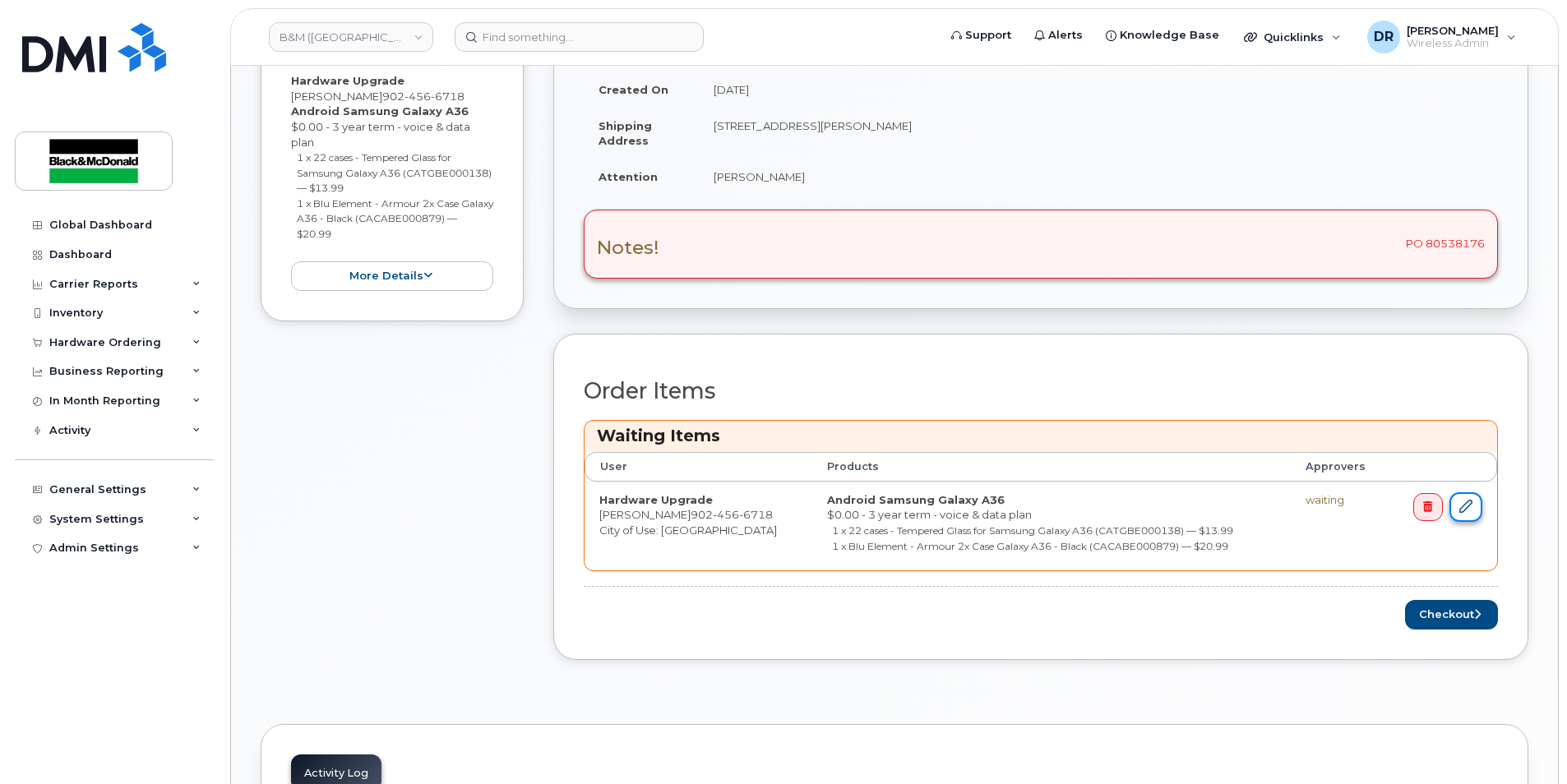
click at [1468, 504] on icon at bounding box center [1465, 506] width 13 height 13
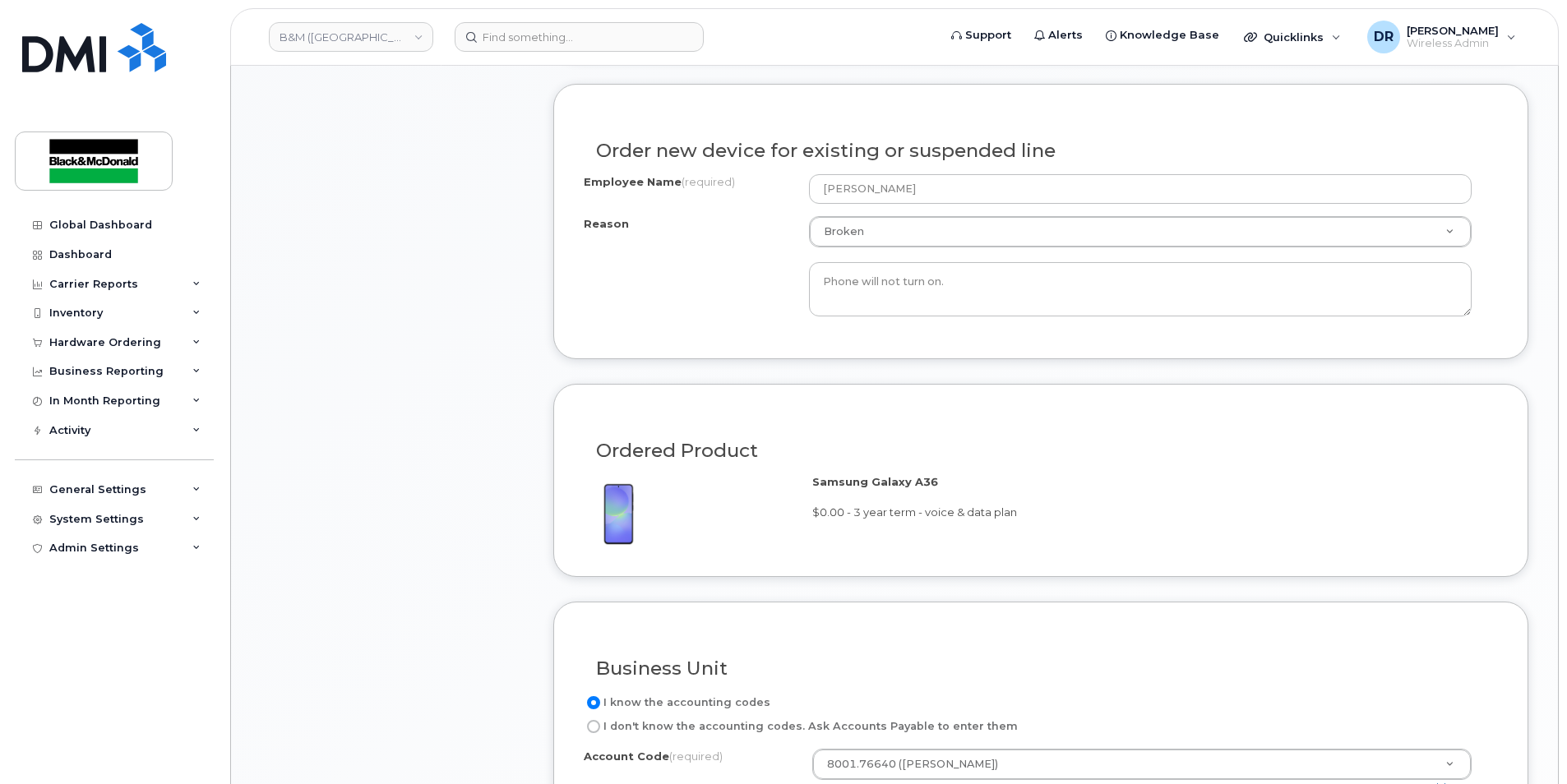
scroll to position [1561, 0]
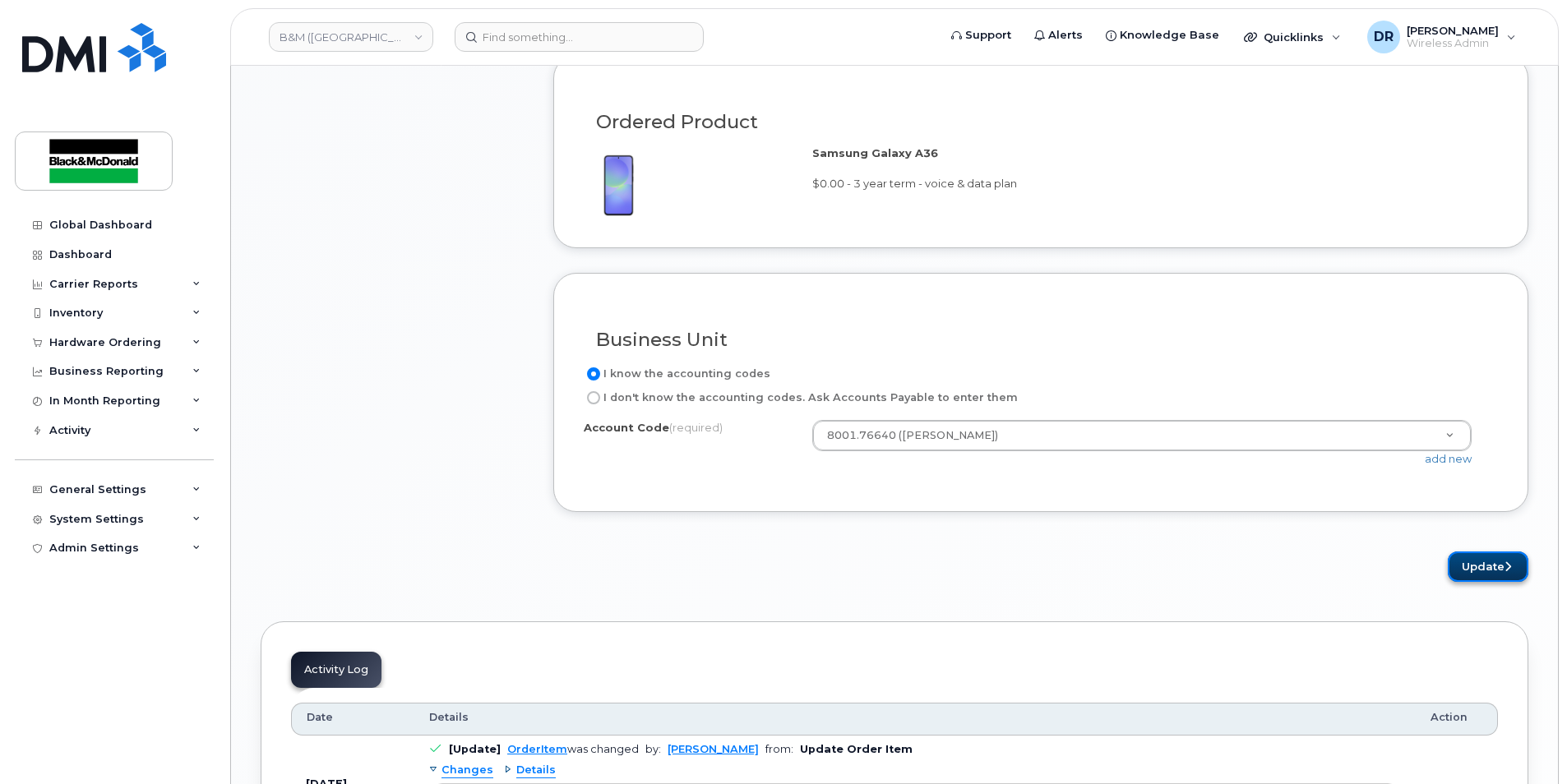
click at [1483, 561] on button "Update" at bounding box center [1489, 566] width 81 height 30
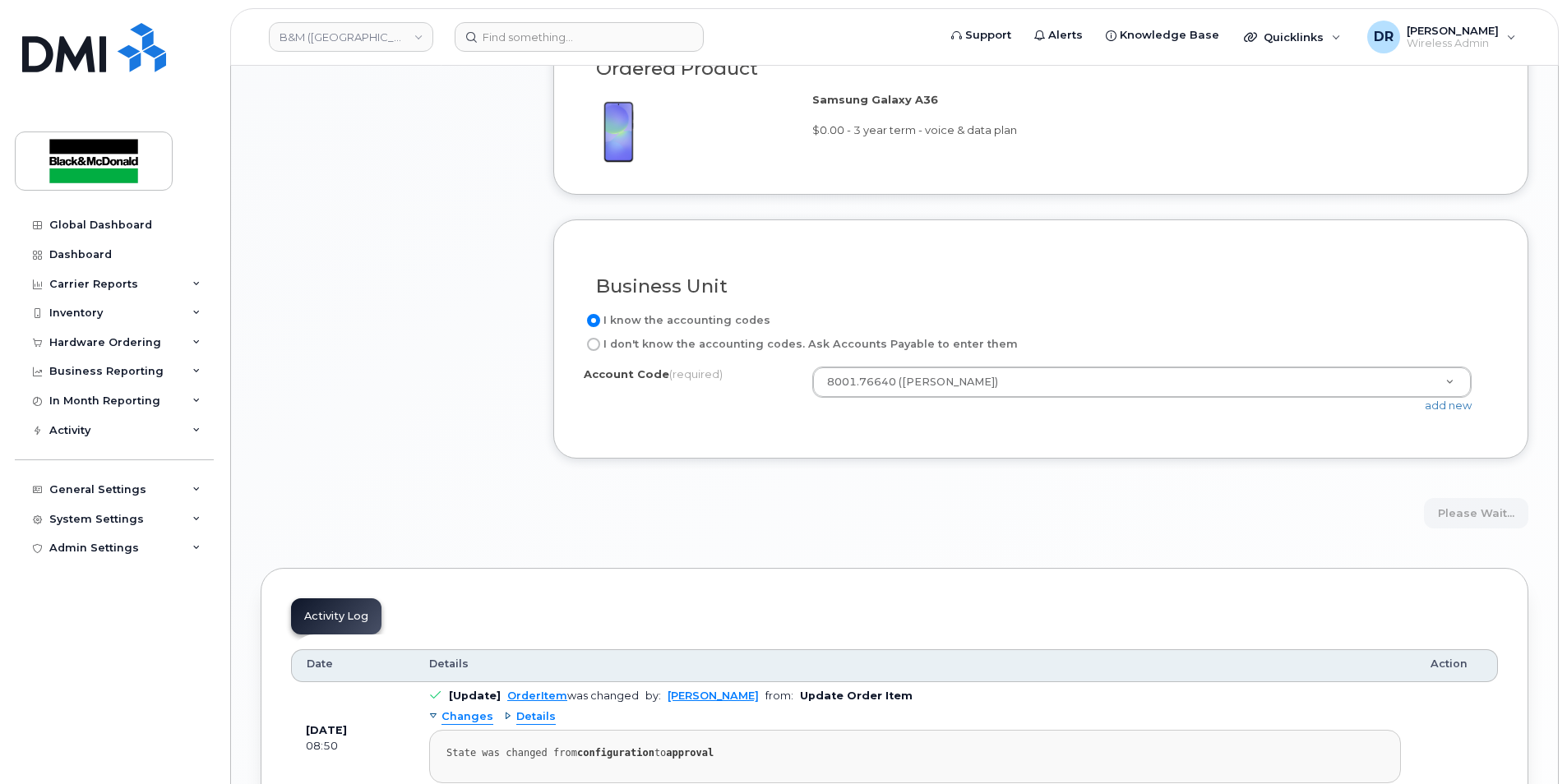
scroll to position [1644, 0]
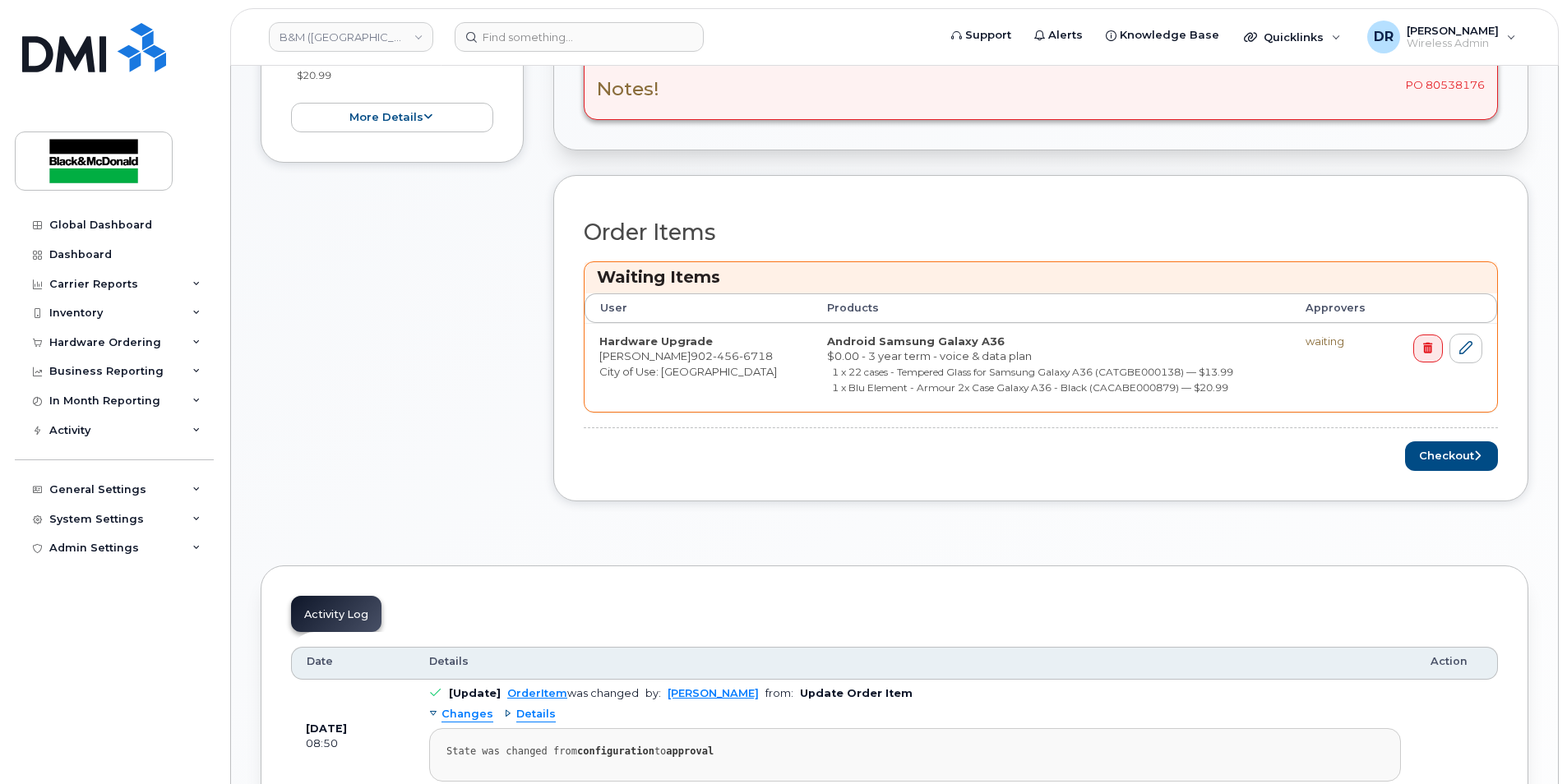
scroll to position [657, 0]
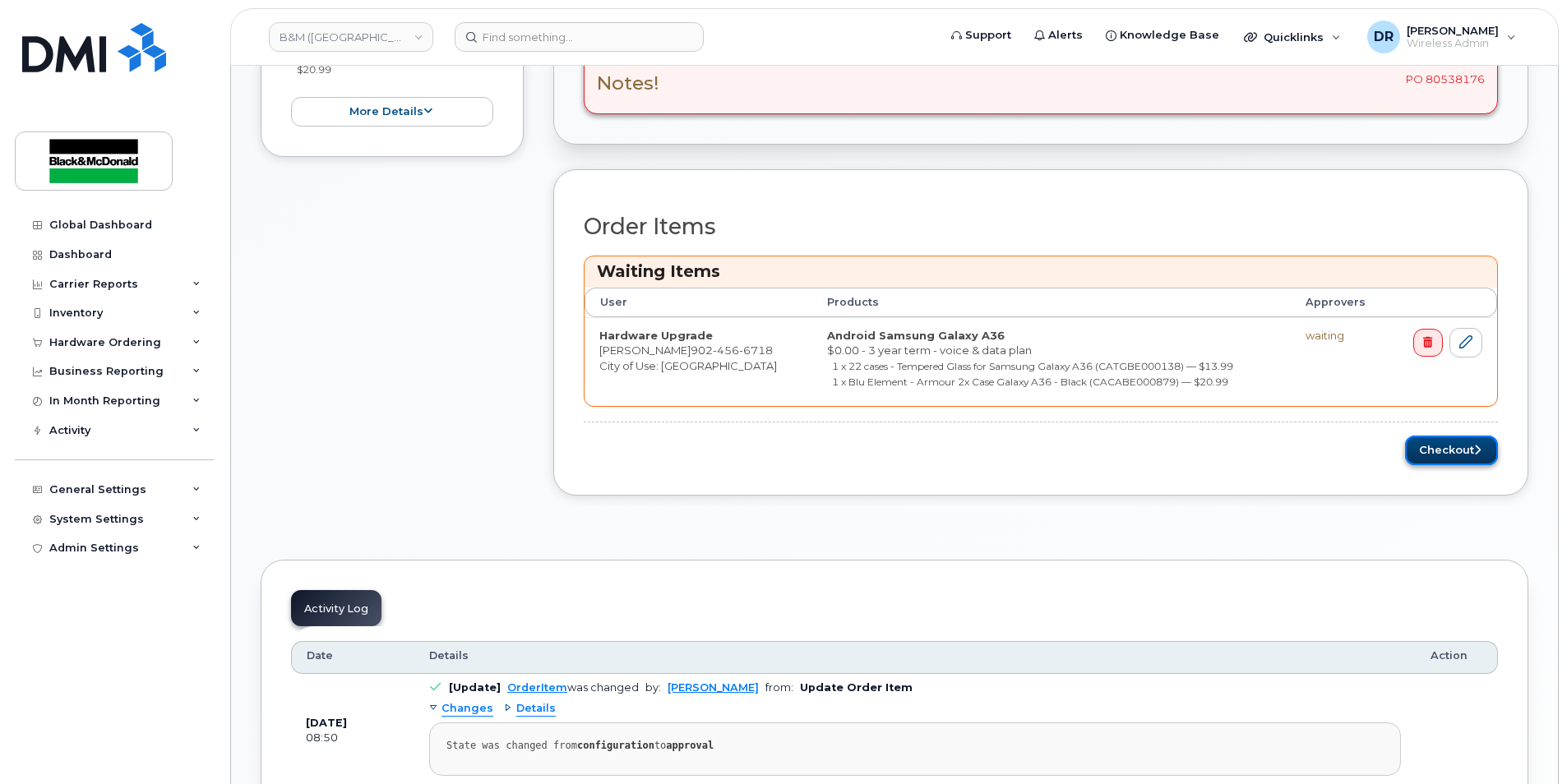
click at [1457, 448] on button "Checkout" at bounding box center [1452, 450] width 93 height 30
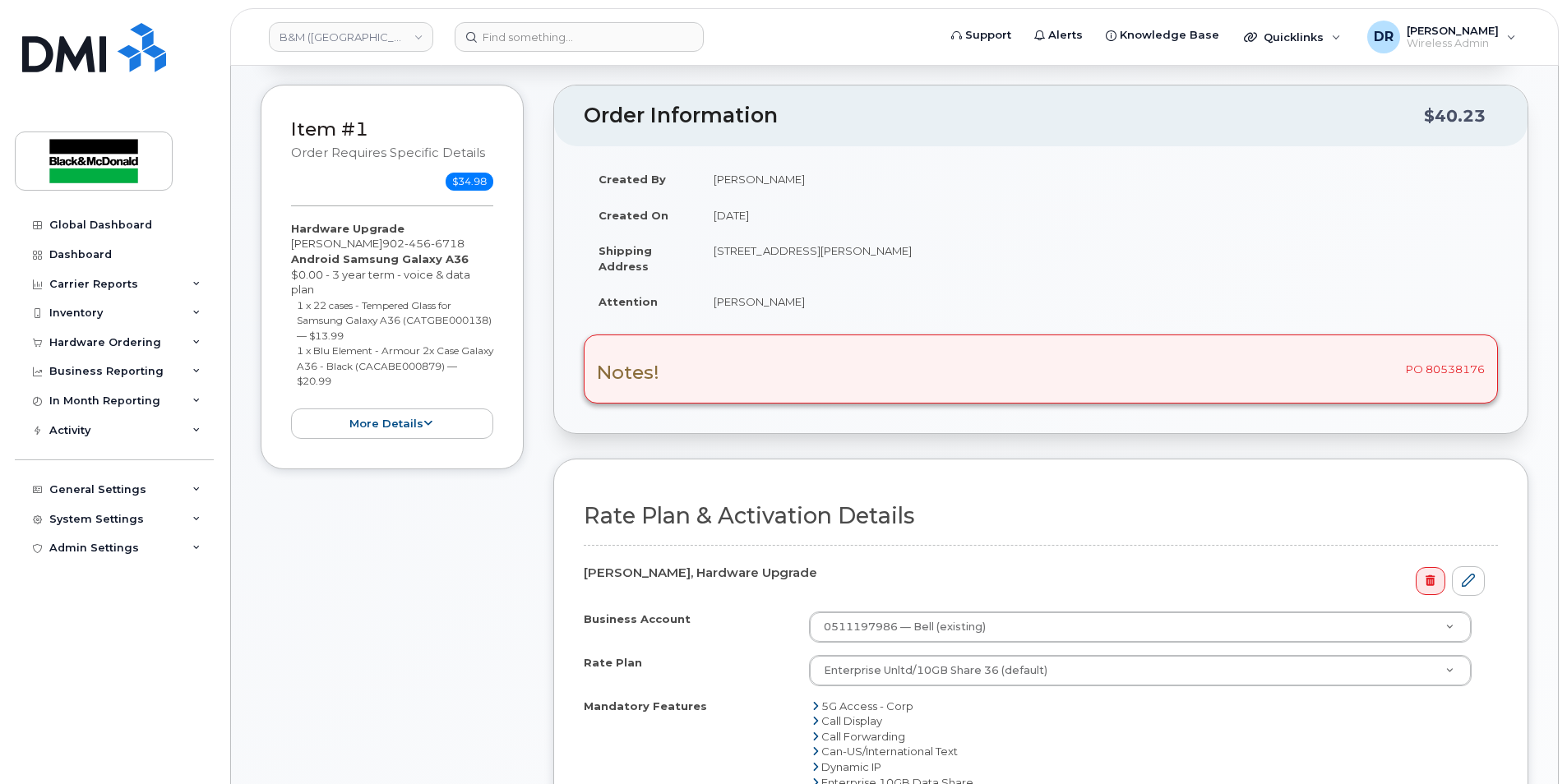
scroll to position [329, 0]
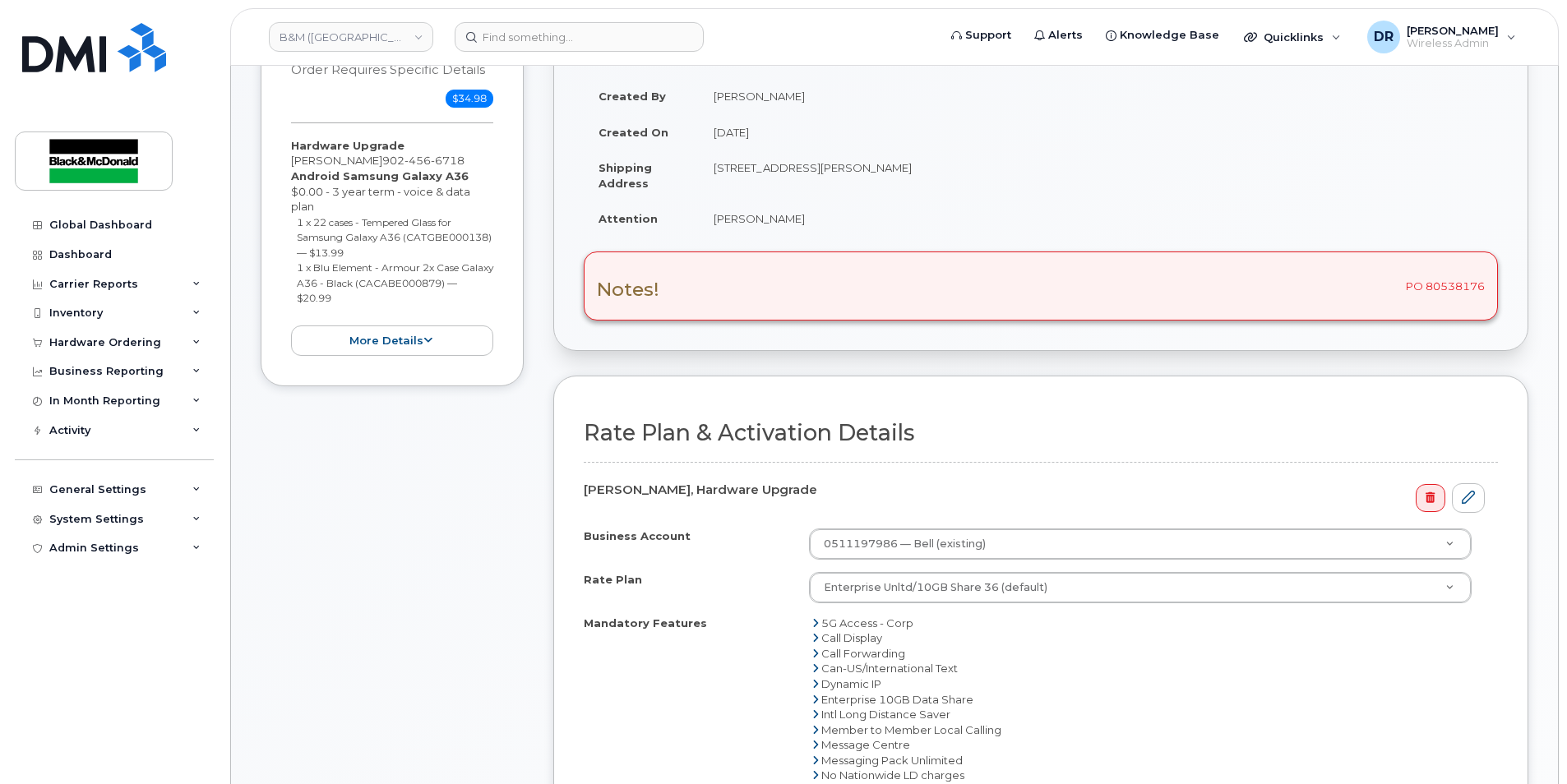
click at [1340, 286] on div "Notes! PO 80538176" at bounding box center [1041, 286] width 914 height 69
click at [946, 302] on div "Notes! PO 80538176" at bounding box center [1041, 286] width 914 height 69
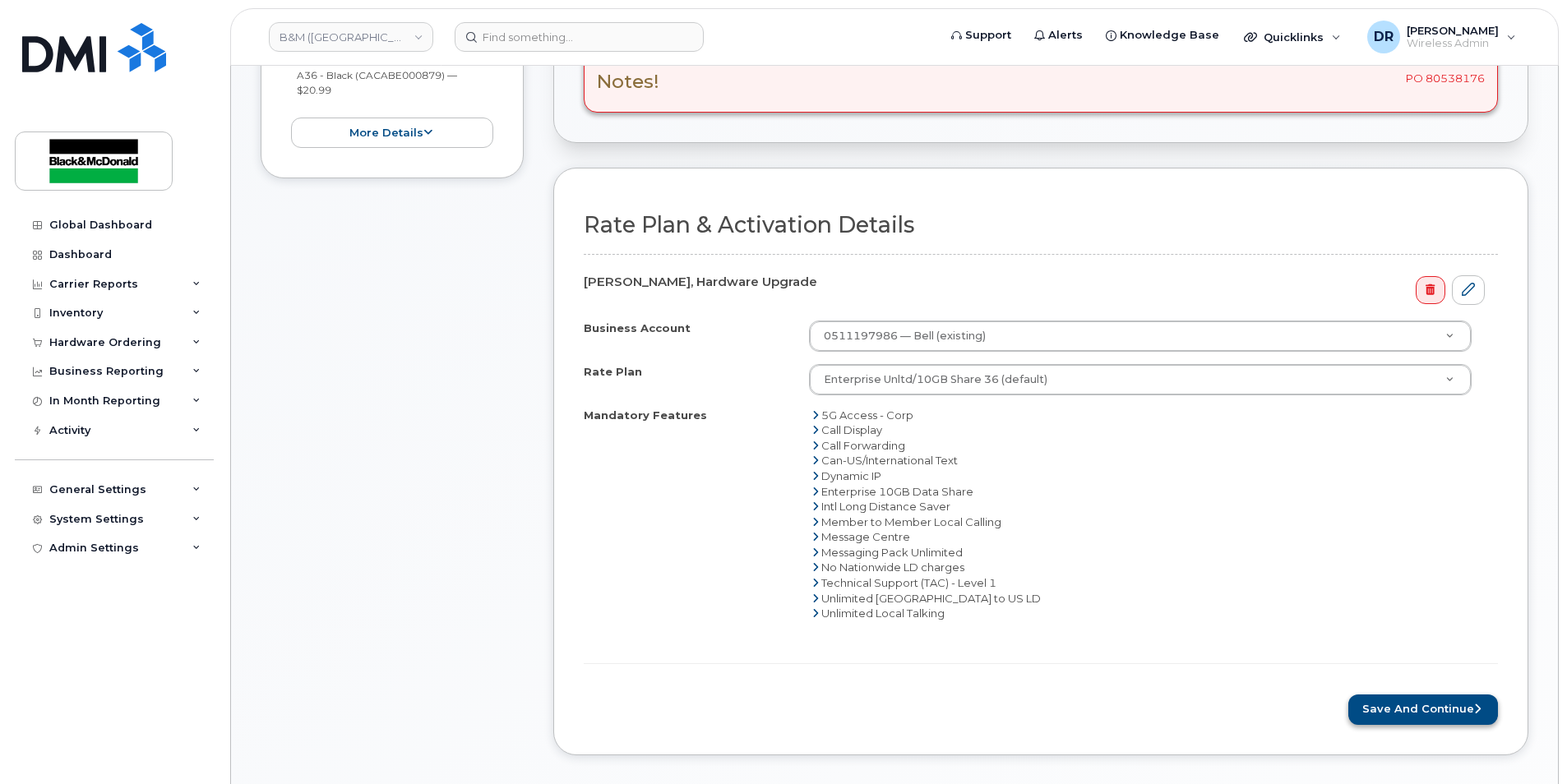
scroll to position [575, 0]
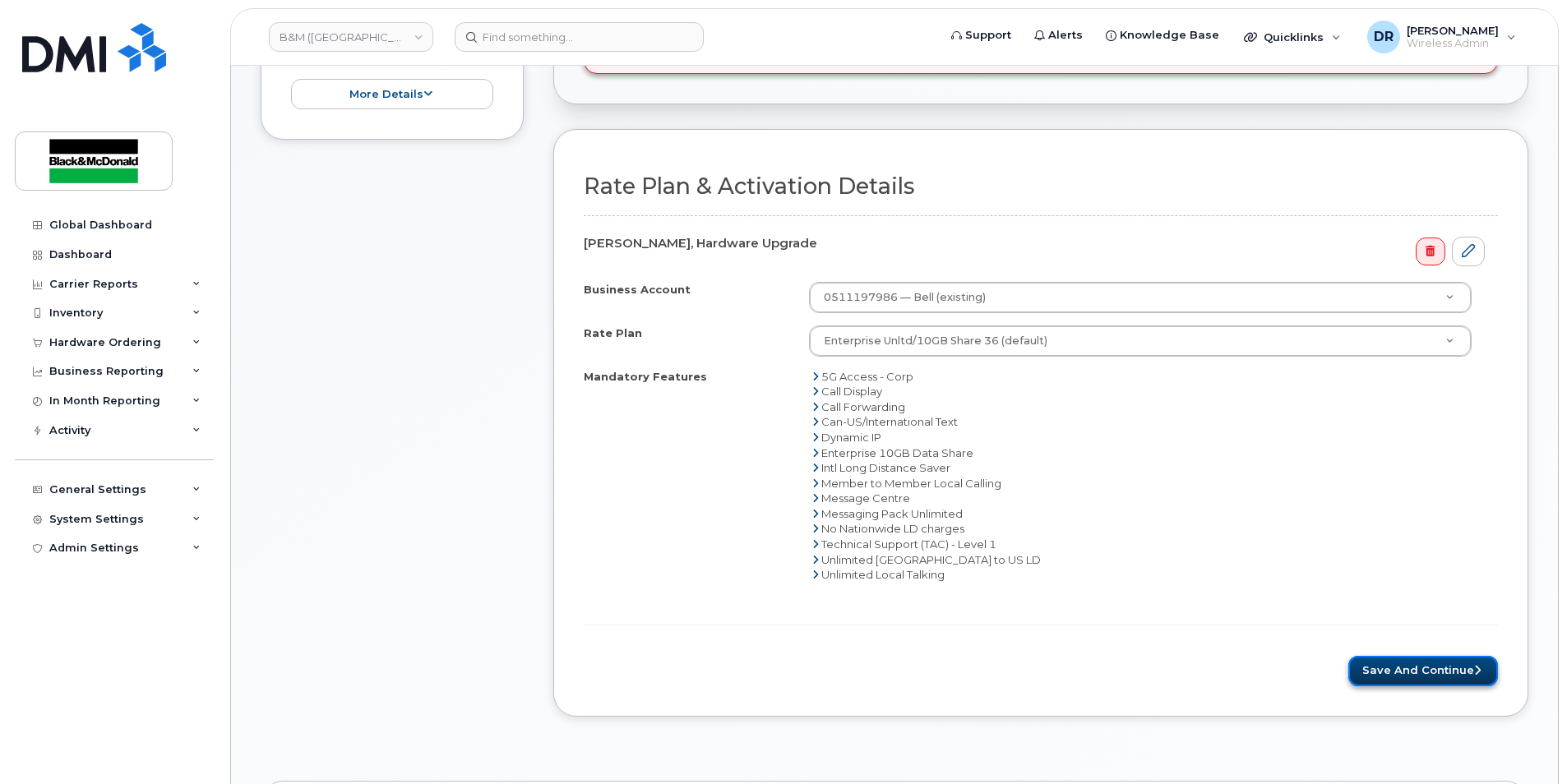
click at [1411, 667] on button "Save and Continue" at bounding box center [1423, 670] width 150 height 30
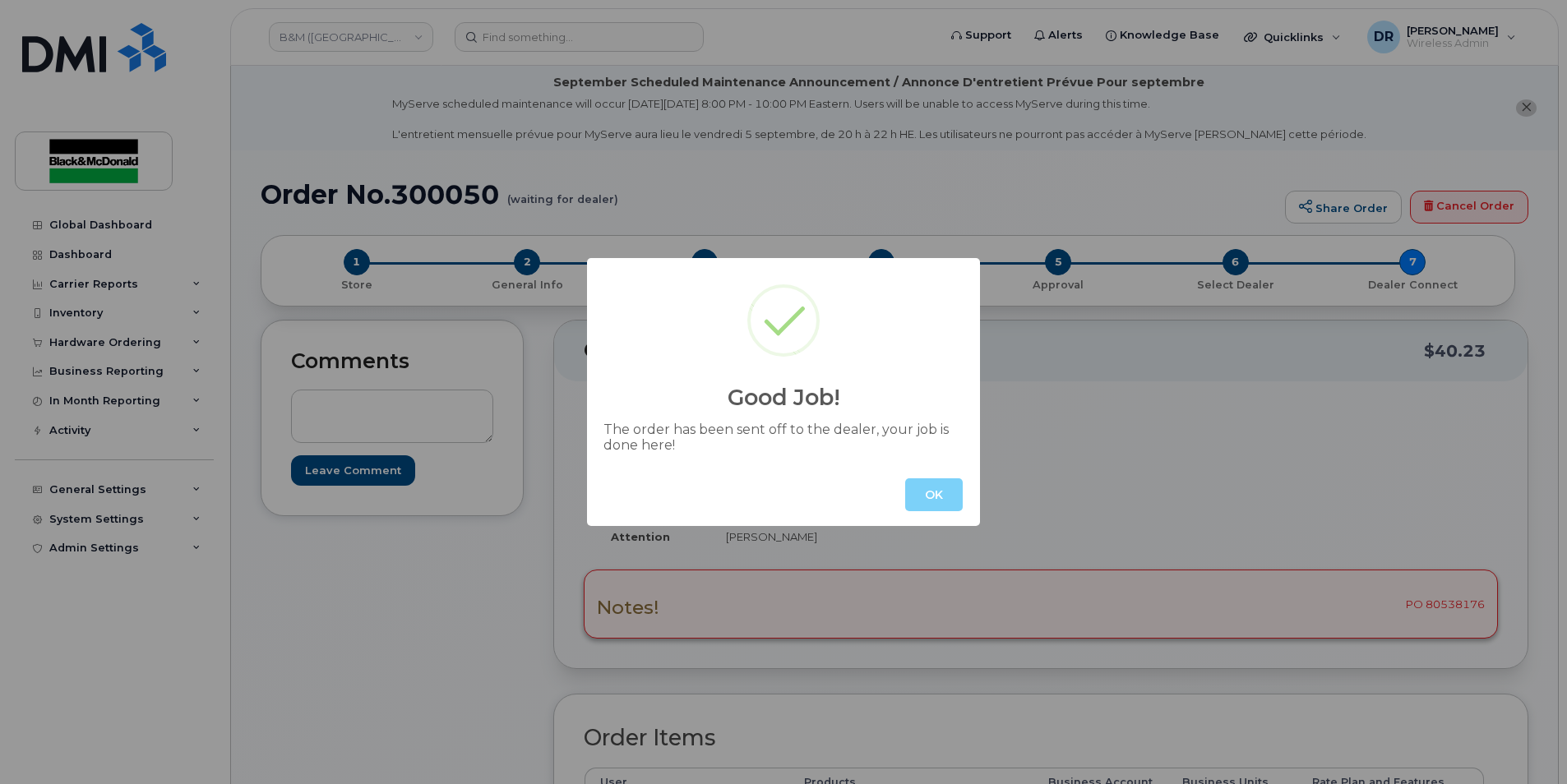
click at [926, 501] on button "OK" at bounding box center [933, 495] width 58 height 33
